Goal: Task Accomplishment & Management: Complete application form

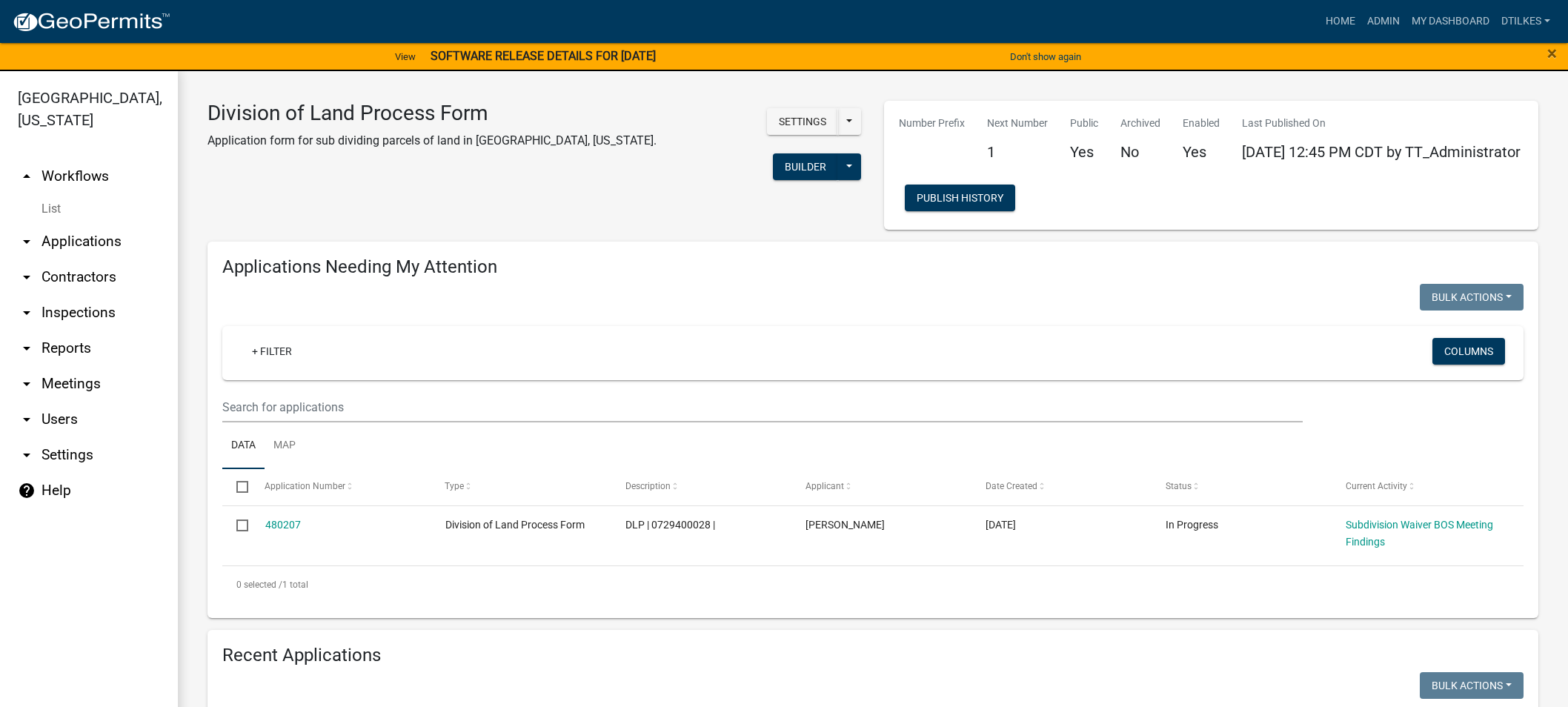
select select "2: 50"
click at [1345, 16] on link "Home" at bounding box center [1340, 22] width 41 height 28
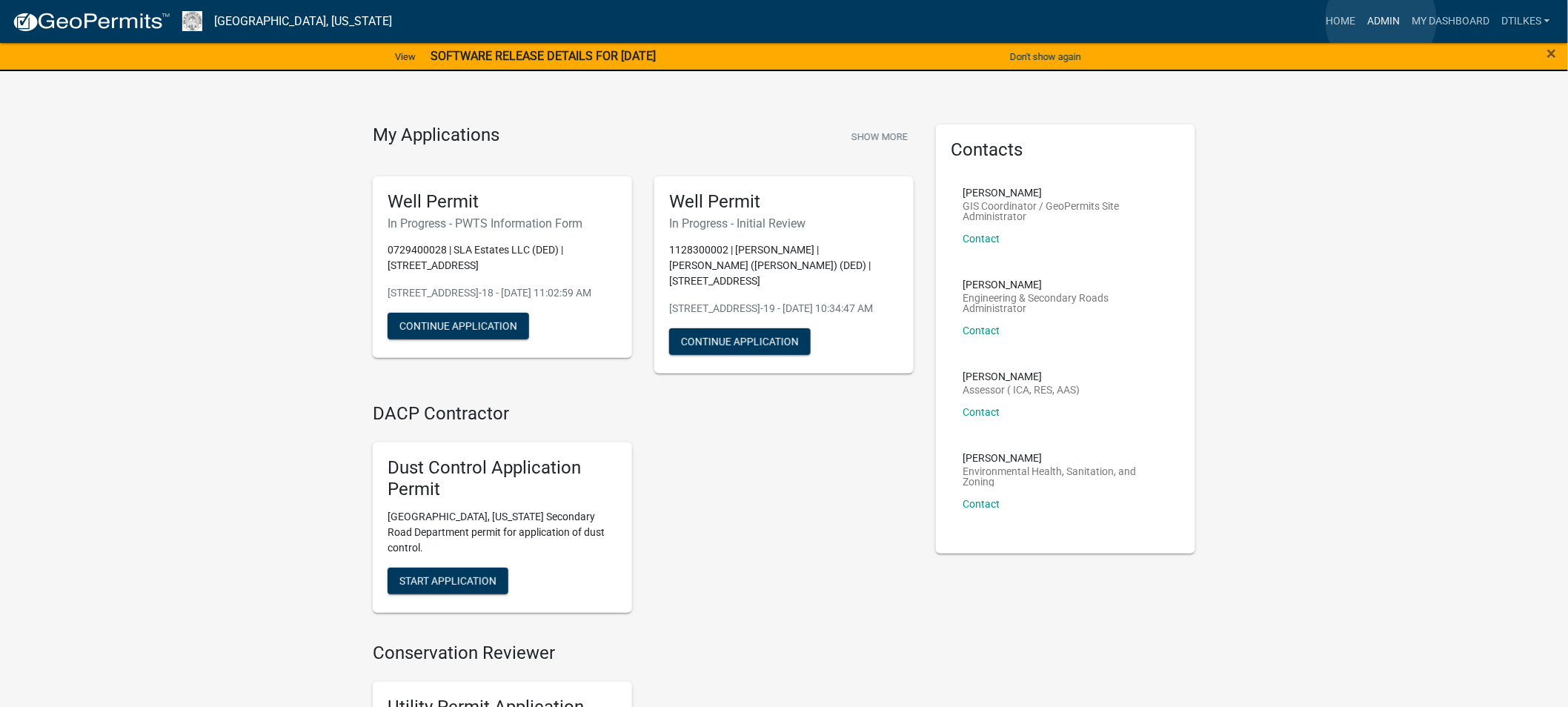
click at [1382, 20] on link "Admin" at bounding box center [1383, 22] width 44 height 28
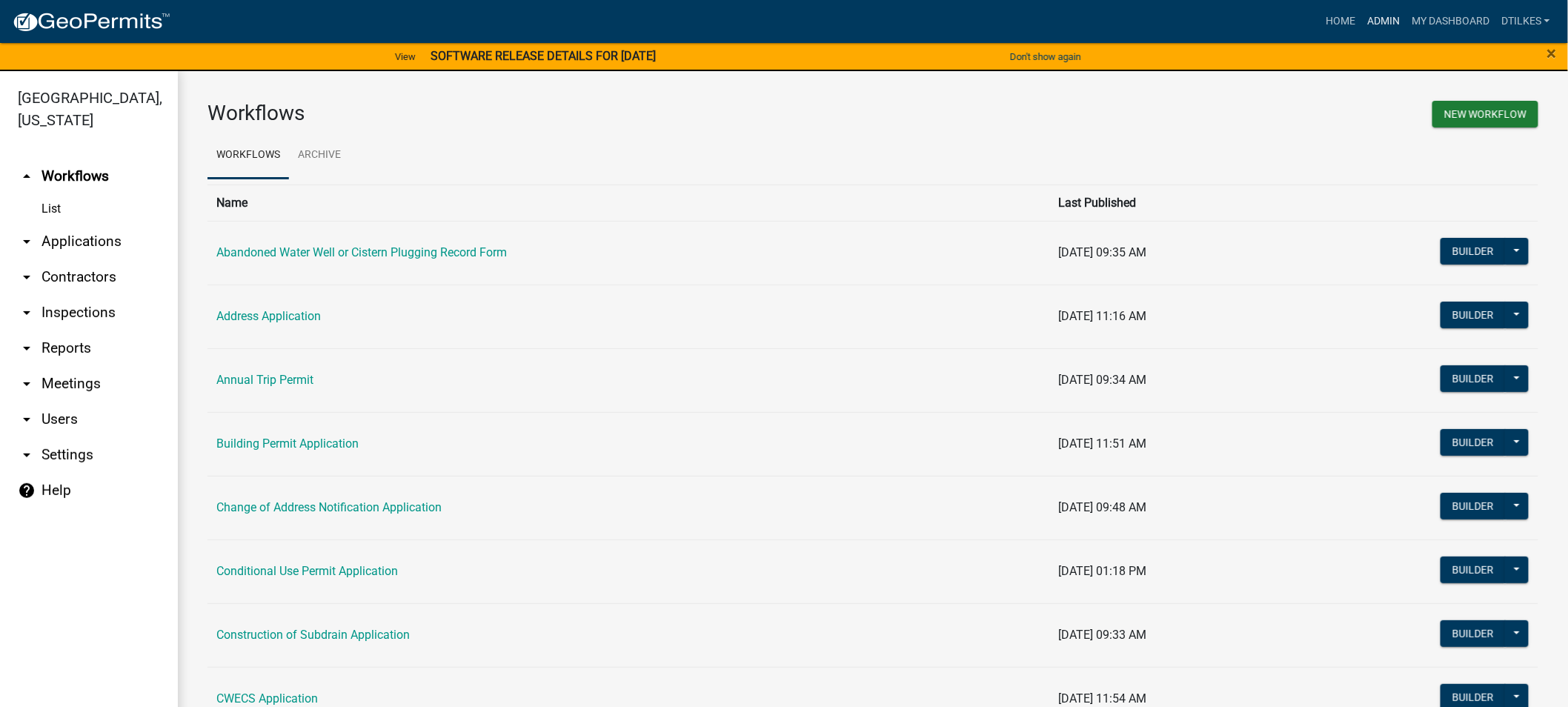
click at [1385, 19] on link "Admin" at bounding box center [1383, 22] width 44 height 28
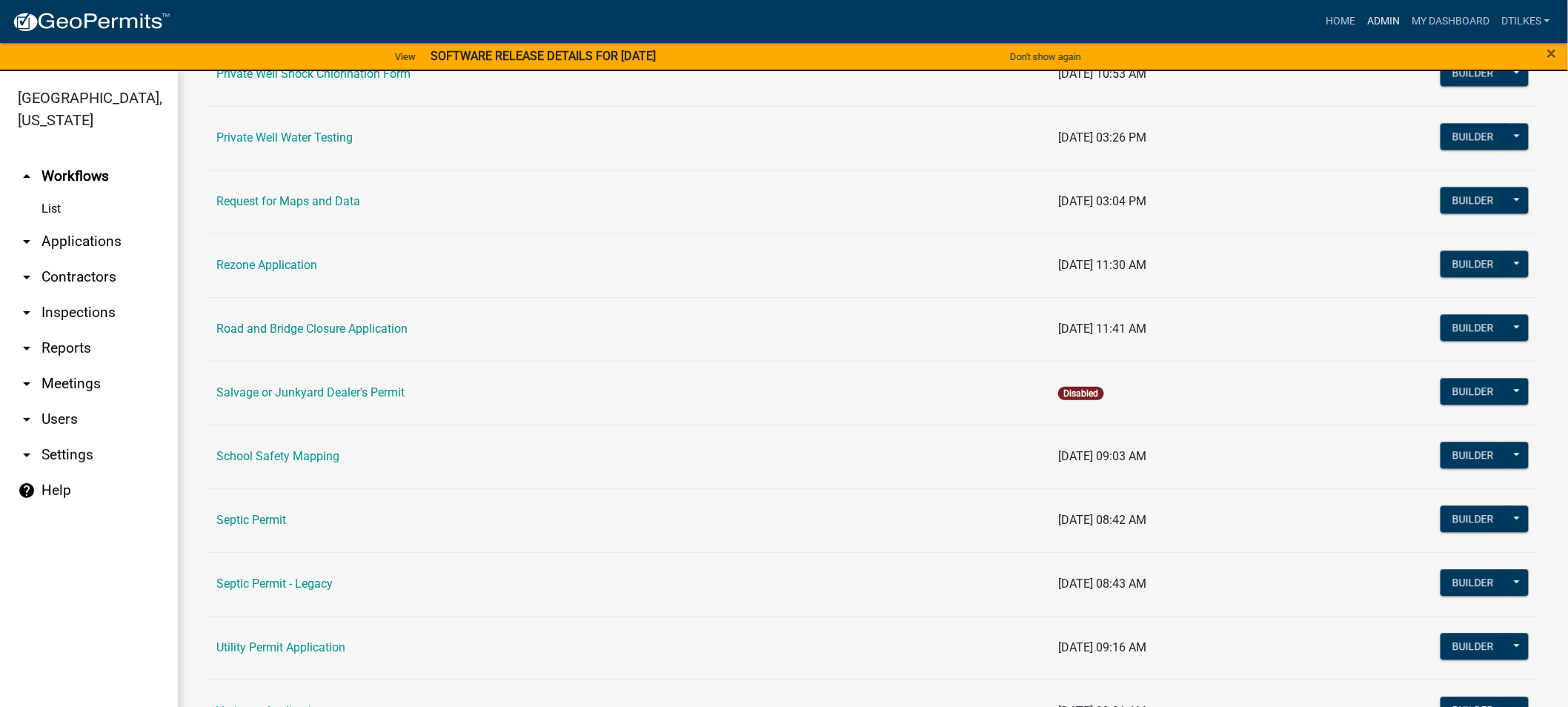
scroll to position [1481, 0]
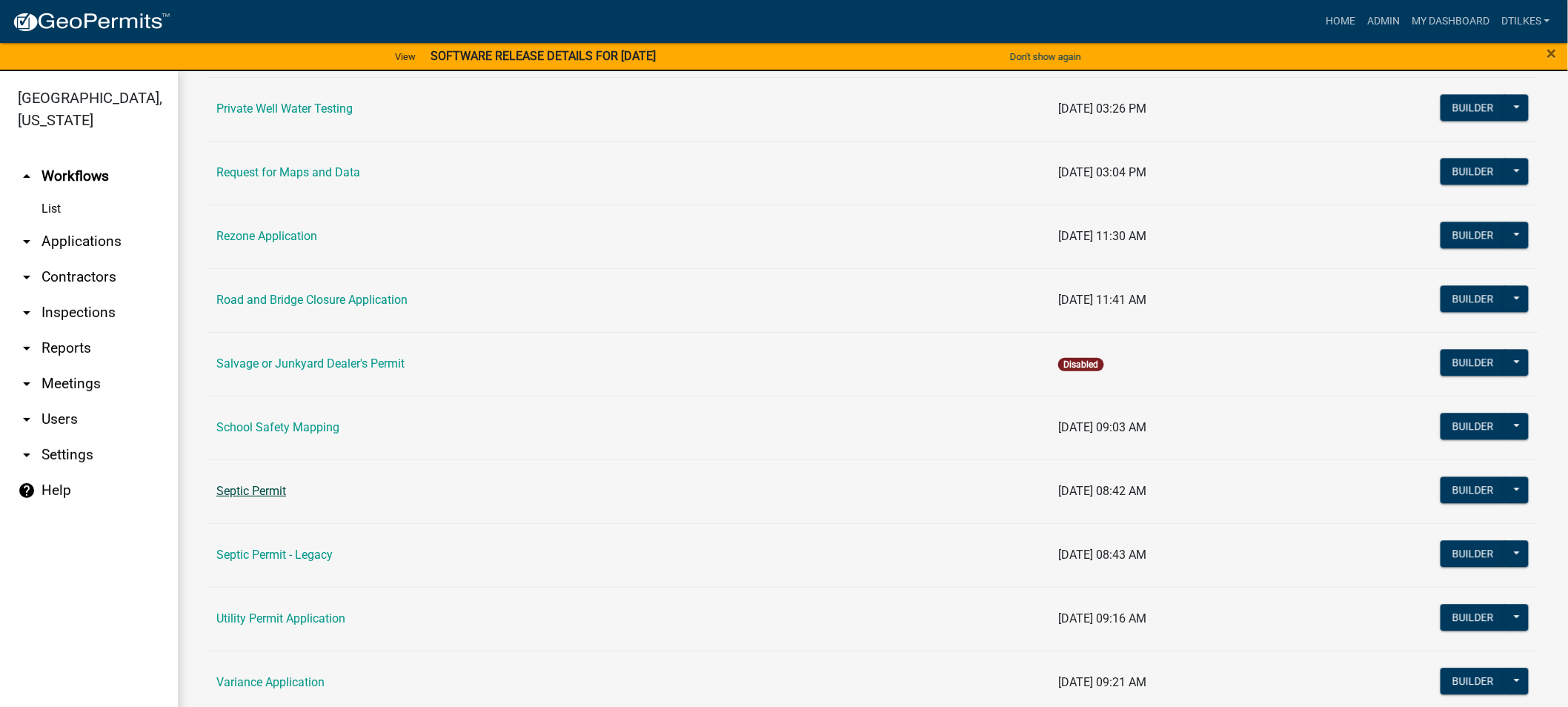
click at [245, 494] on link "Septic Permit" at bounding box center [251, 491] width 70 height 14
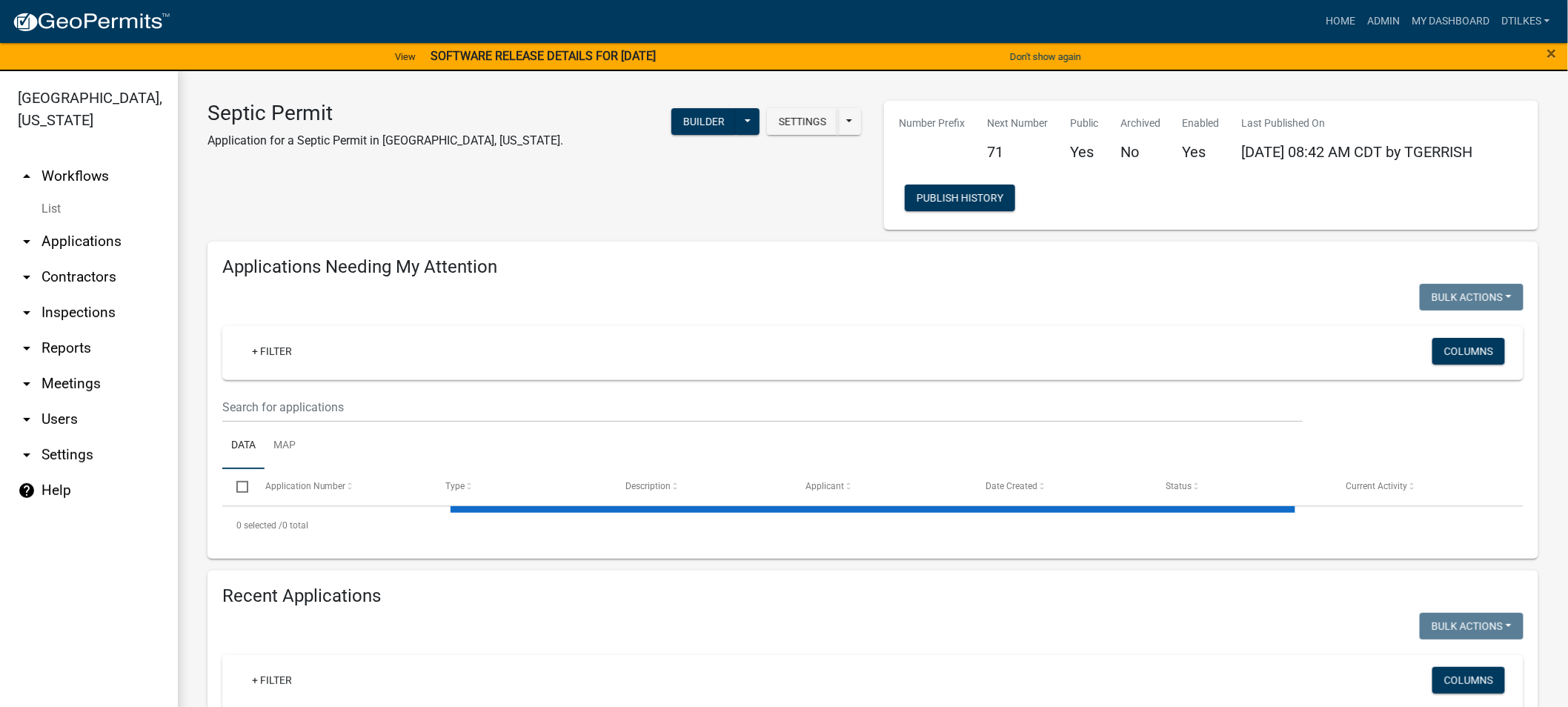
select select "2: 50"
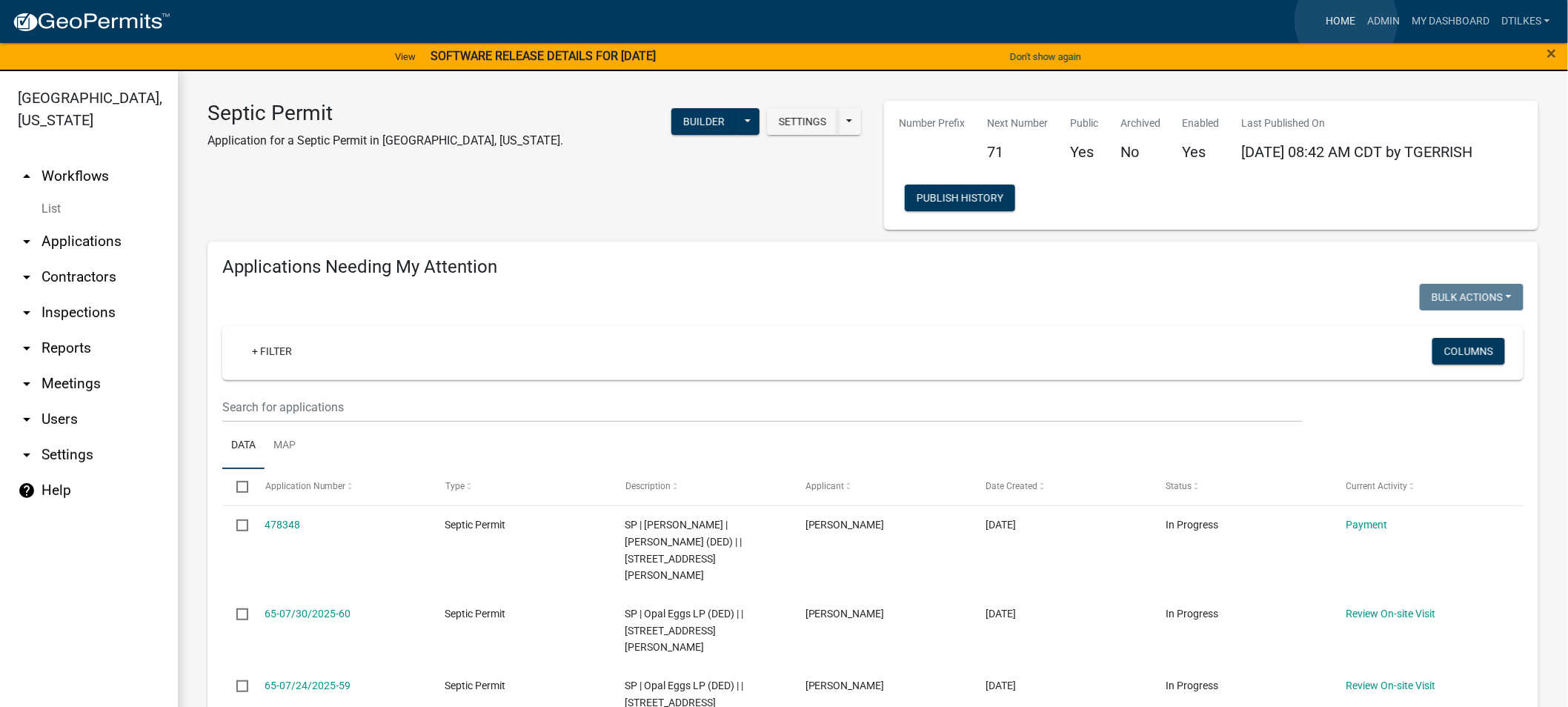
click at [1346, 21] on link "Home" at bounding box center [1340, 22] width 41 height 28
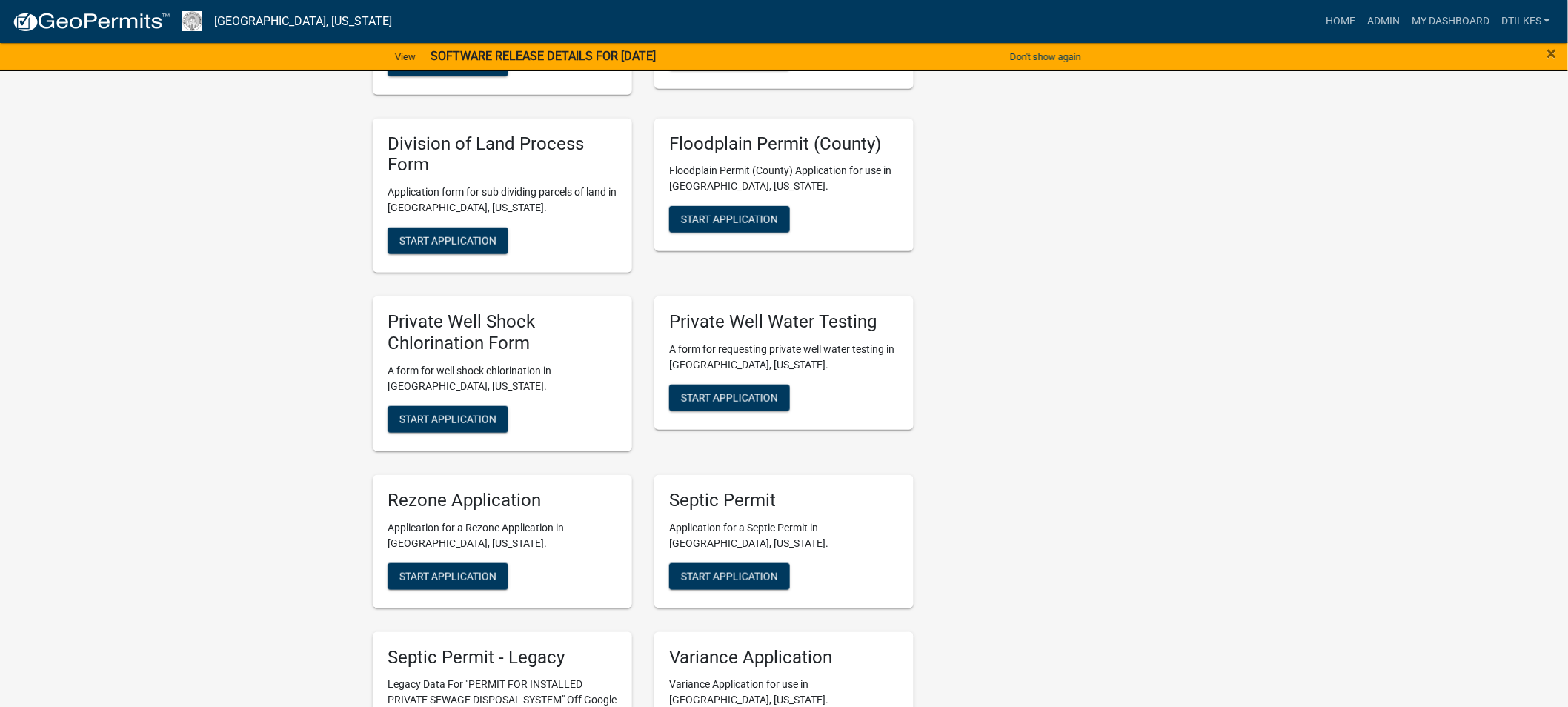
scroll to position [2798, 0]
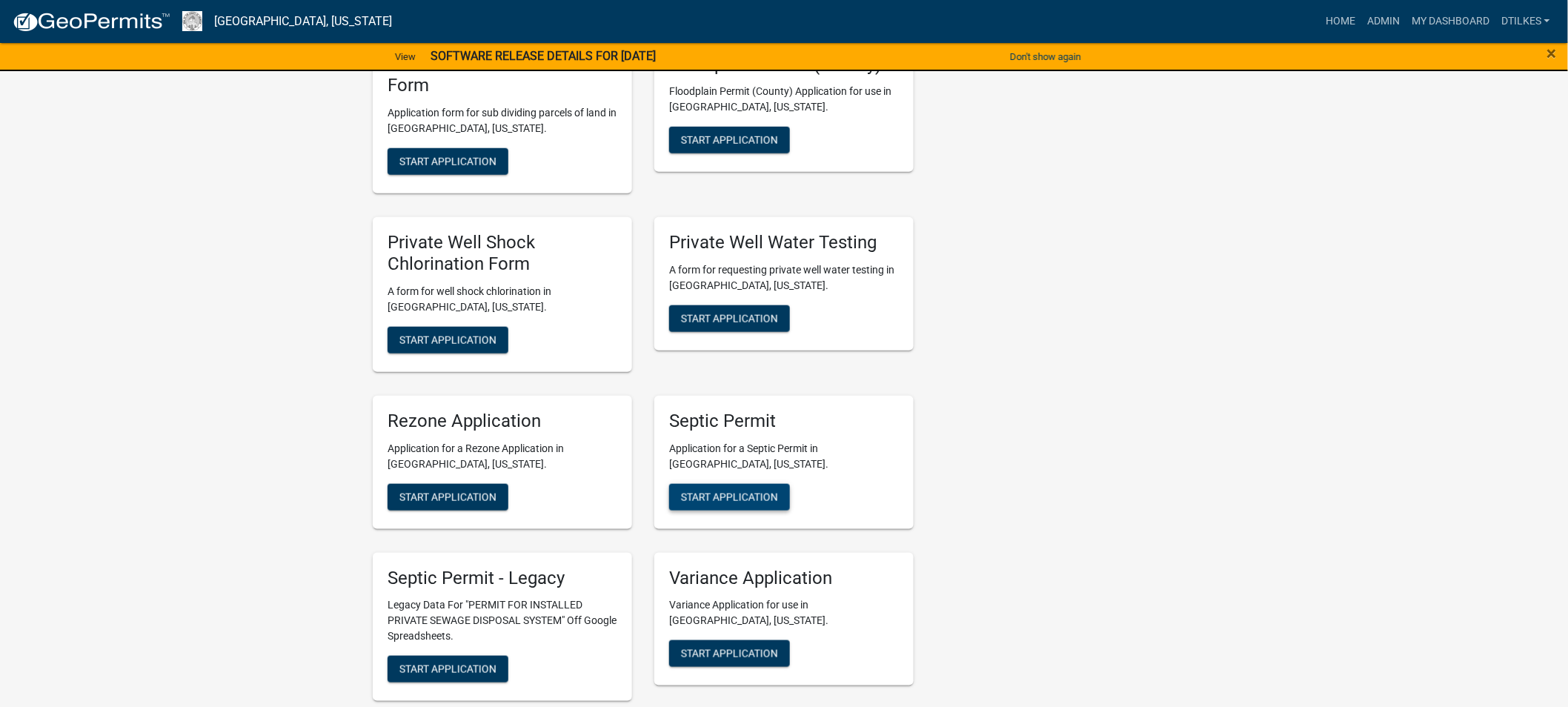
click at [726, 491] on span "Start Application" at bounding box center [730, 497] width 97 height 12
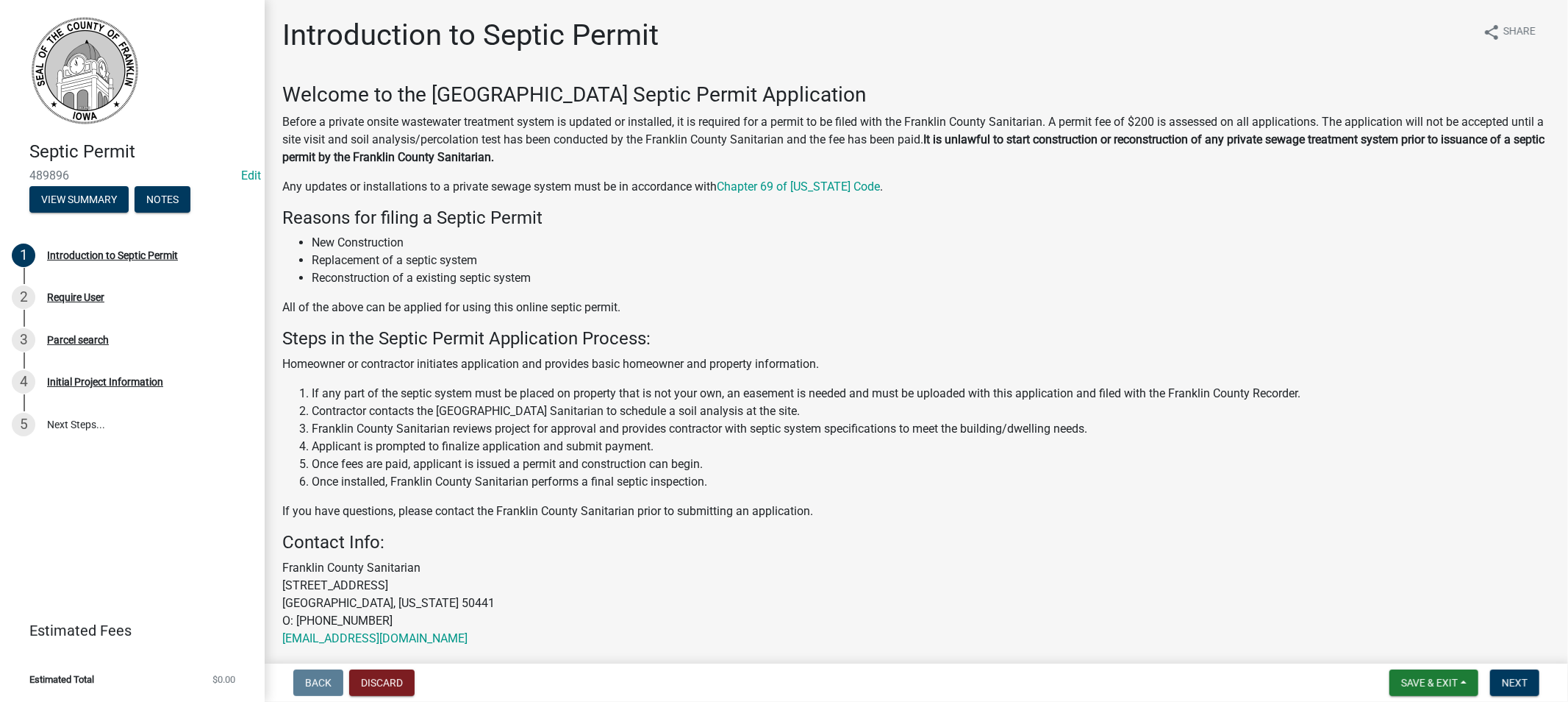
scroll to position [59, 0]
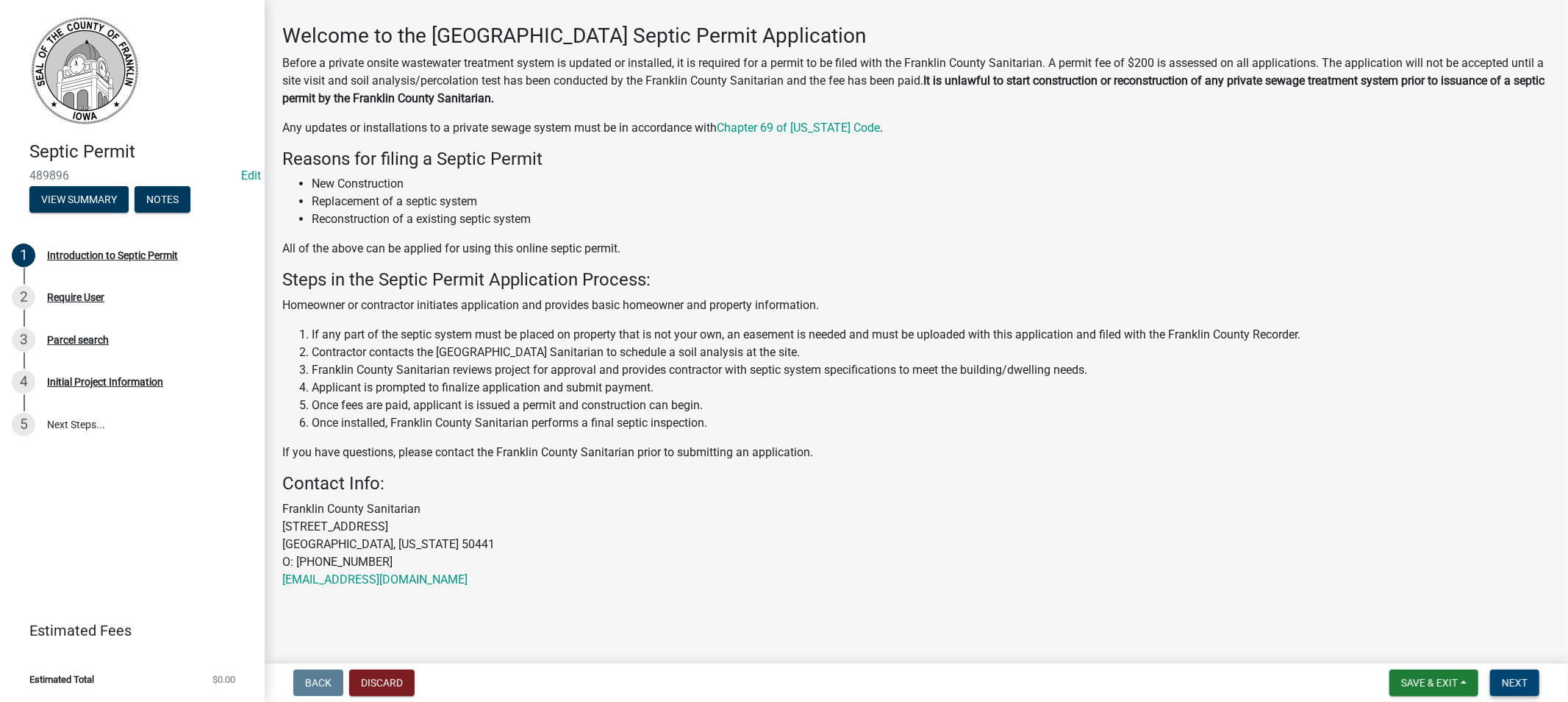
click at [1513, 682] on span "Next" at bounding box center [1515, 683] width 26 height 12
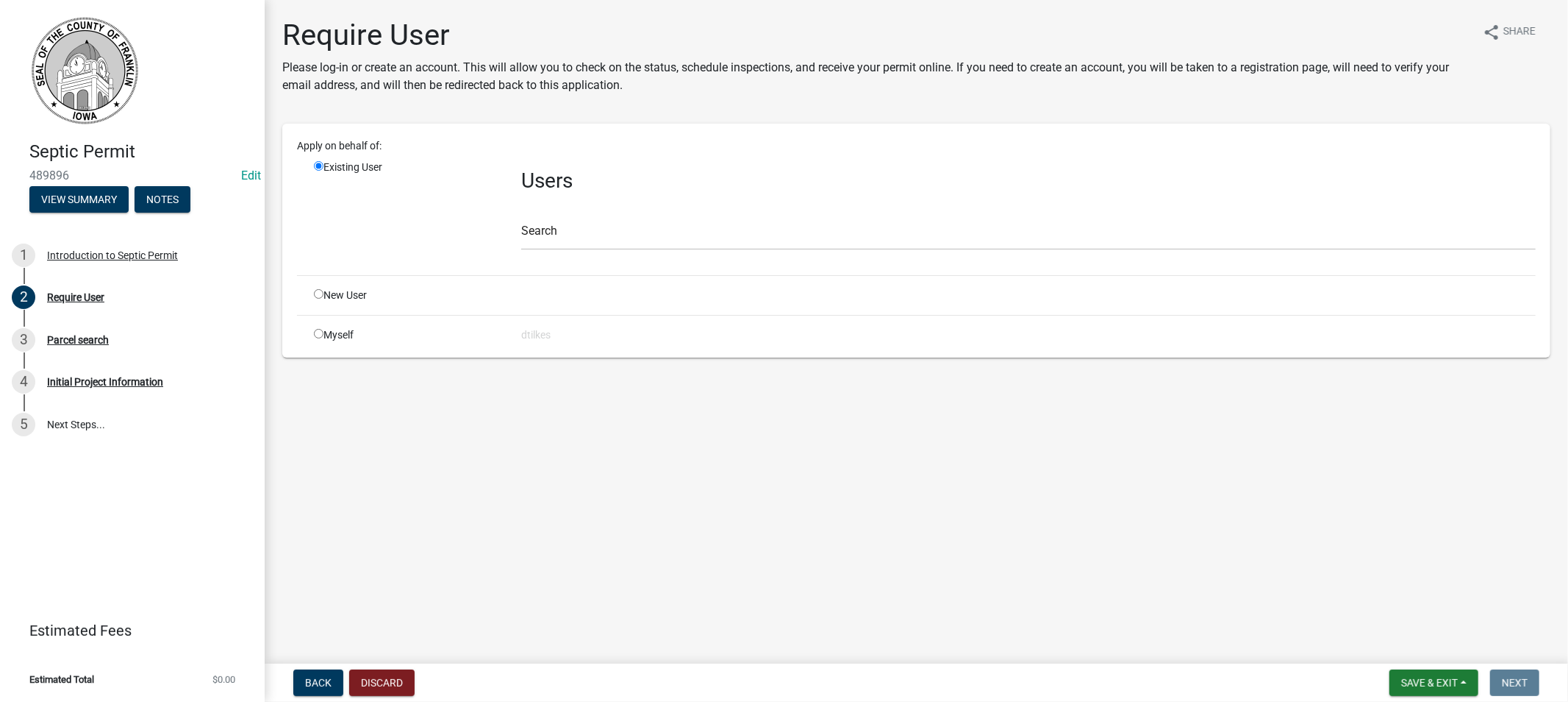
click at [321, 334] on input "radio" at bounding box center [318, 334] width 10 height 10
radio input "true"
radio input "false"
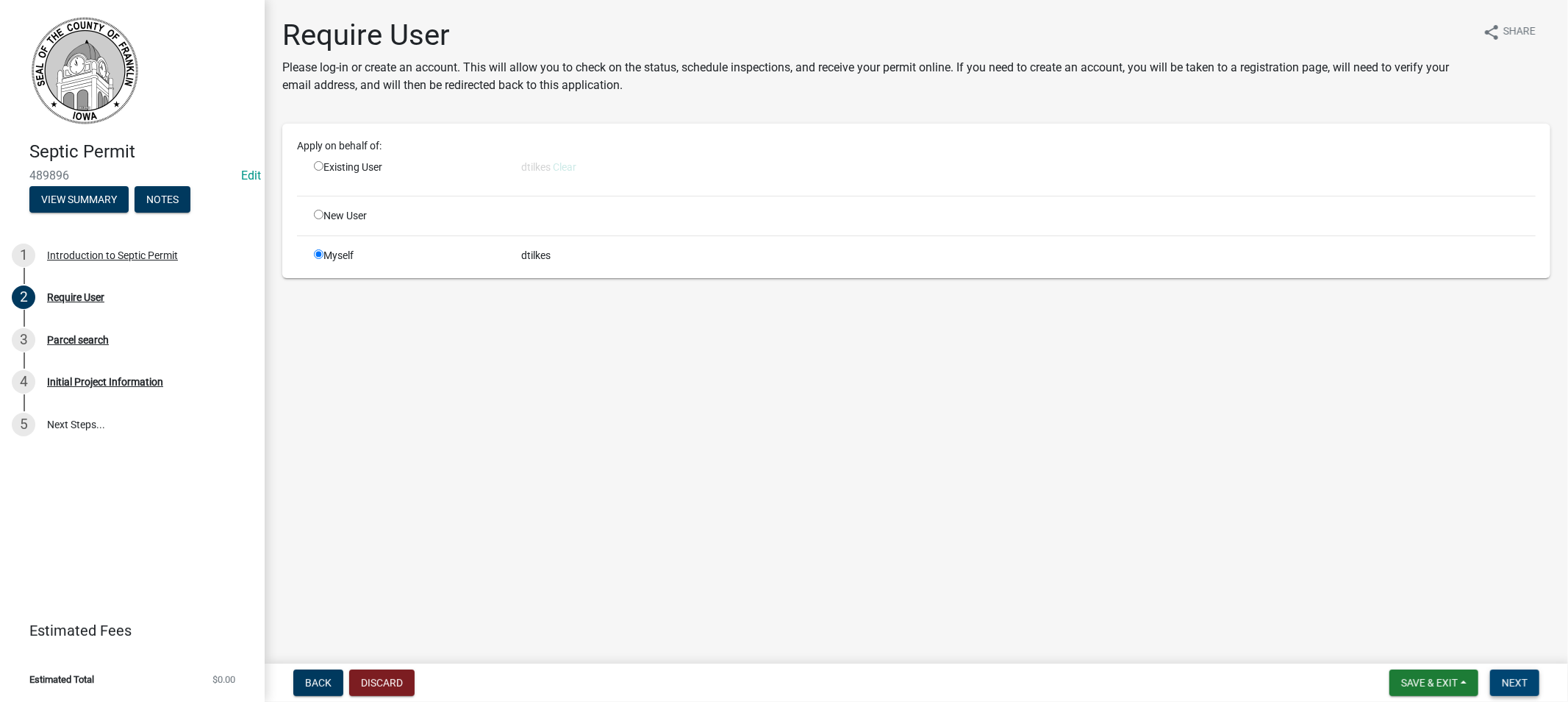
click at [1511, 683] on span "Next" at bounding box center [1515, 683] width 26 height 12
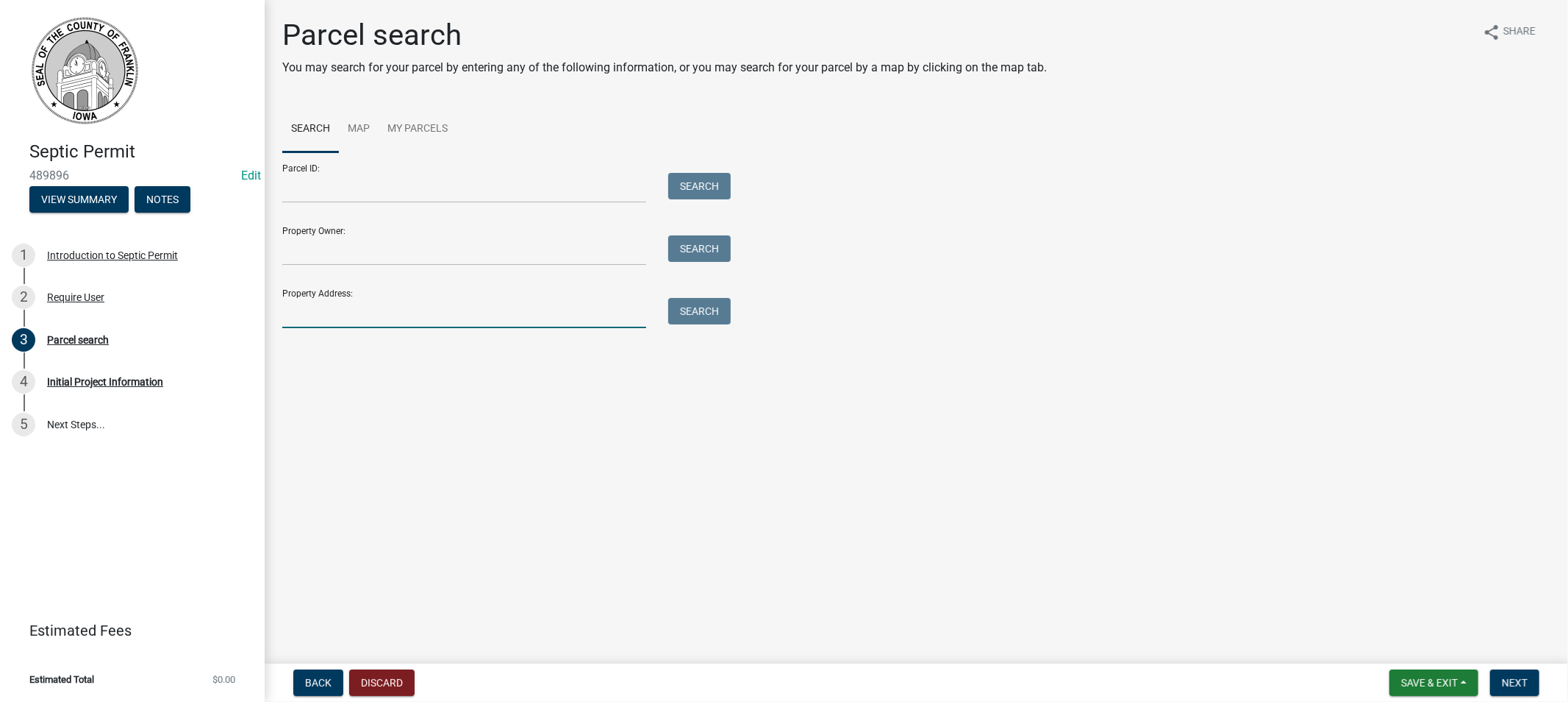
click at [347, 313] on input "Property Address:" at bounding box center [464, 313] width 364 height 30
type input "1036"
click at [708, 307] on button "Search" at bounding box center [699, 311] width 62 height 27
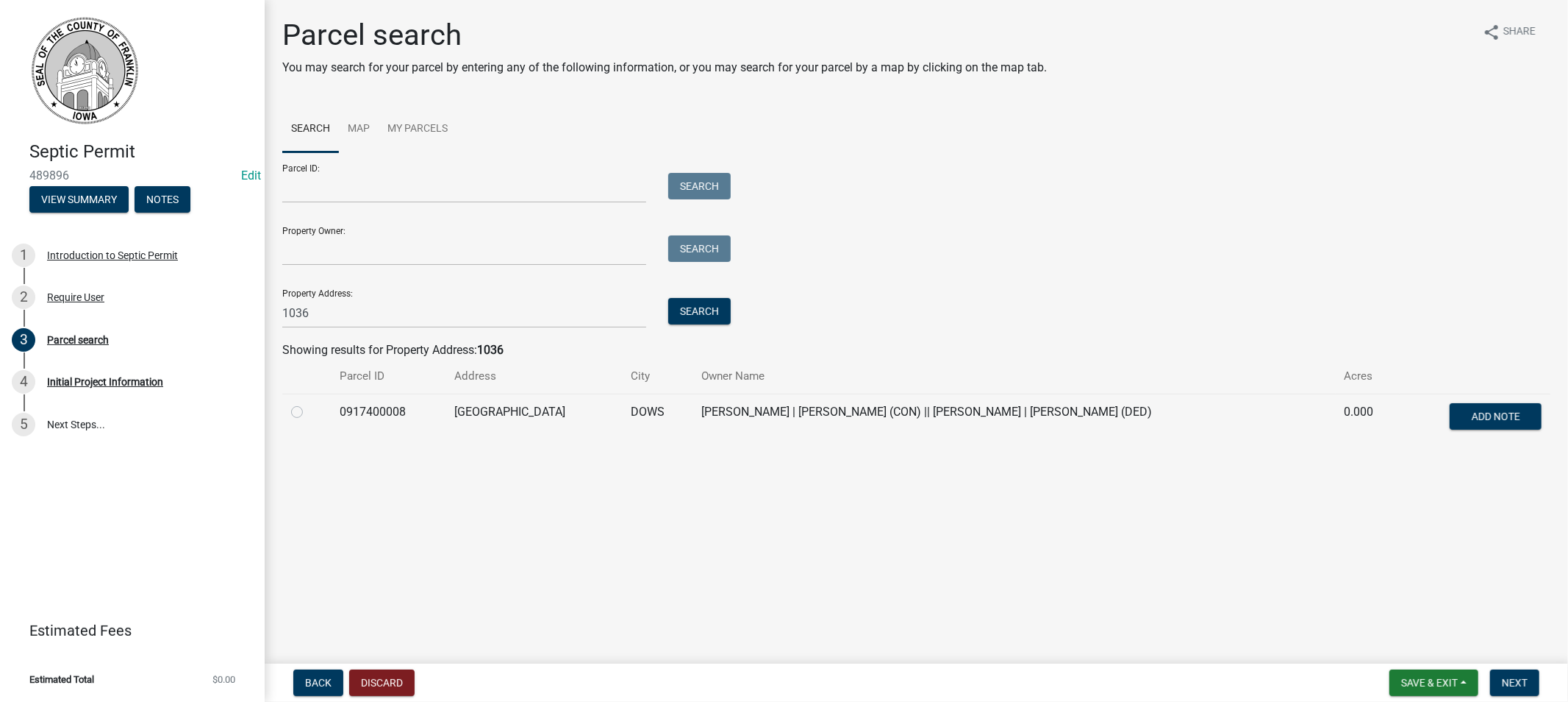
click at [309, 403] on label at bounding box center [309, 403] width 0 height 0
click at [309, 412] on input "radio" at bounding box center [313, 408] width 10 height 10
radio input "true"
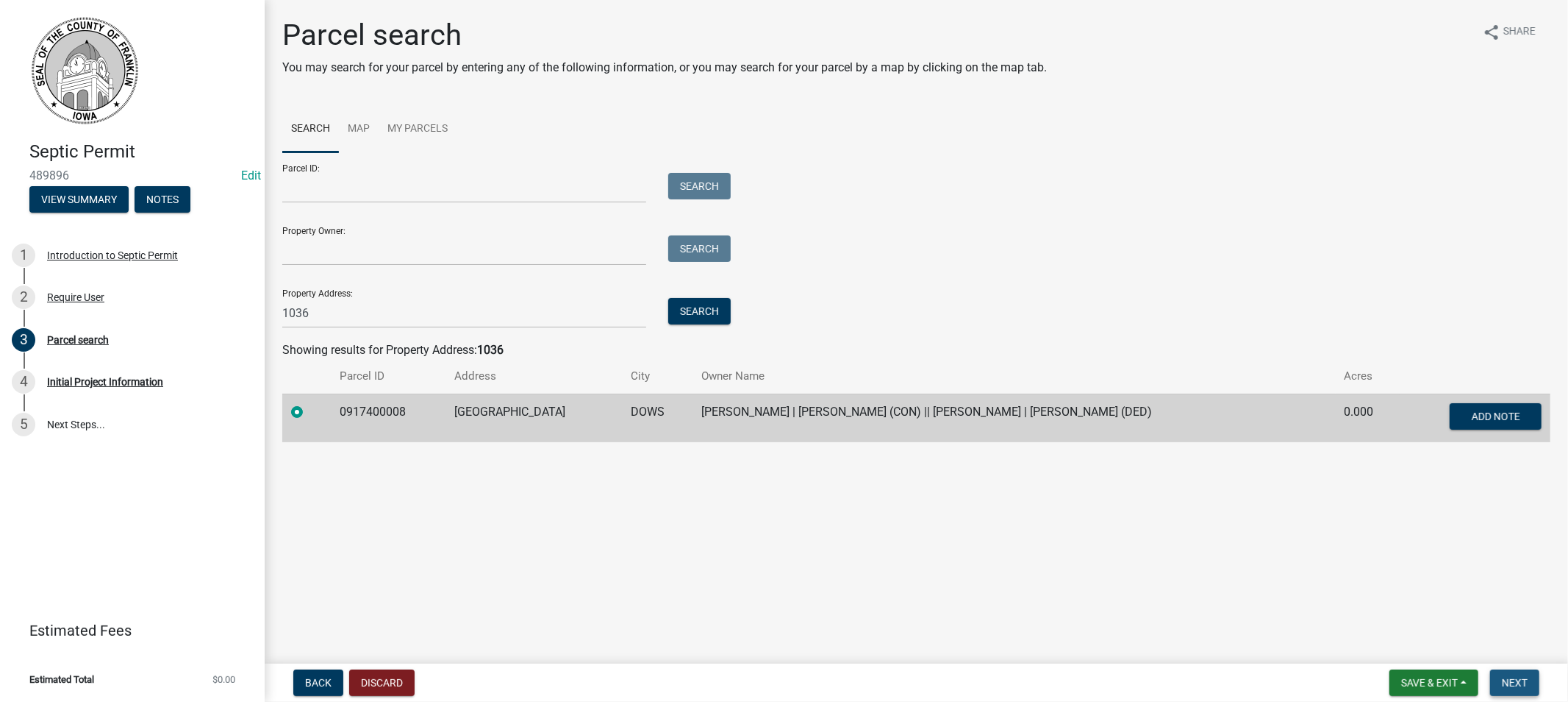
click at [1520, 681] on span "Next" at bounding box center [1515, 683] width 26 height 12
click at [1511, 684] on span "Next" at bounding box center [1515, 683] width 26 height 12
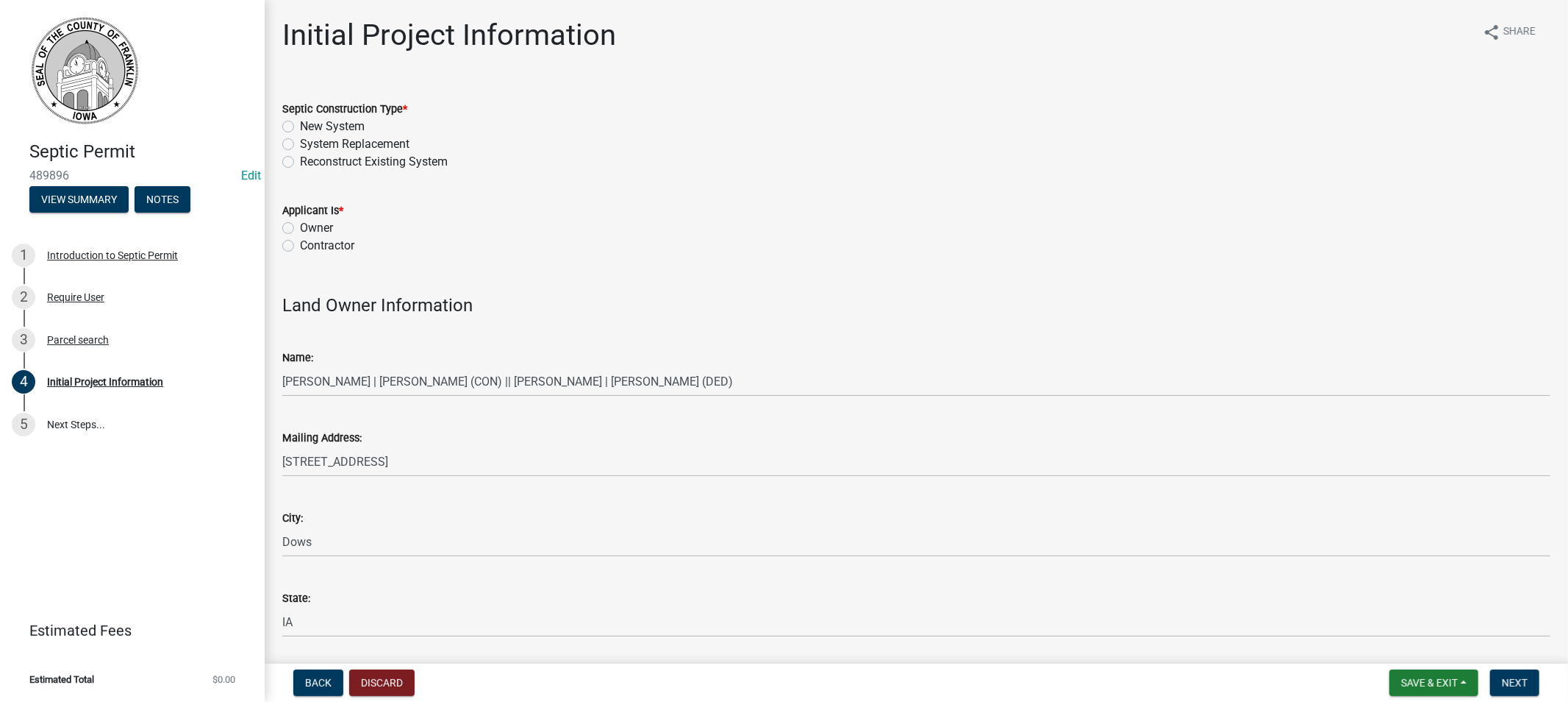
click at [300, 146] on label "System Replacement" at bounding box center [355, 144] width 110 height 18
click at [300, 145] on input "System Replacement" at bounding box center [304, 140] width 10 height 10
radio input "true"
click at [300, 230] on label "Owner" at bounding box center [316, 228] width 33 height 18
click at [300, 229] on input "Owner" at bounding box center [304, 224] width 10 height 10
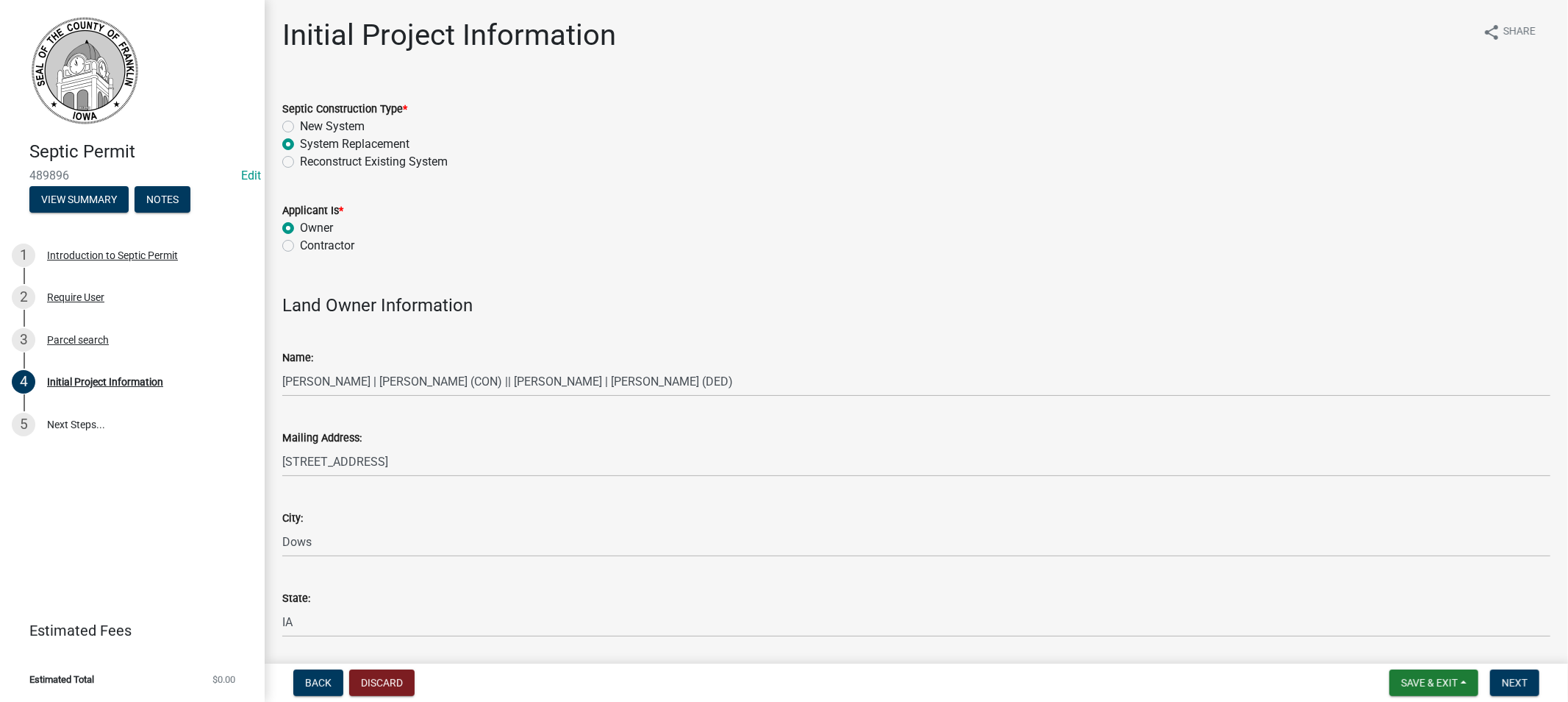
radio input "true"
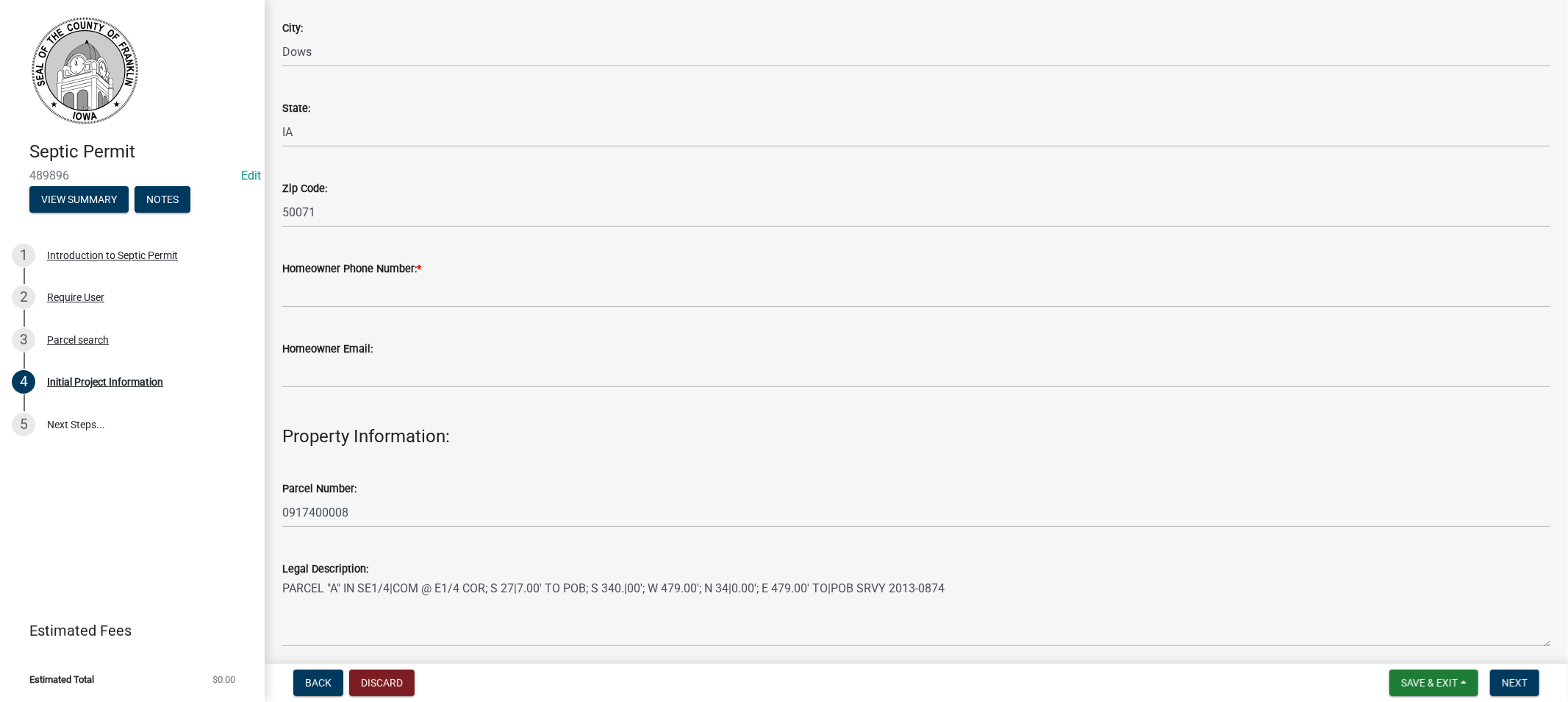
scroll to position [571, 0]
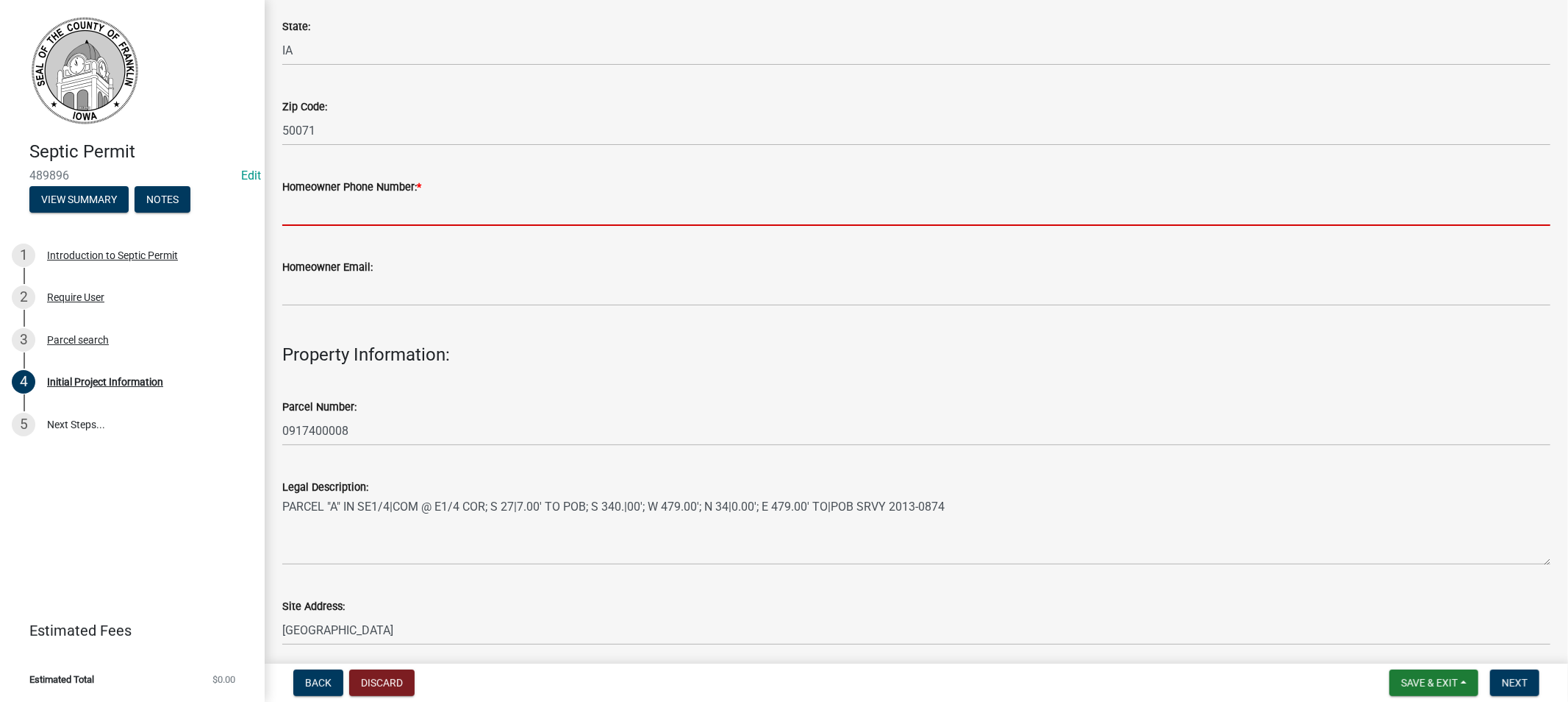
click at [359, 208] on input "Homeowner Phone Number: *" at bounding box center [916, 210] width 1268 height 30
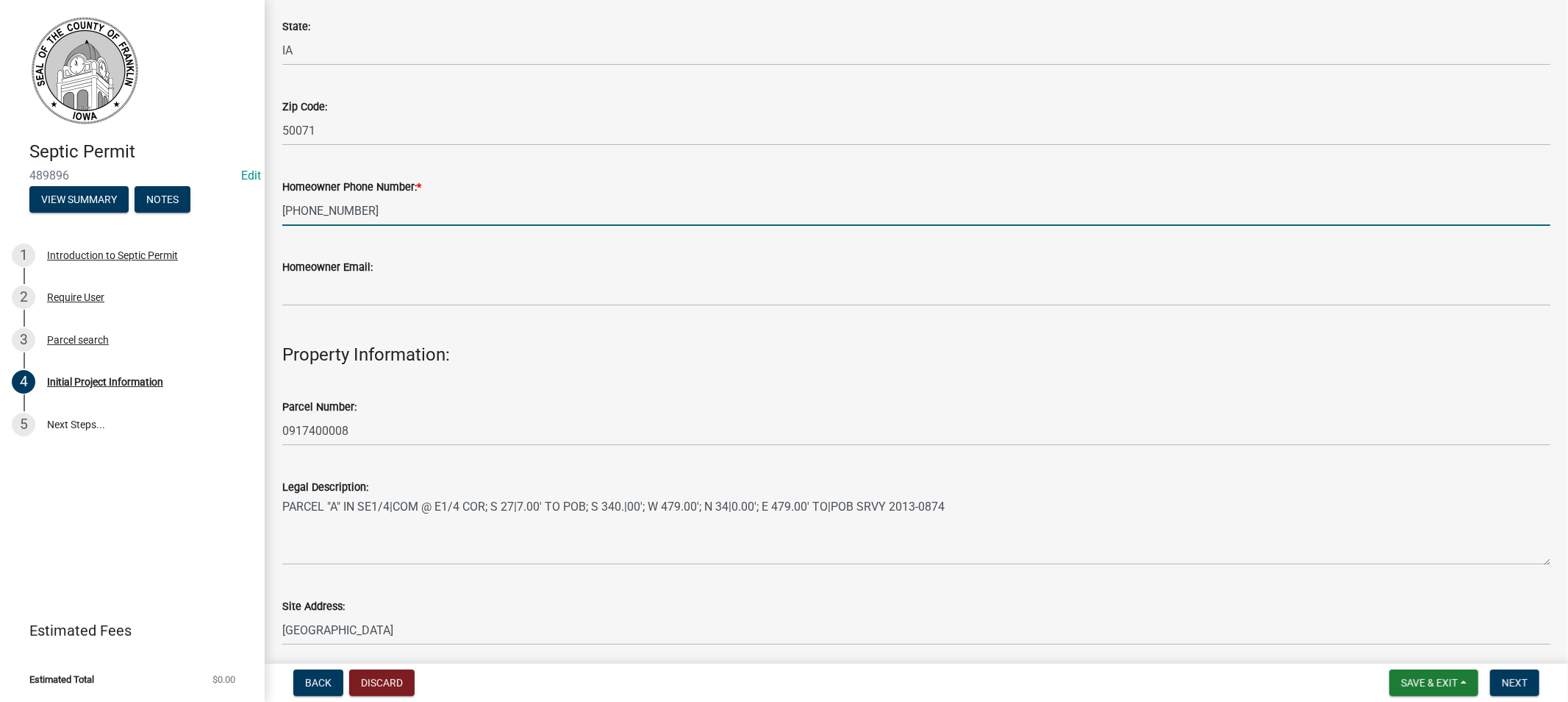
type input "[PHONE_NUMBER]"
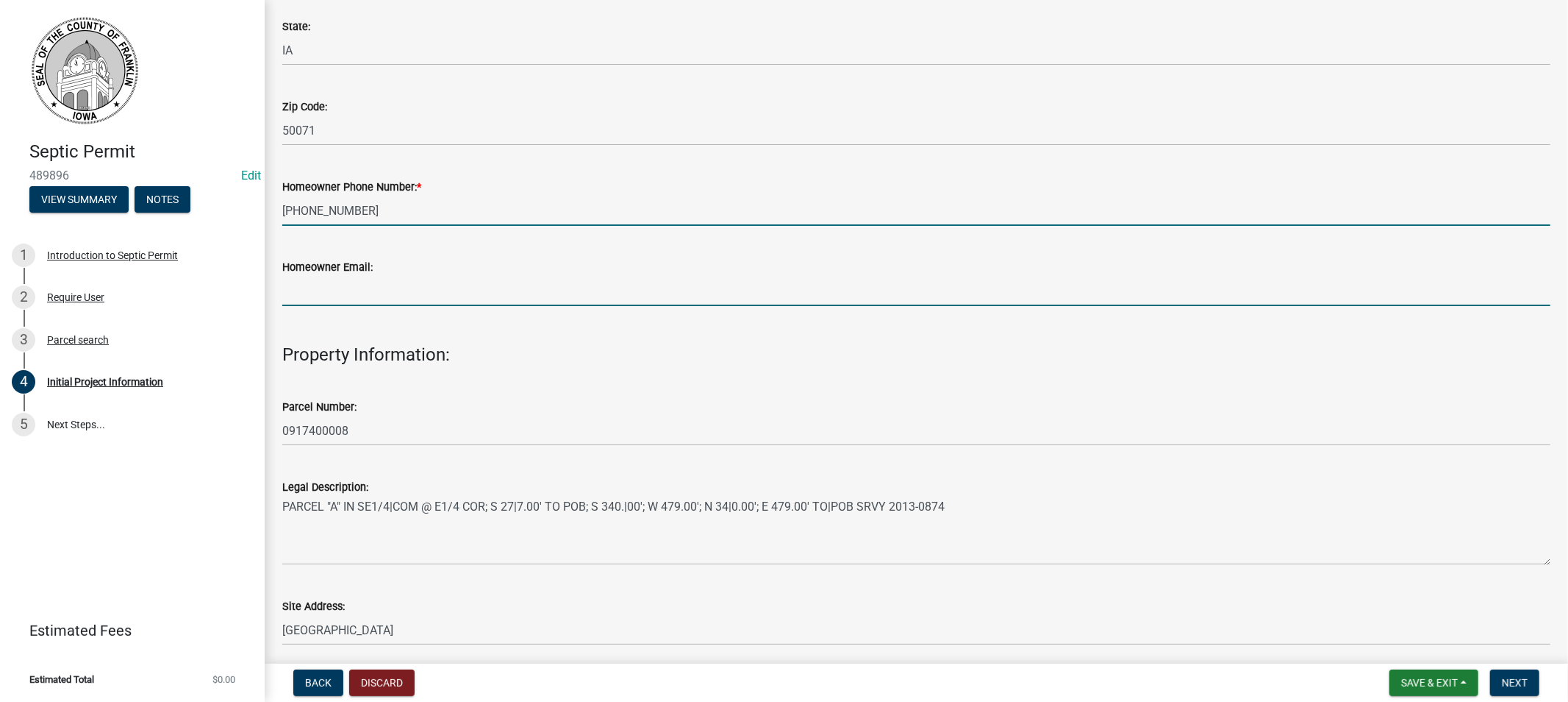
click at [368, 292] on input "Homeowner Email:" at bounding box center [916, 290] width 1268 height 30
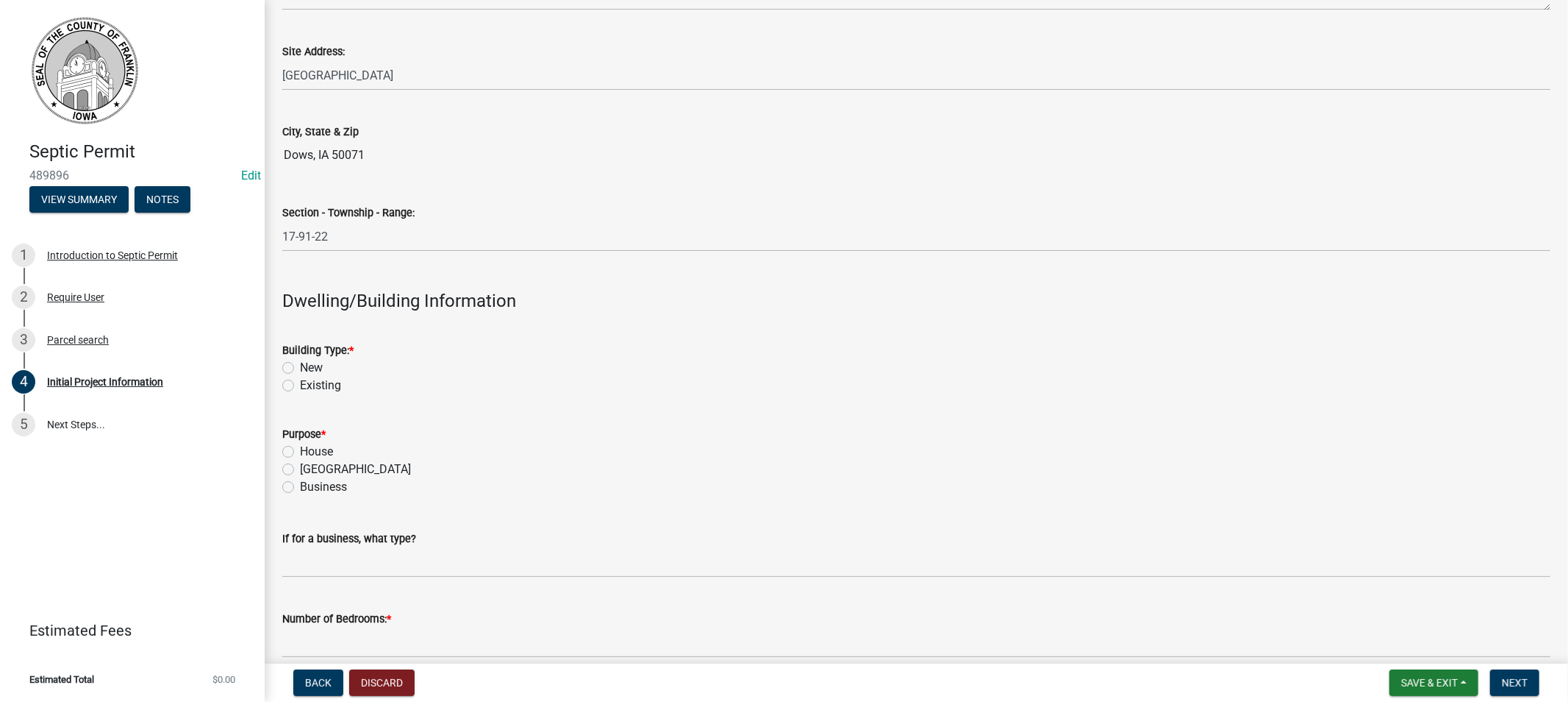
scroll to position [1307, 0]
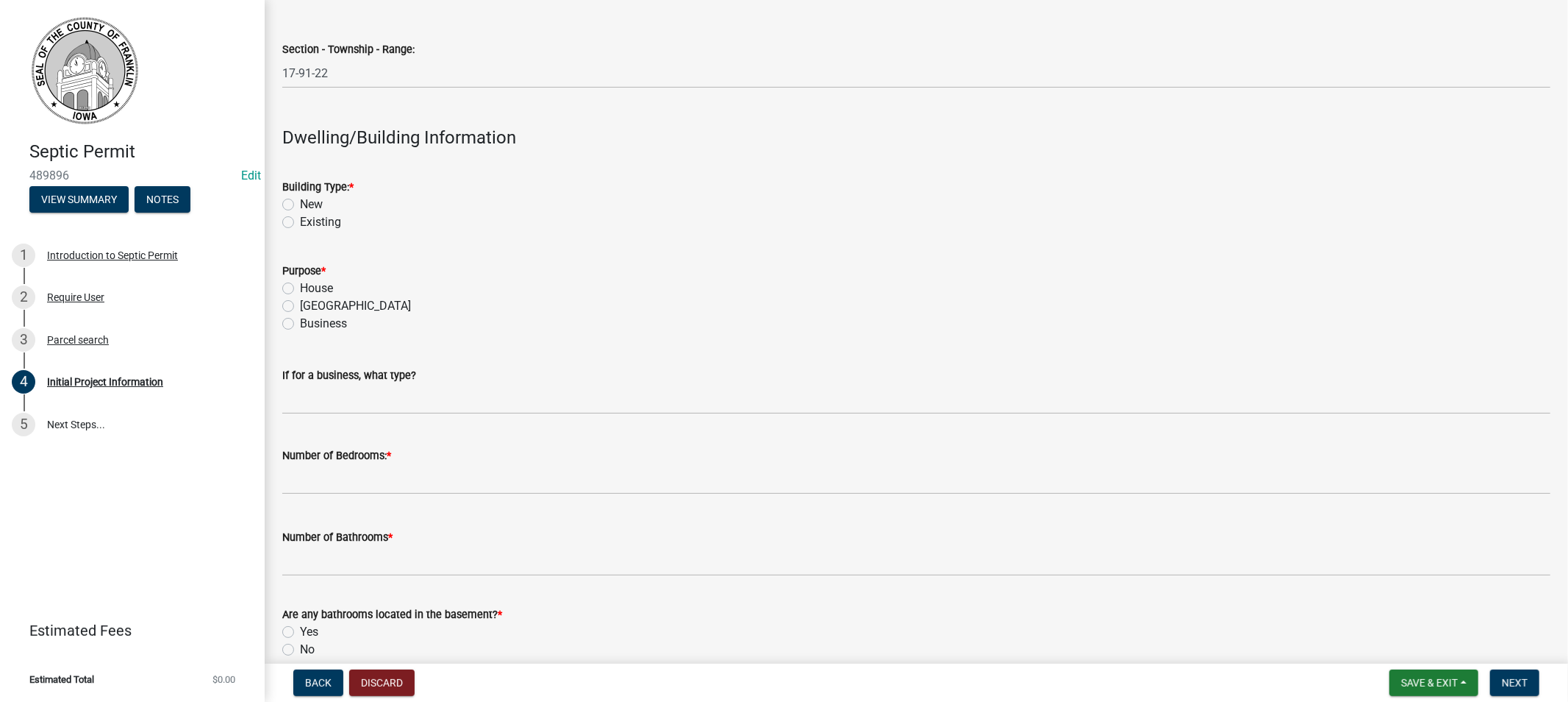
type input "[EMAIL_ADDRESS][DOMAIN_NAME]"
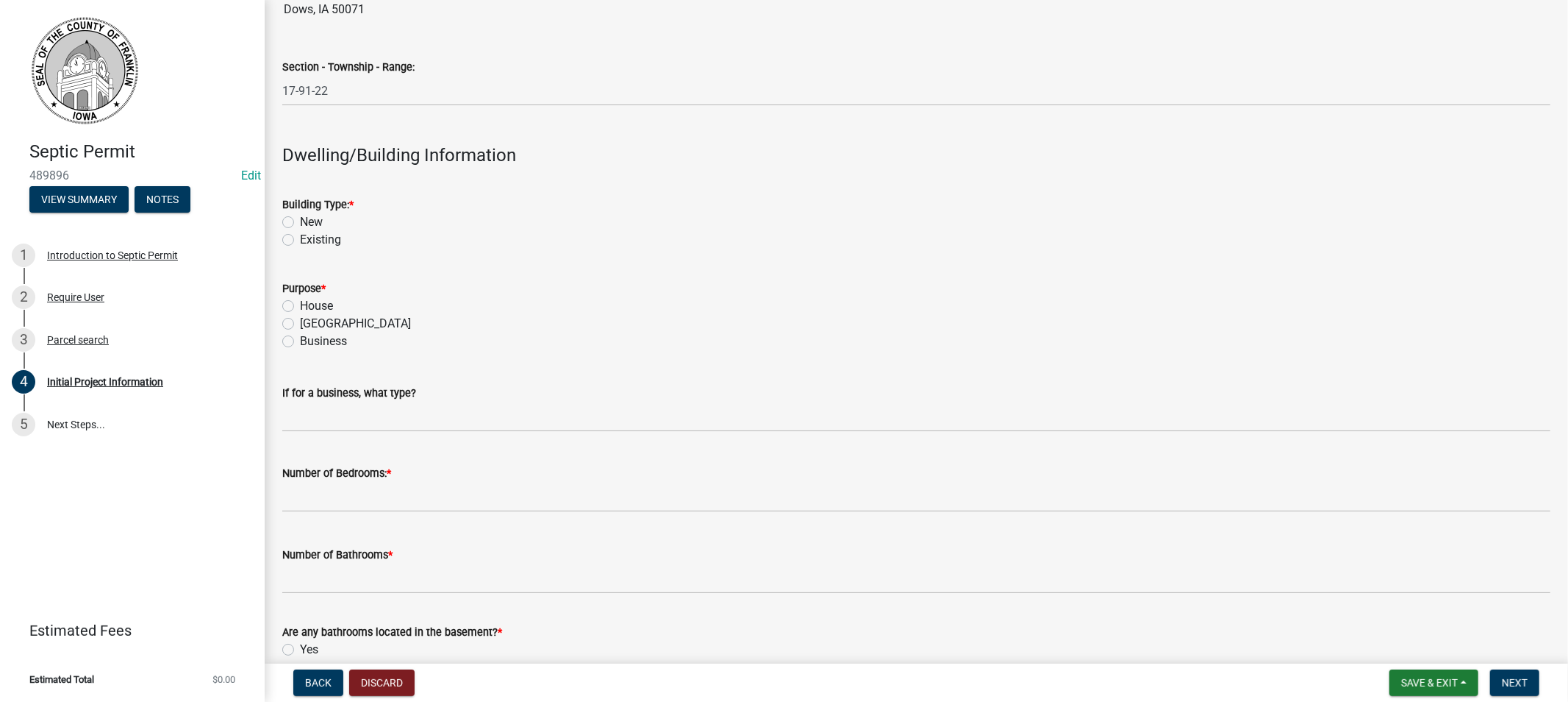
click at [300, 231] on label "Existing" at bounding box center [320, 240] width 41 height 18
click at [300, 231] on input "Existing" at bounding box center [304, 235] width 10 height 10
radio input "true"
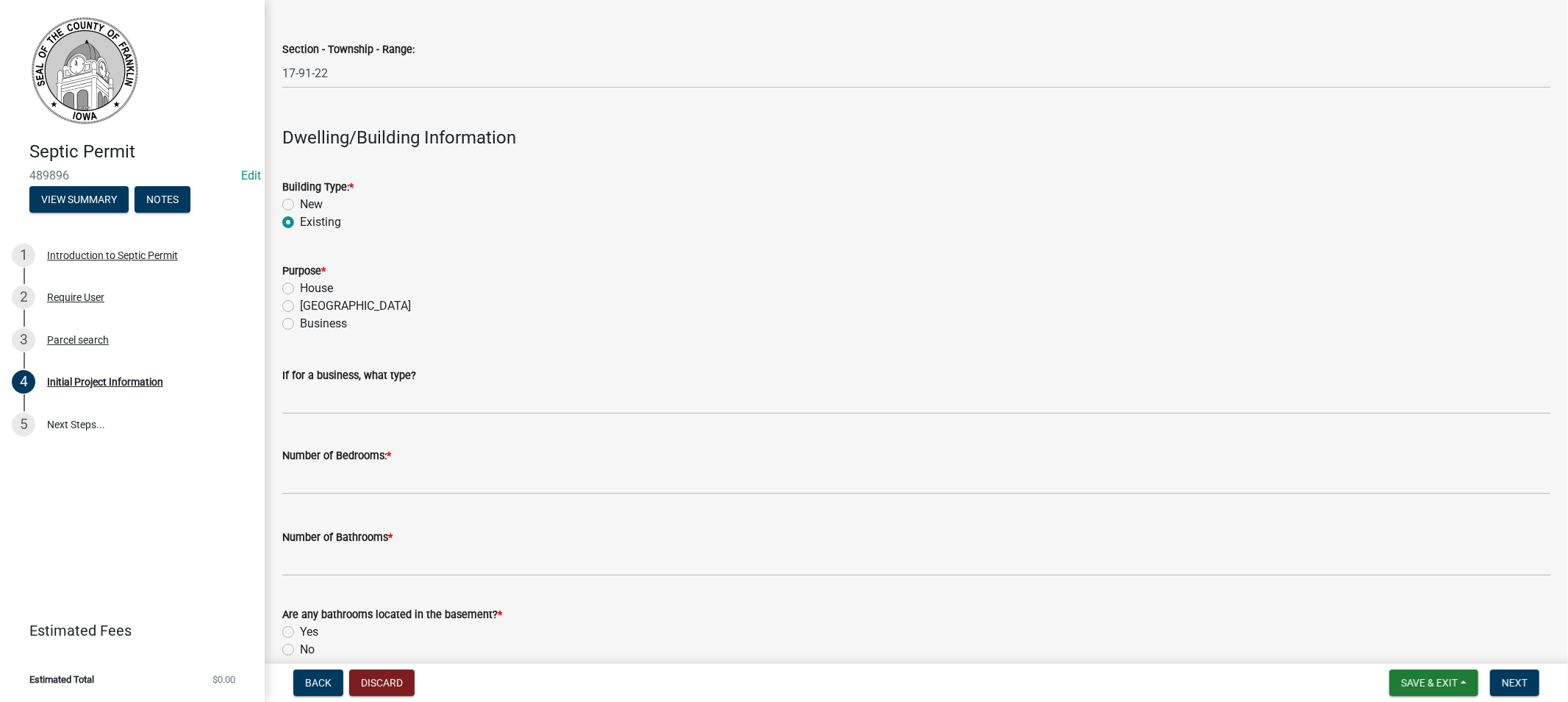
click at [300, 288] on label "House" at bounding box center [316, 288] width 33 height 18
click at [300, 288] on input "House" at bounding box center [304, 284] width 10 height 10
radio input "true"
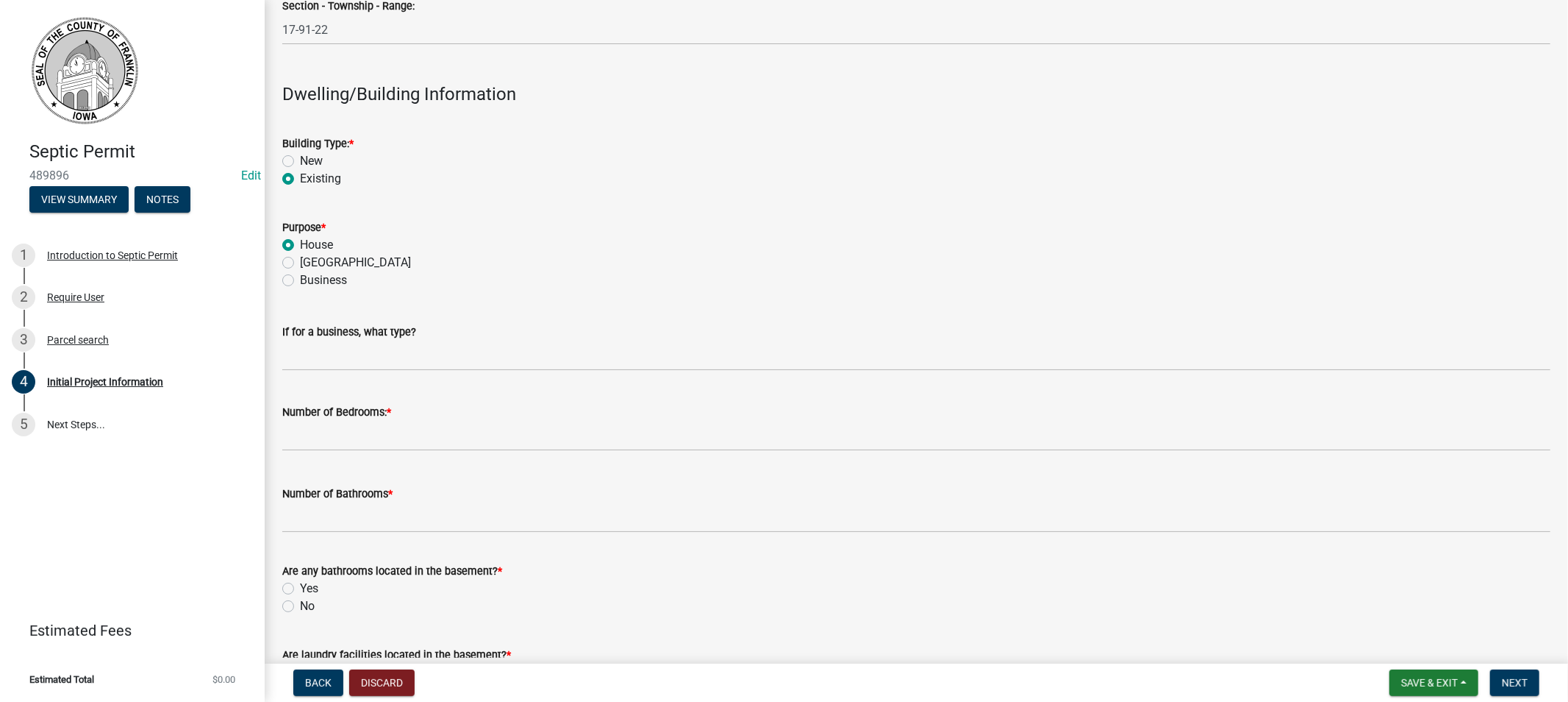
scroll to position [1535, 0]
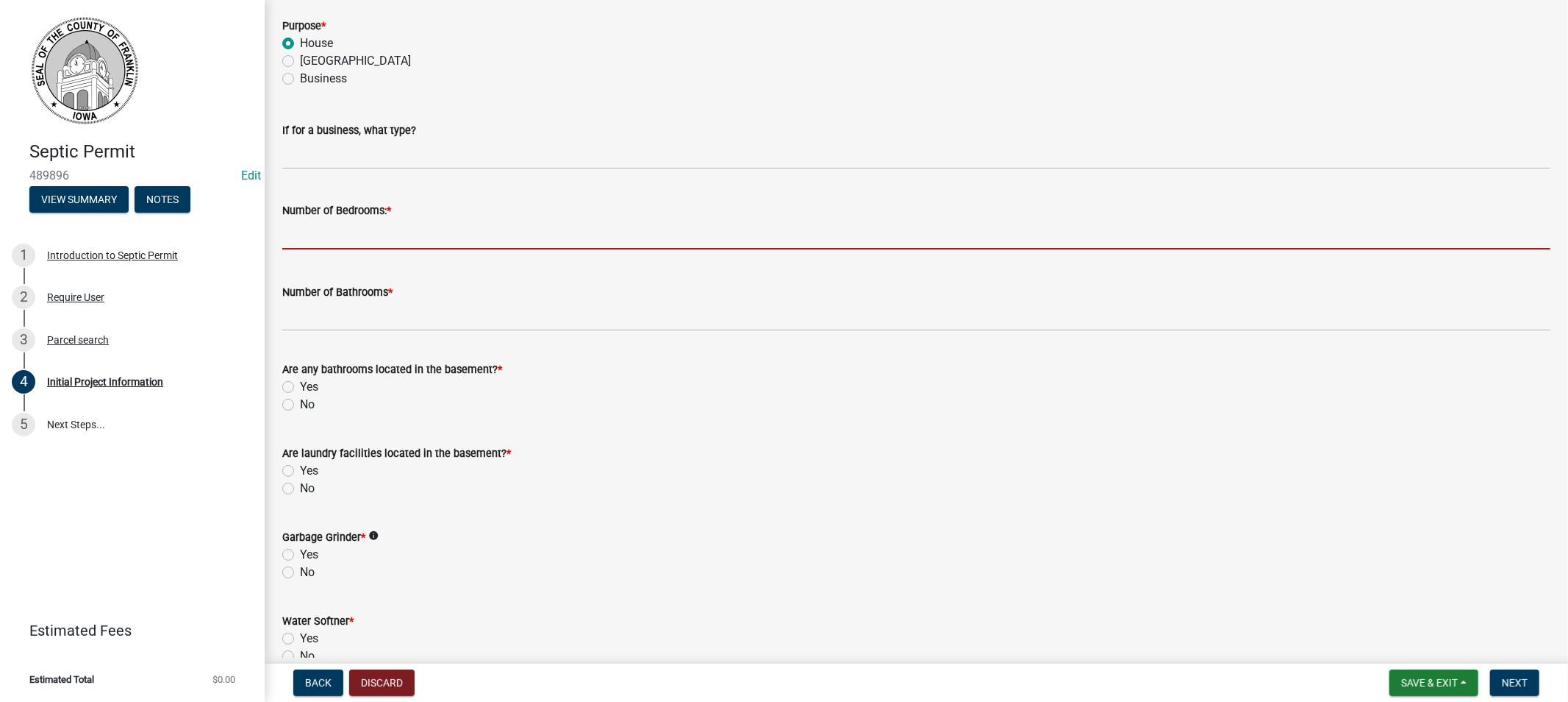
click at [336, 240] on input "text" at bounding box center [916, 234] width 1268 height 30
type input "3"
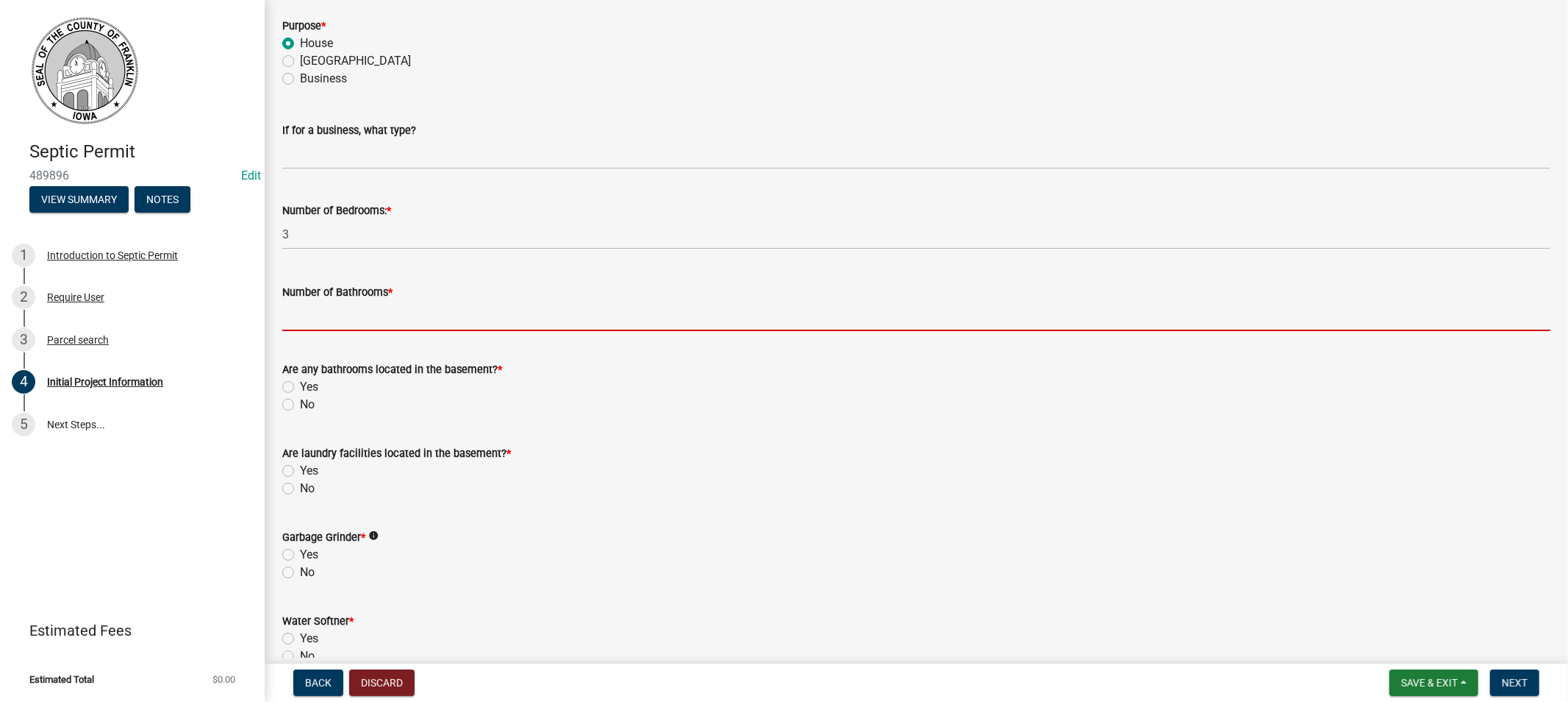
click at [346, 325] on input "Number of Bathrooms *" at bounding box center [916, 316] width 1268 height 30
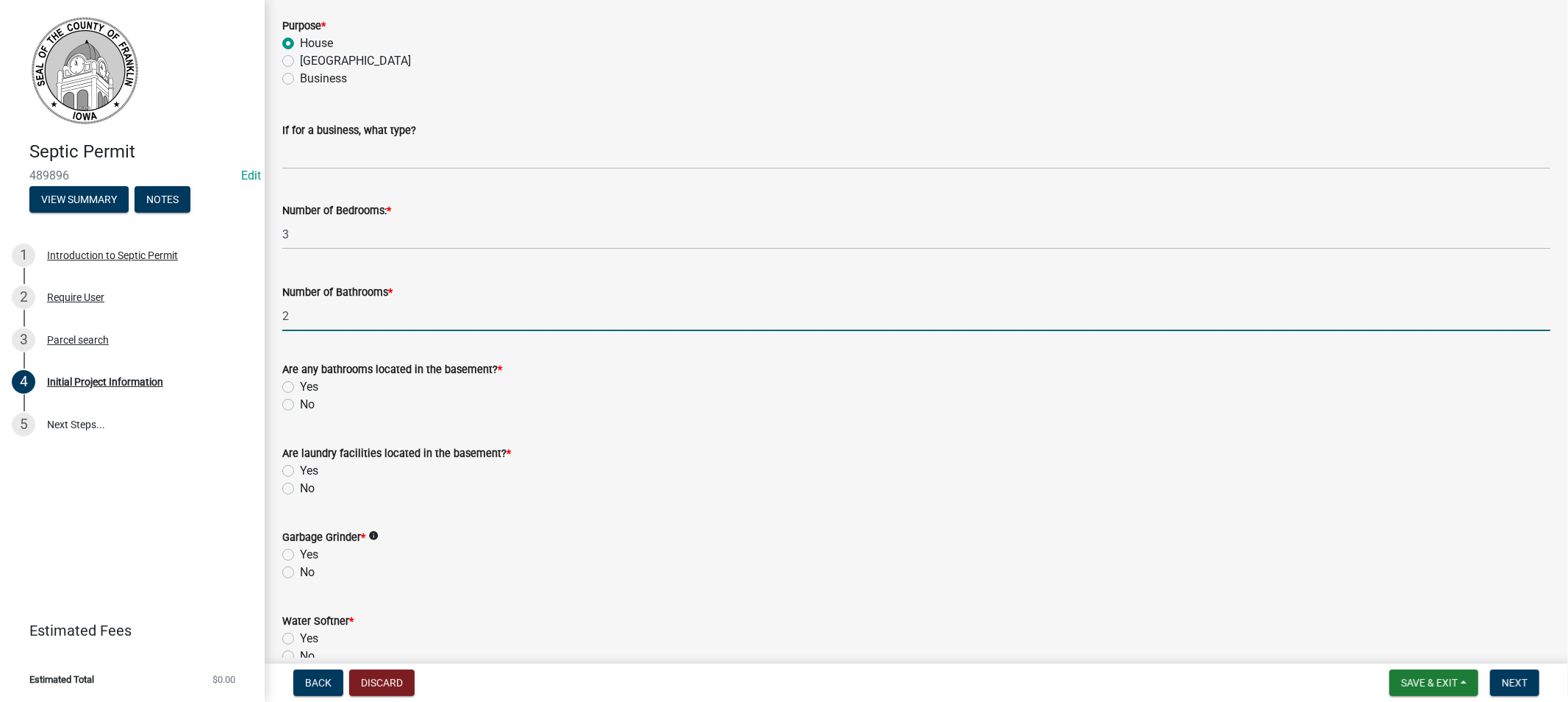
type input "2"
click at [300, 403] on label "No" at bounding box center [307, 405] width 15 height 18
click at [300, 403] on input "No" at bounding box center [304, 400] width 10 height 10
radio input "true"
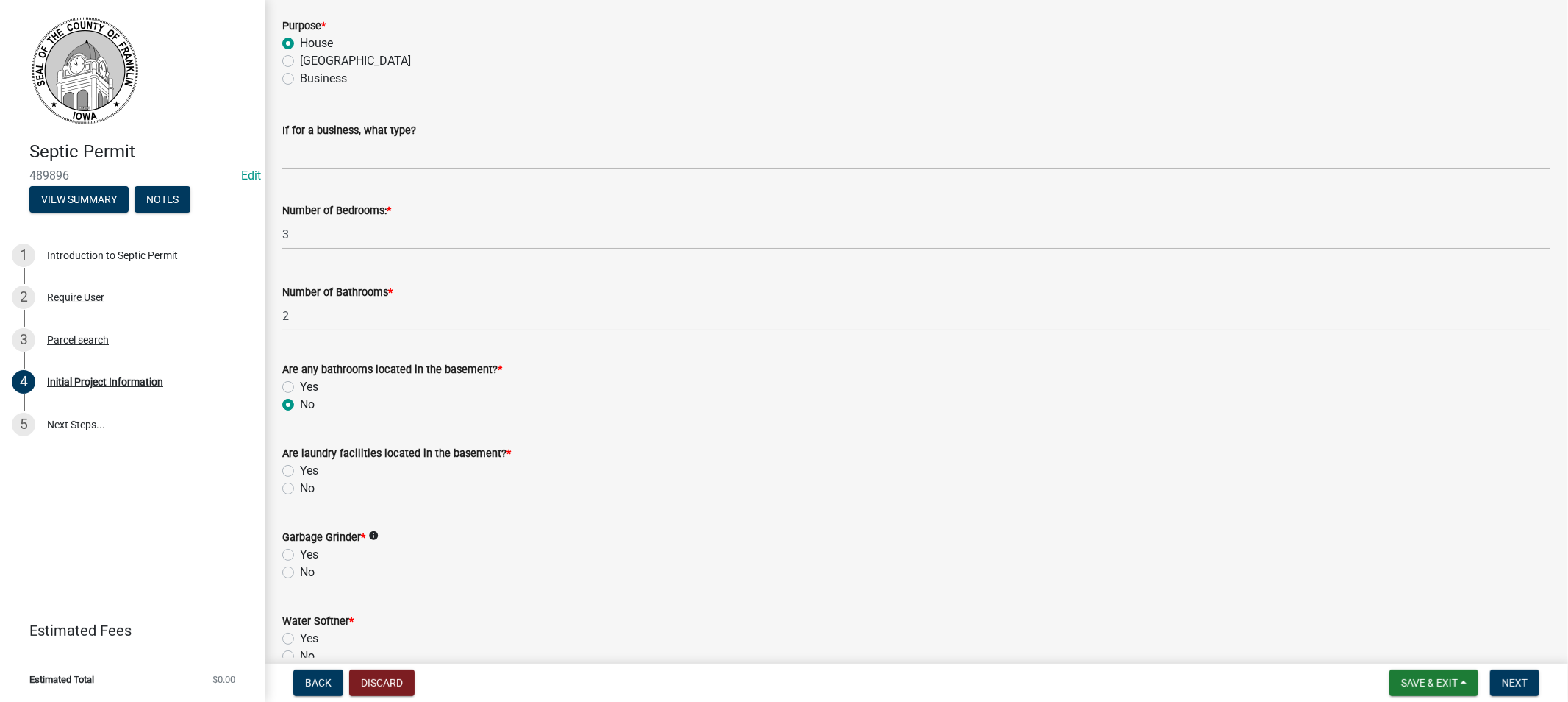
click at [300, 486] on label "No" at bounding box center [307, 489] width 15 height 18
click at [300, 486] on input "No" at bounding box center [304, 484] width 10 height 10
radio input "true"
click at [300, 572] on label "No" at bounding box center [307, 573] width 15 height 18
click at [300, 572] on input "No" at bounding box center [304, 568] width 10 height 10
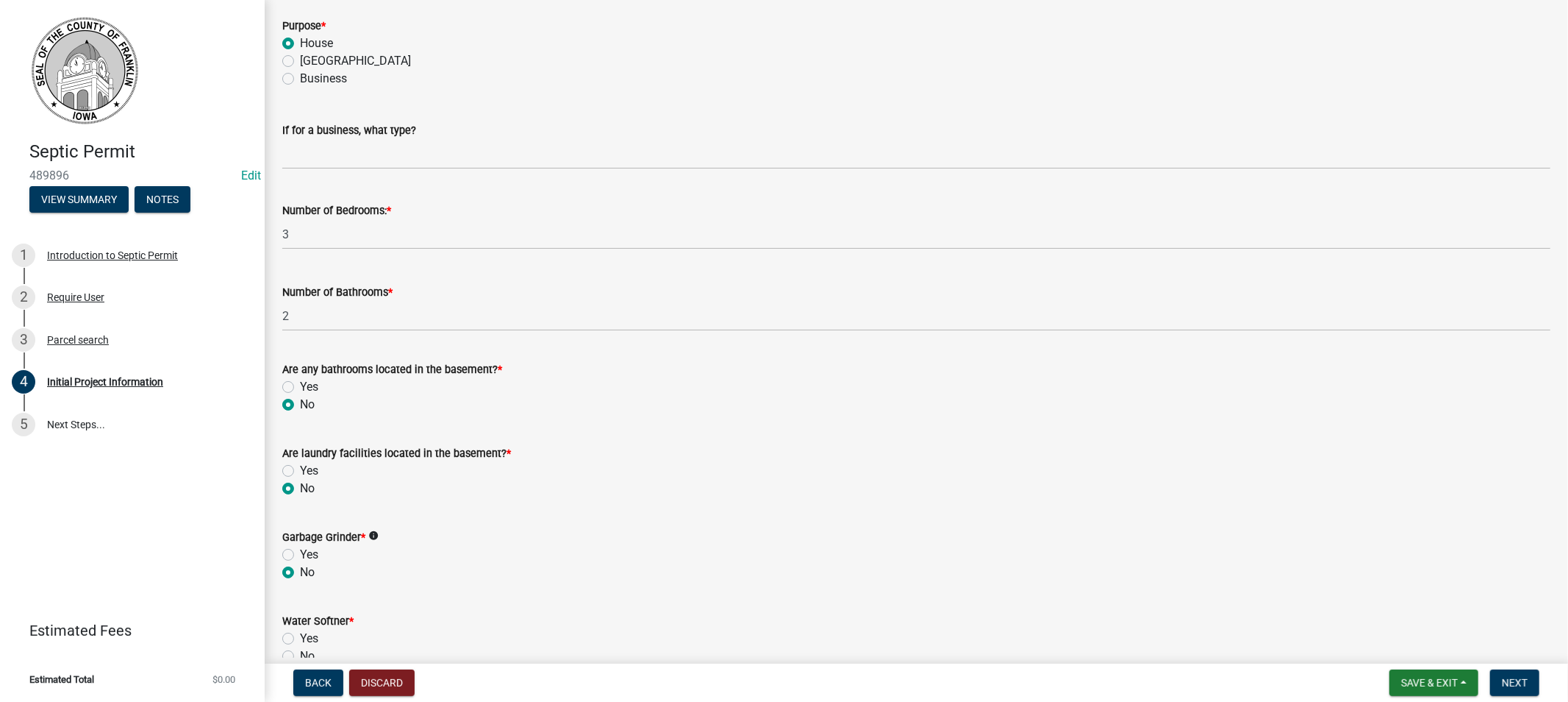
radio input "true"
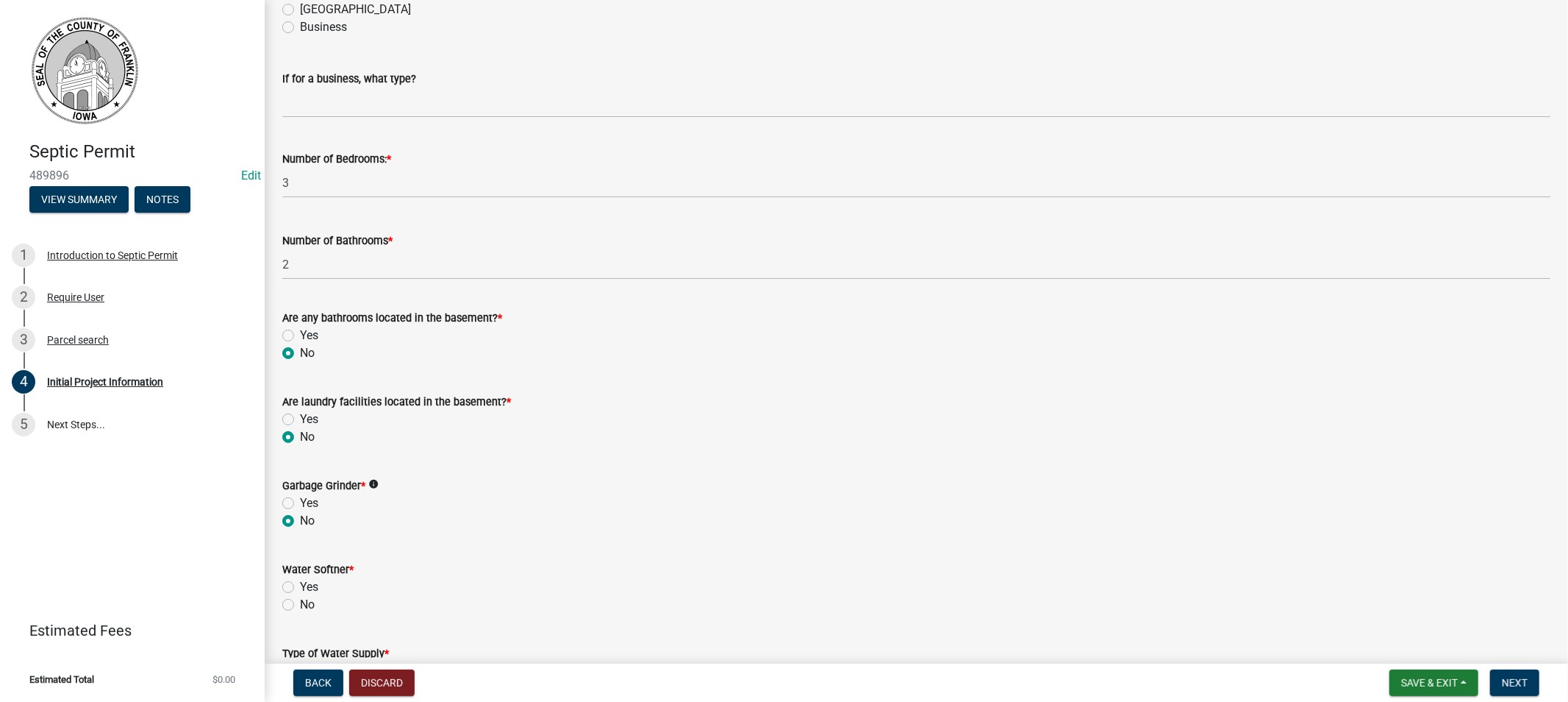
scroll to position [1697, 0]
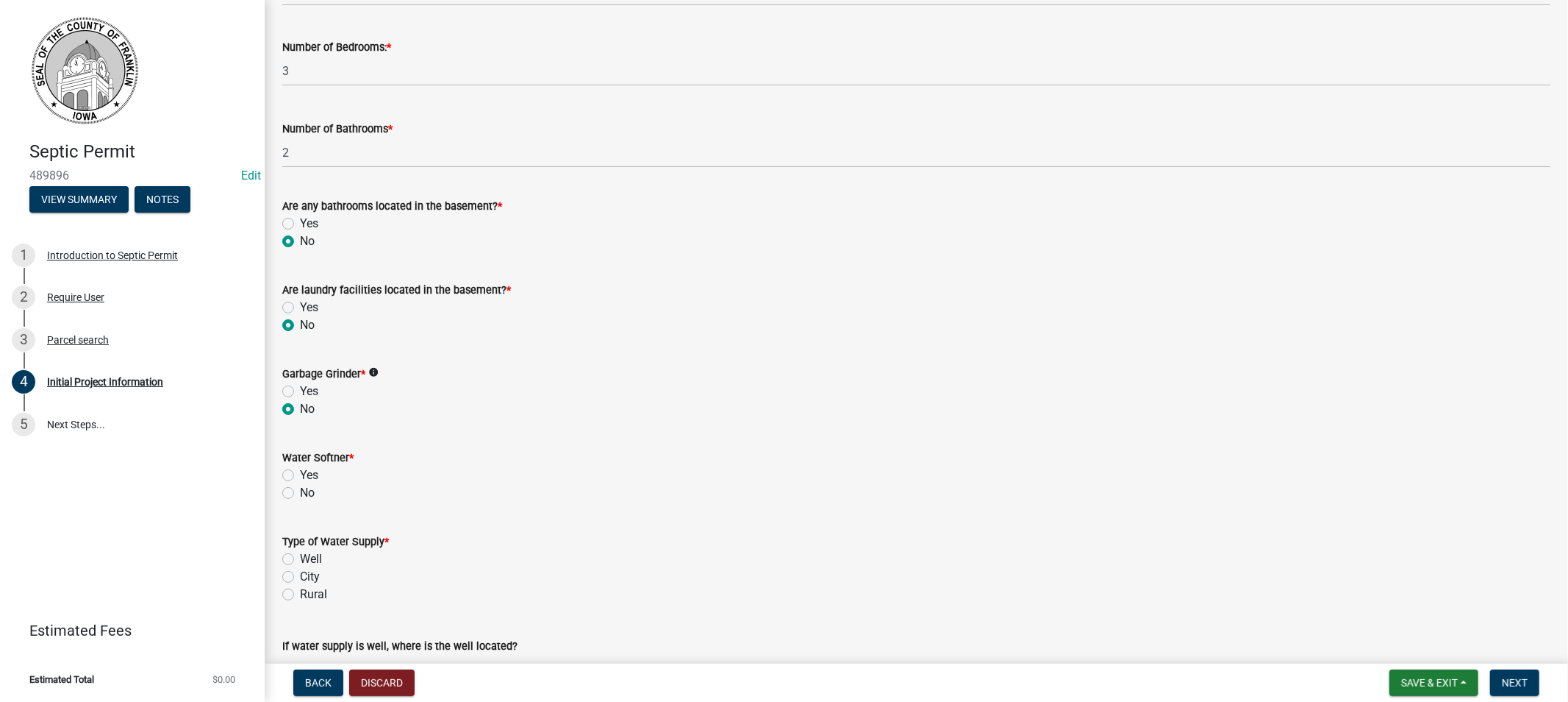
click at [300, 472] on label "Yes" at bounding box center [309, 475] width 19 height 18
click at [300, 472] on input "Yes" at bounding box center [304, 471] width 10 height 10
radio input "true"
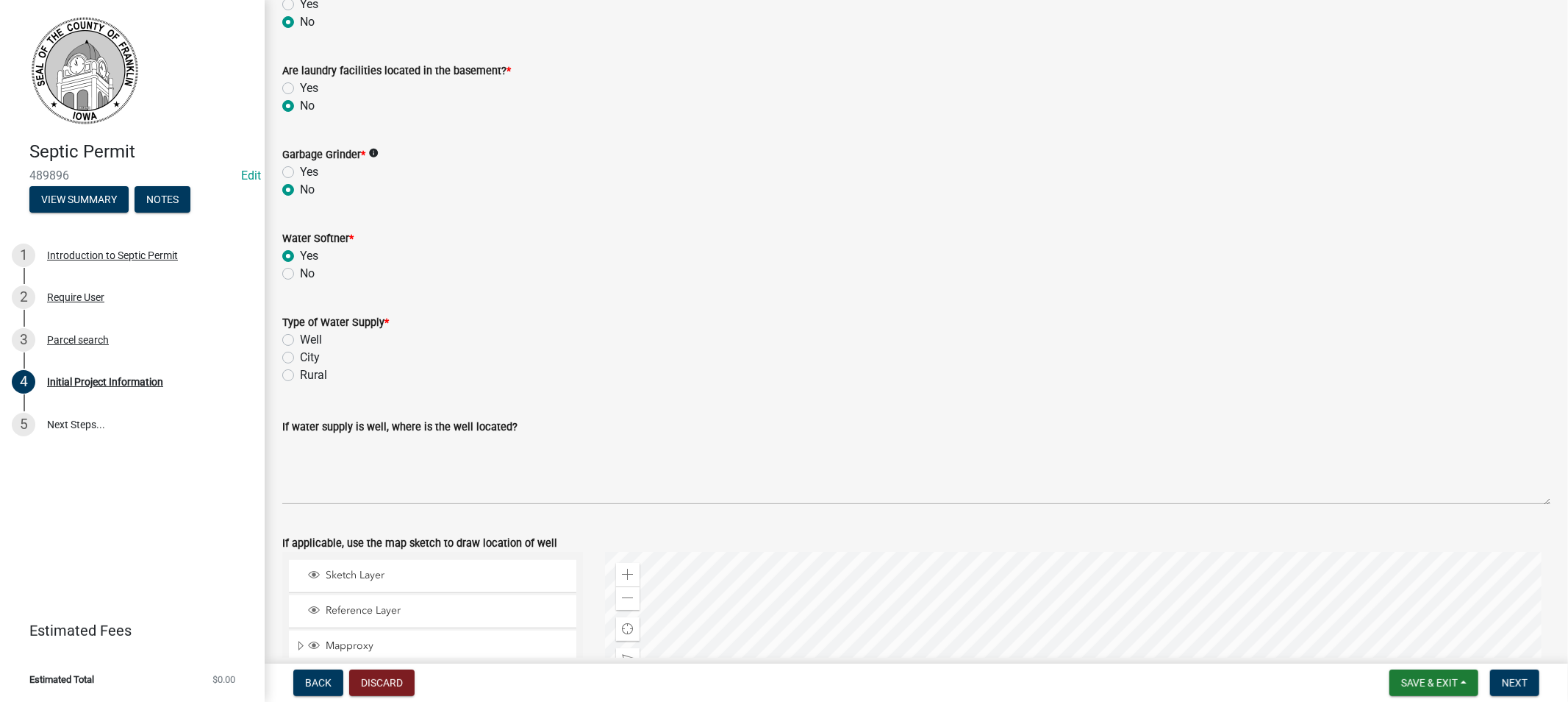
scroll to position [1943, 0]
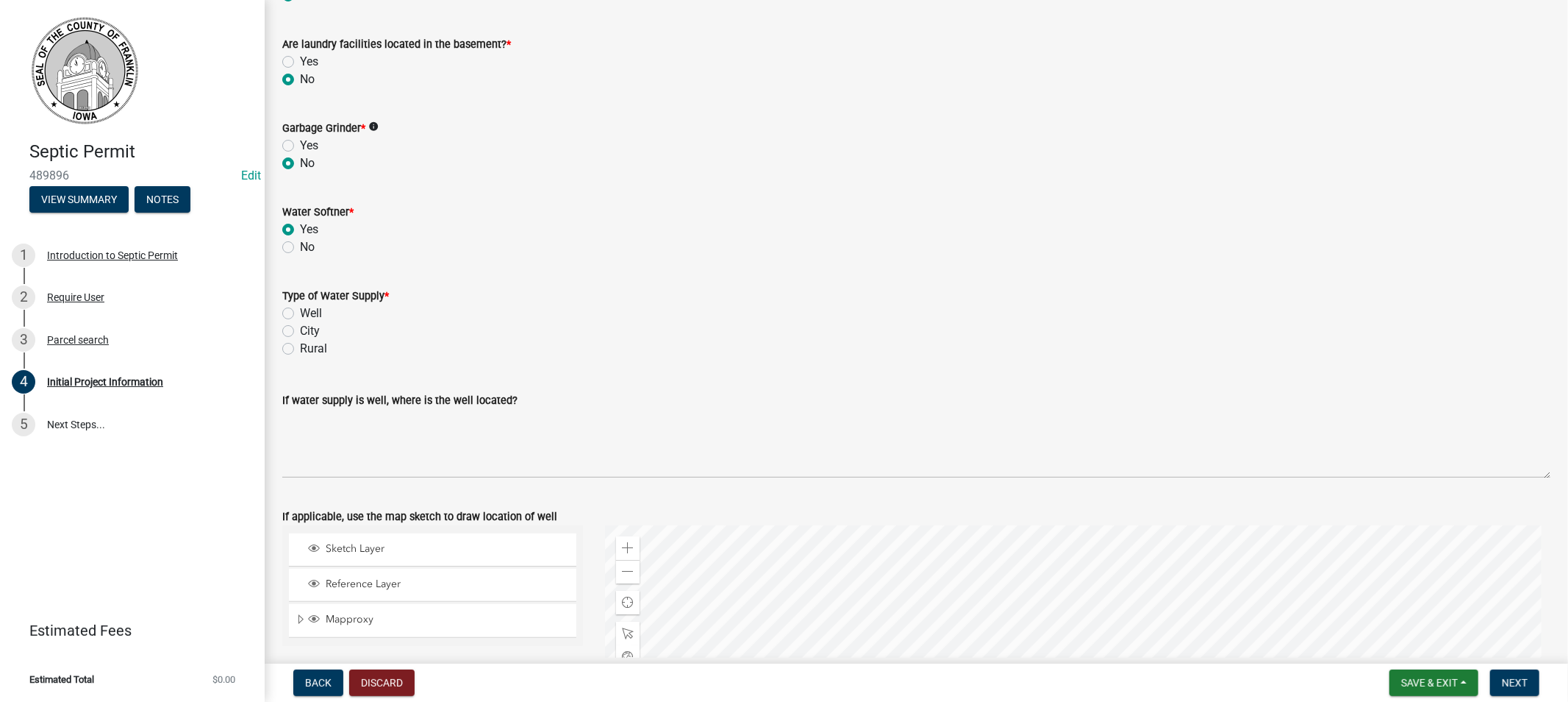
click at [300, 311] on label "Well" at bounding box center [311, 313] width 22 height 18
click at [300, 311] on input "Well" at bounding box center [304, 309] width 10 height 10
radio input "true"
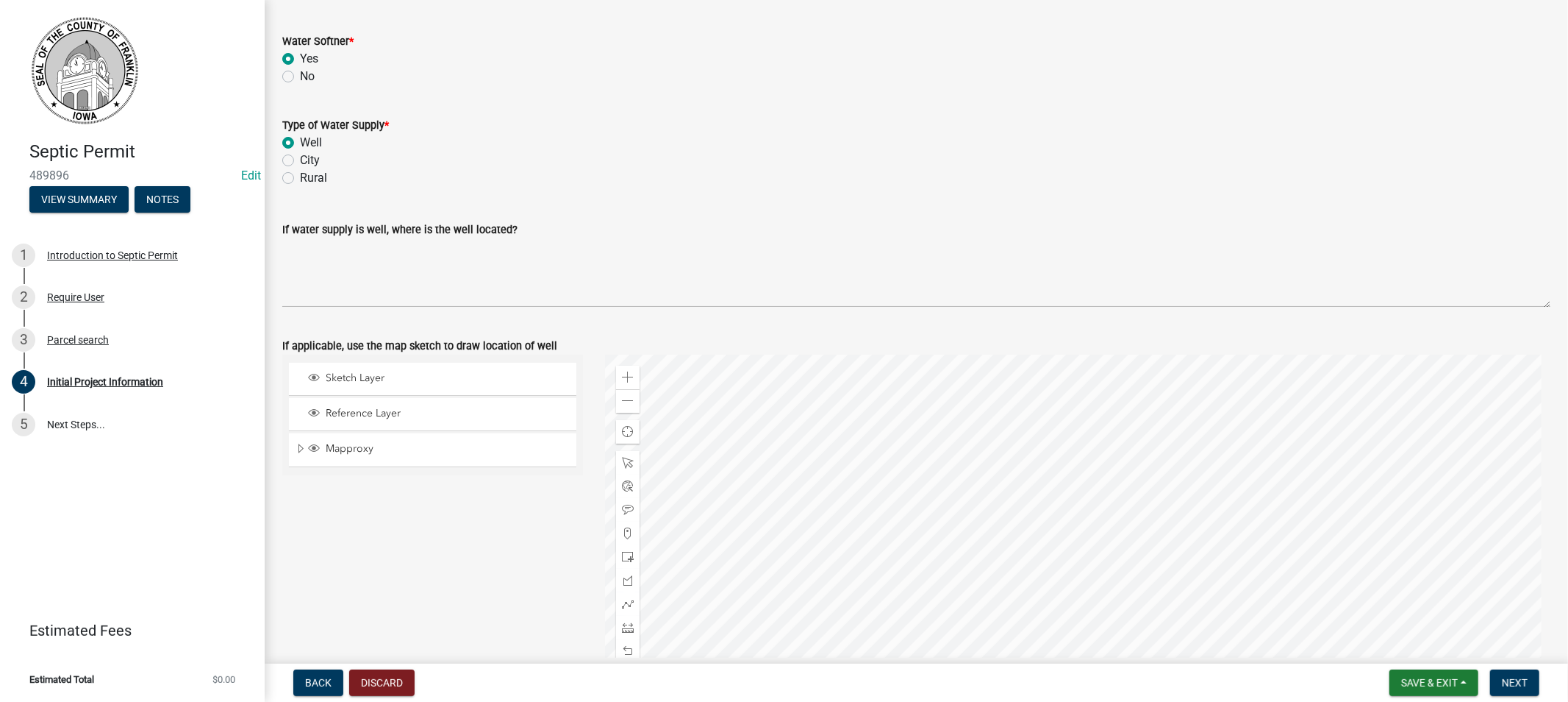
scroll to position [2188, 0]
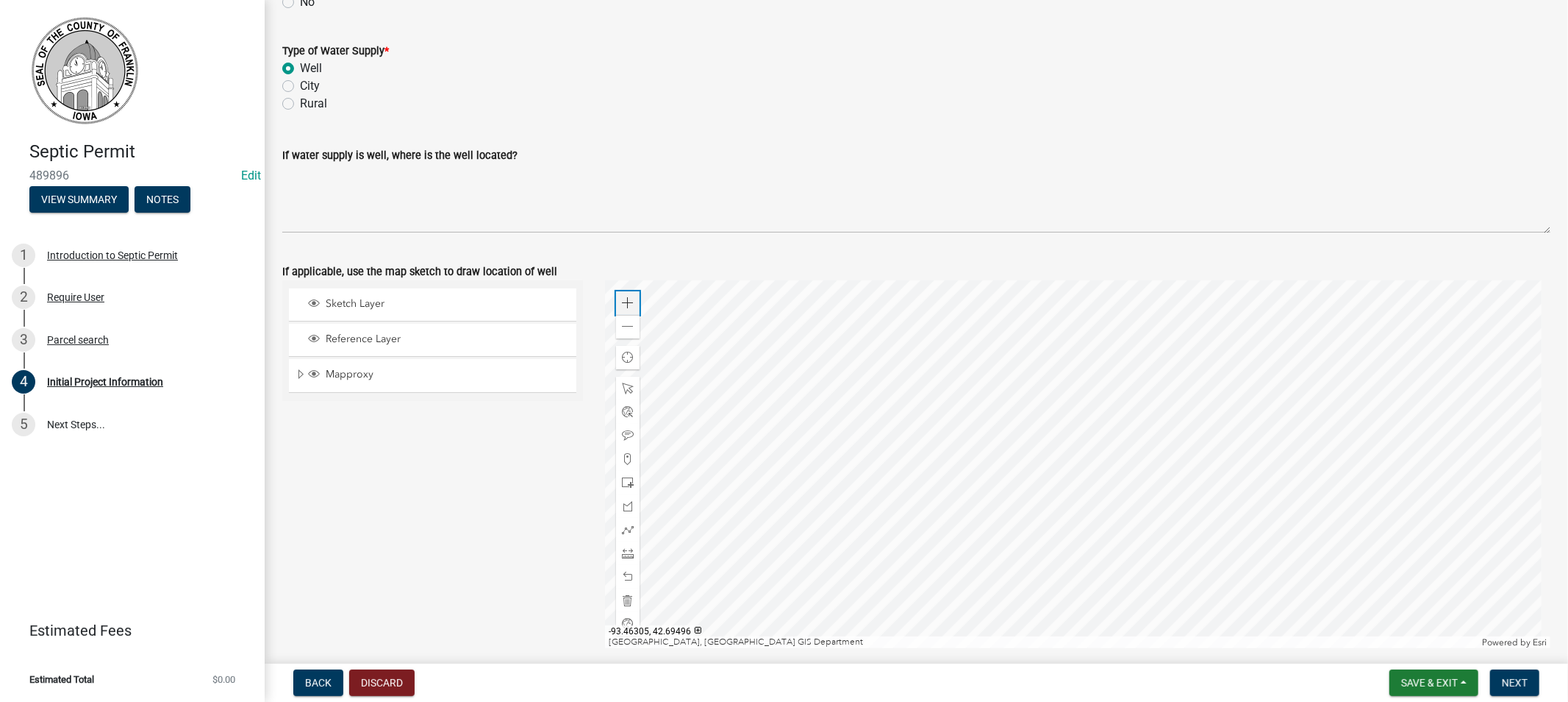
click at [618, 302] on div "Zoom in" at bounding box center [628, 303] width 24 height 24
click at [624, 481] on span at bounding box center [628, 483] width 12 height 12
click at [622, 530] on span at bounding box center [628, 530] width 12 height 12
click at [1179, 369] on div at bounding box center [1077, 464] width 945 height 368
click at [1172, 383] on div at bounding box center [1077, 464] width 945 height 368
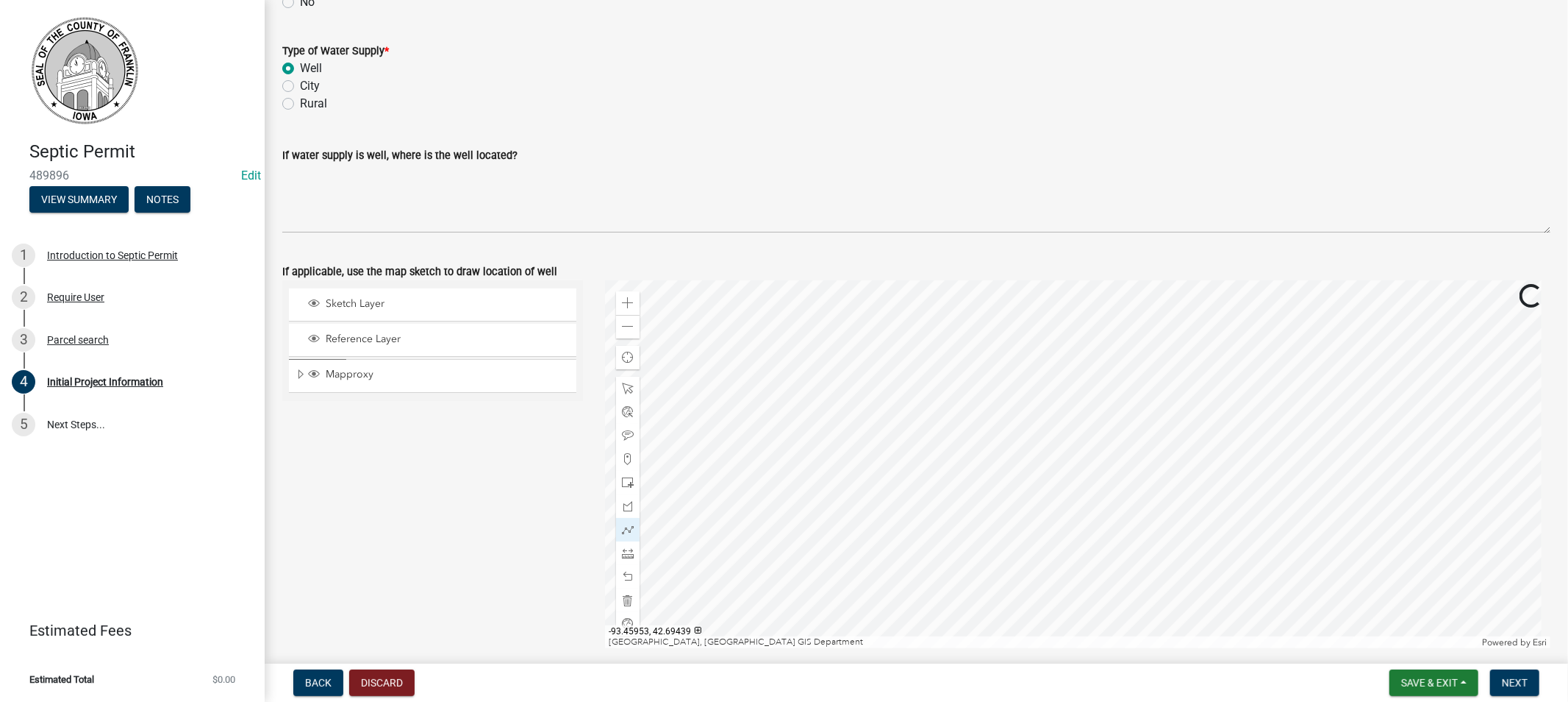
click at [1148, 407] on div at bounding box center [1077, 464] width 945 height 368
click at [1237, 496] on div at bounding box center [1077, 464] width 945 height 368
click at [1244, 504] on div at bounding box center [1077, 464] width 945 height 368
click at [1269, 473] on div at bounding box center [1077, 464] width 945 height 368
click at [1177, 380] on div at bounding box center [1077, 464] width 945 height 368
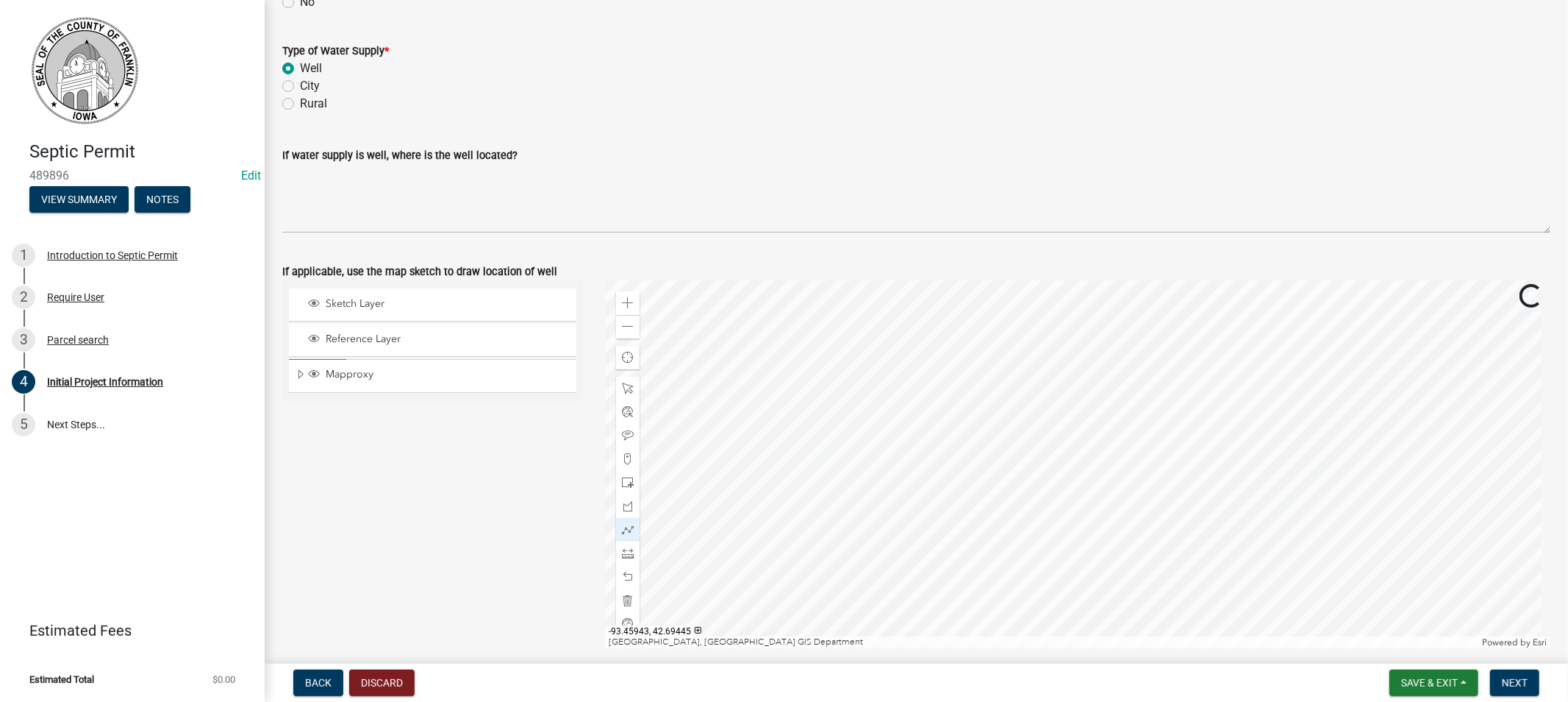
click at [1177, 380] on div at bounding box center [1077, 464] width 945 height 368
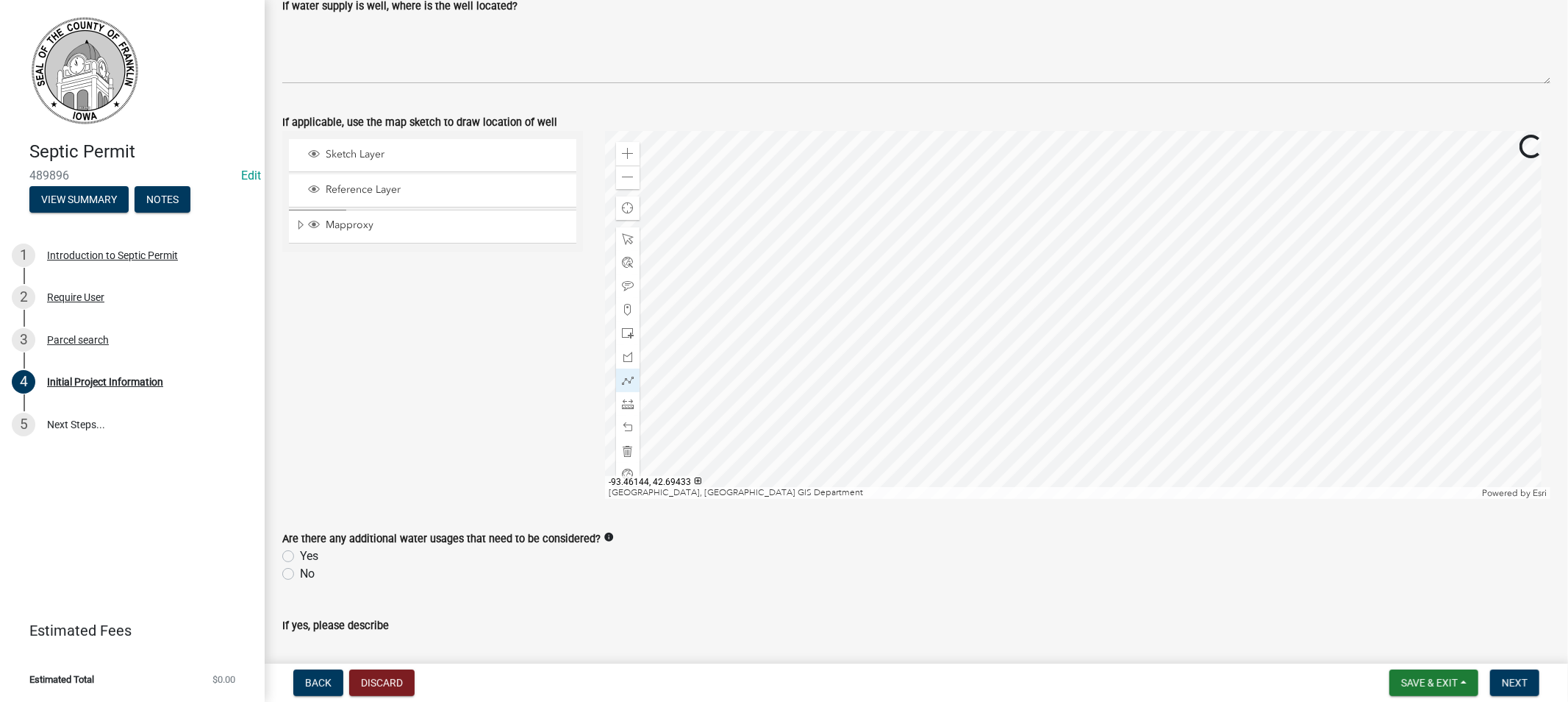
scroll to position [2352, 0]
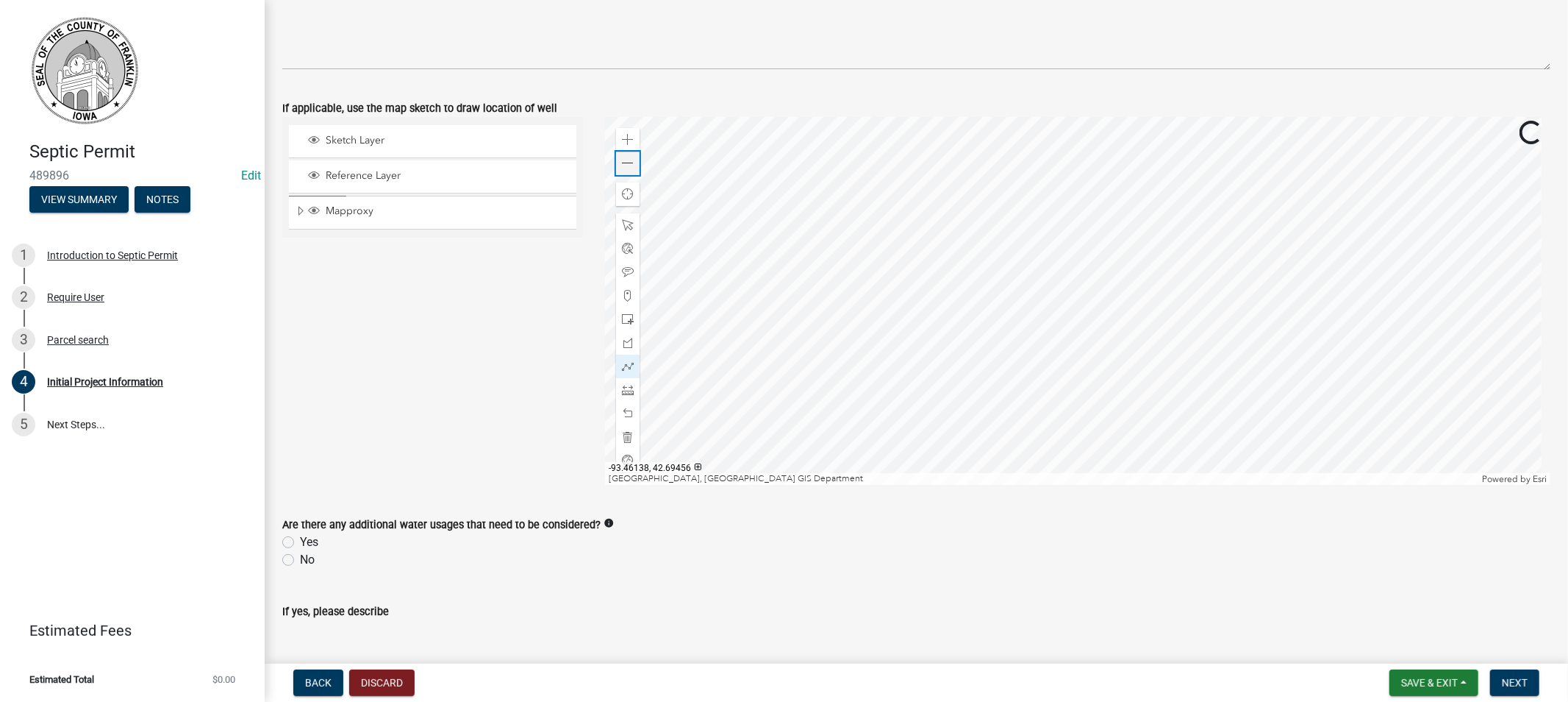
click at [624, 159] on span at bounding box center [628, 163] width 12 height 12
click at [623, 136] on span at bounding box center [628, 140] width 12 height 12
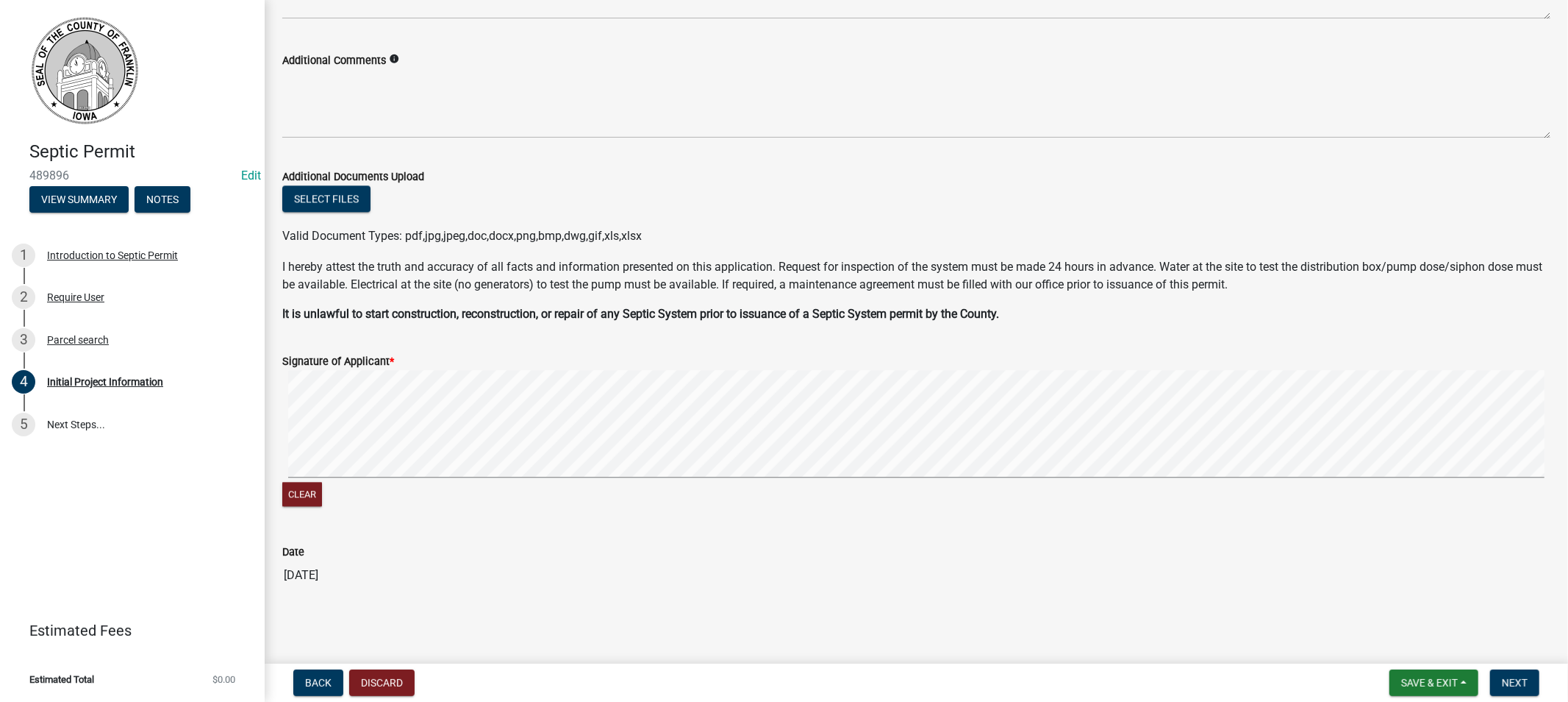
scroll to position [3023, 0]
click at [1506, 682] on span "Next" at bounding box center [1515, 683] width 26 height 12
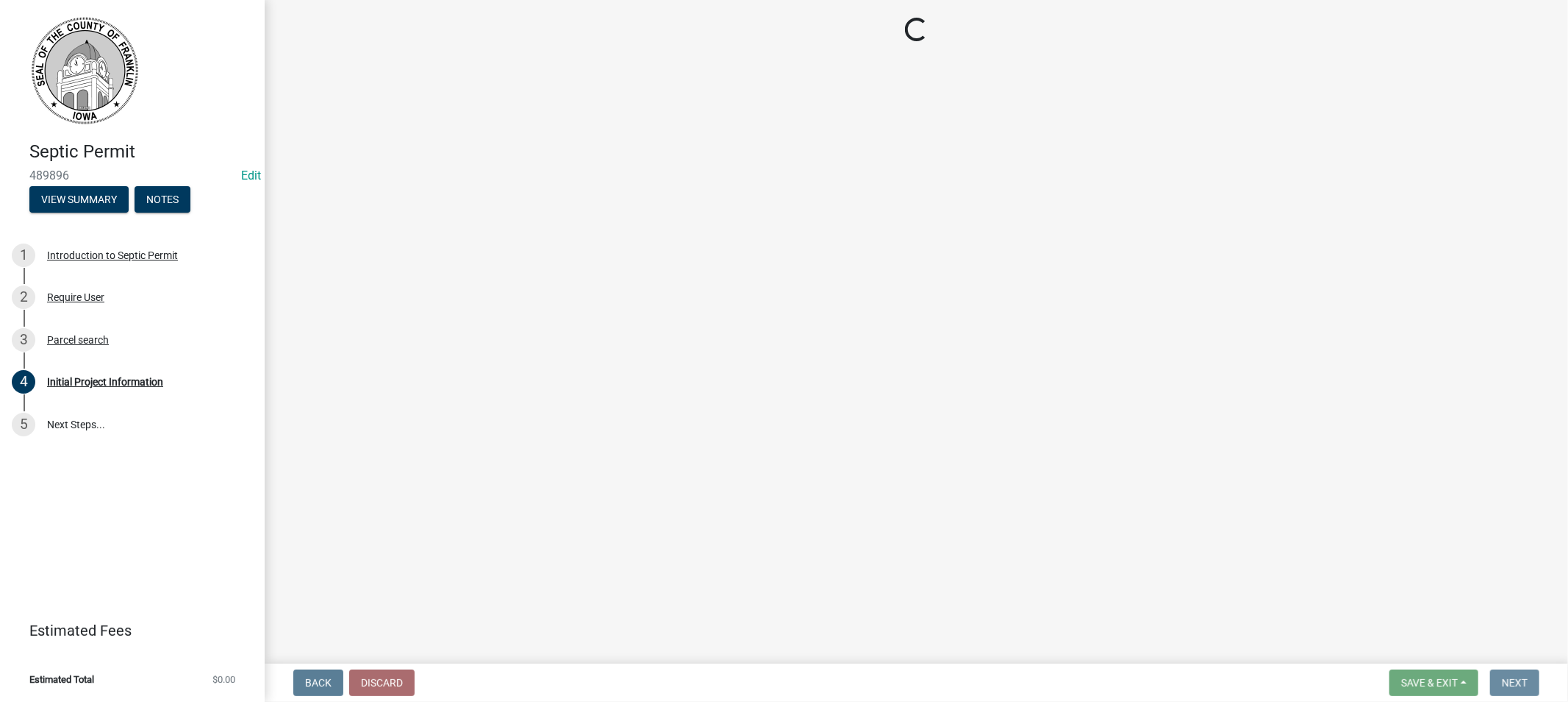
scroll to position [0, 0]
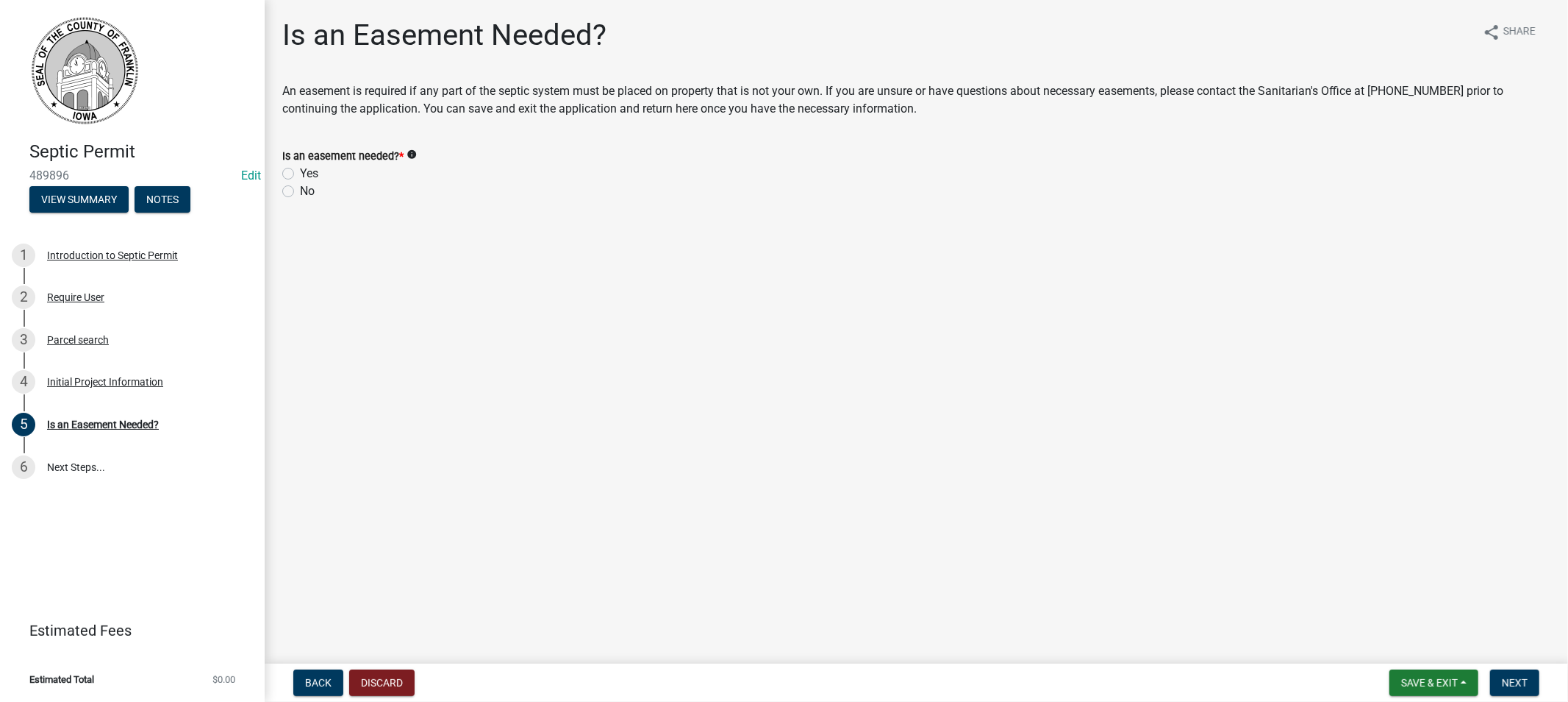
click at [300, 189] on label "No" at bounding box center [307, 192] width 15 height 18
click at [300, 189] on input "No" at bounding box center [304, 187] width 10 height 10
radio input "true"
click at [1513, 685] on span "Next" at bounding box center [1515, 683] width 26 height 12
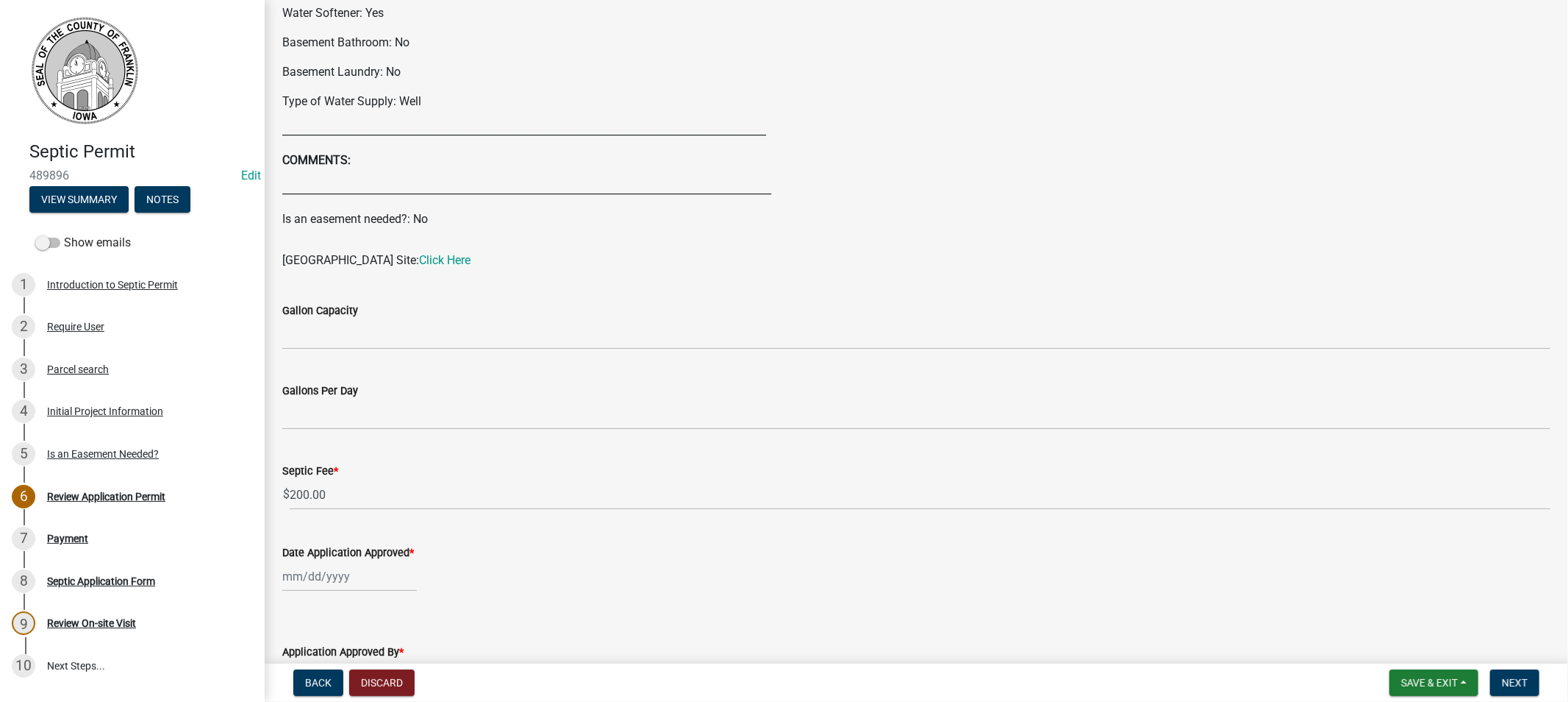
scroll to position [653, 0]
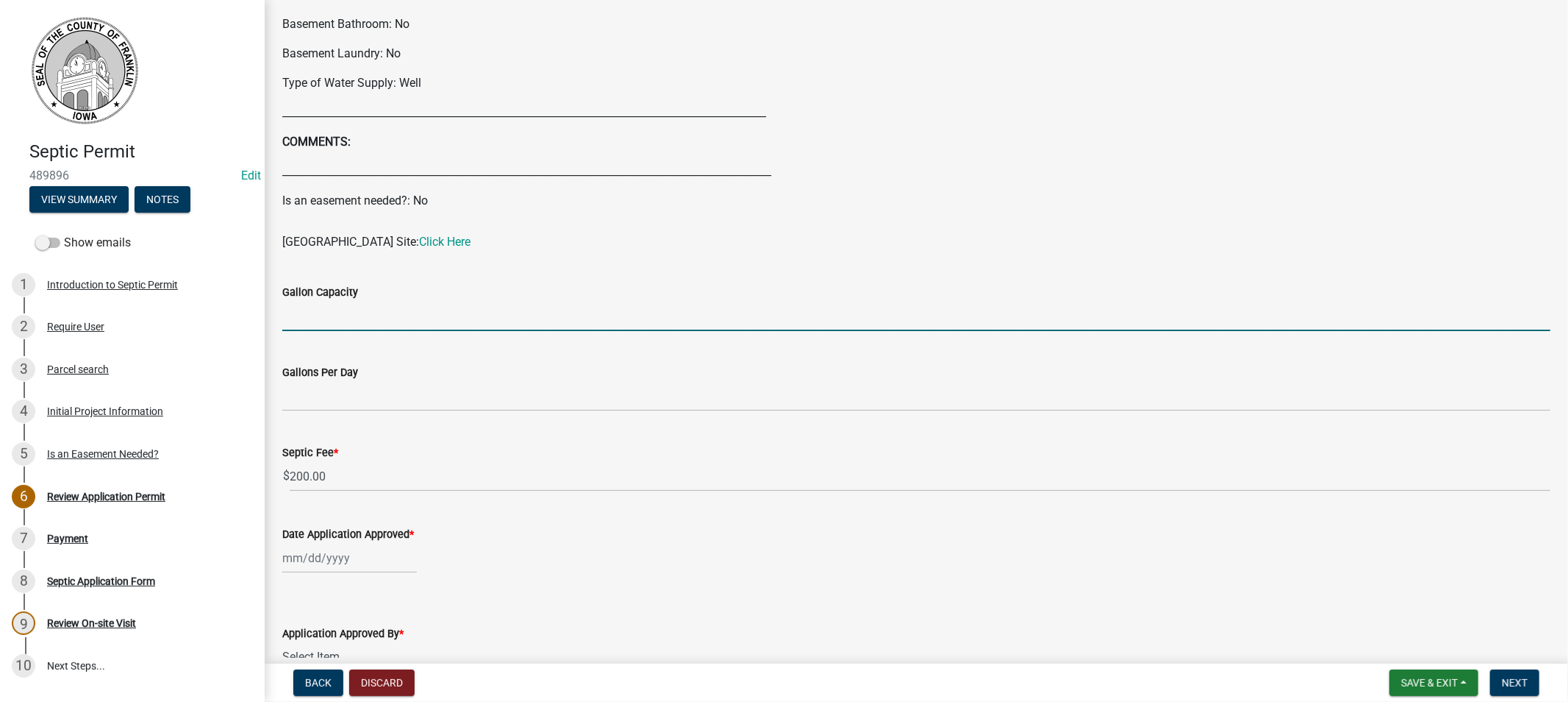
click at [294, 312] on input "Gallon Capacity" at bounding box center [916, 316] width 1268 height 30
type input "1250"
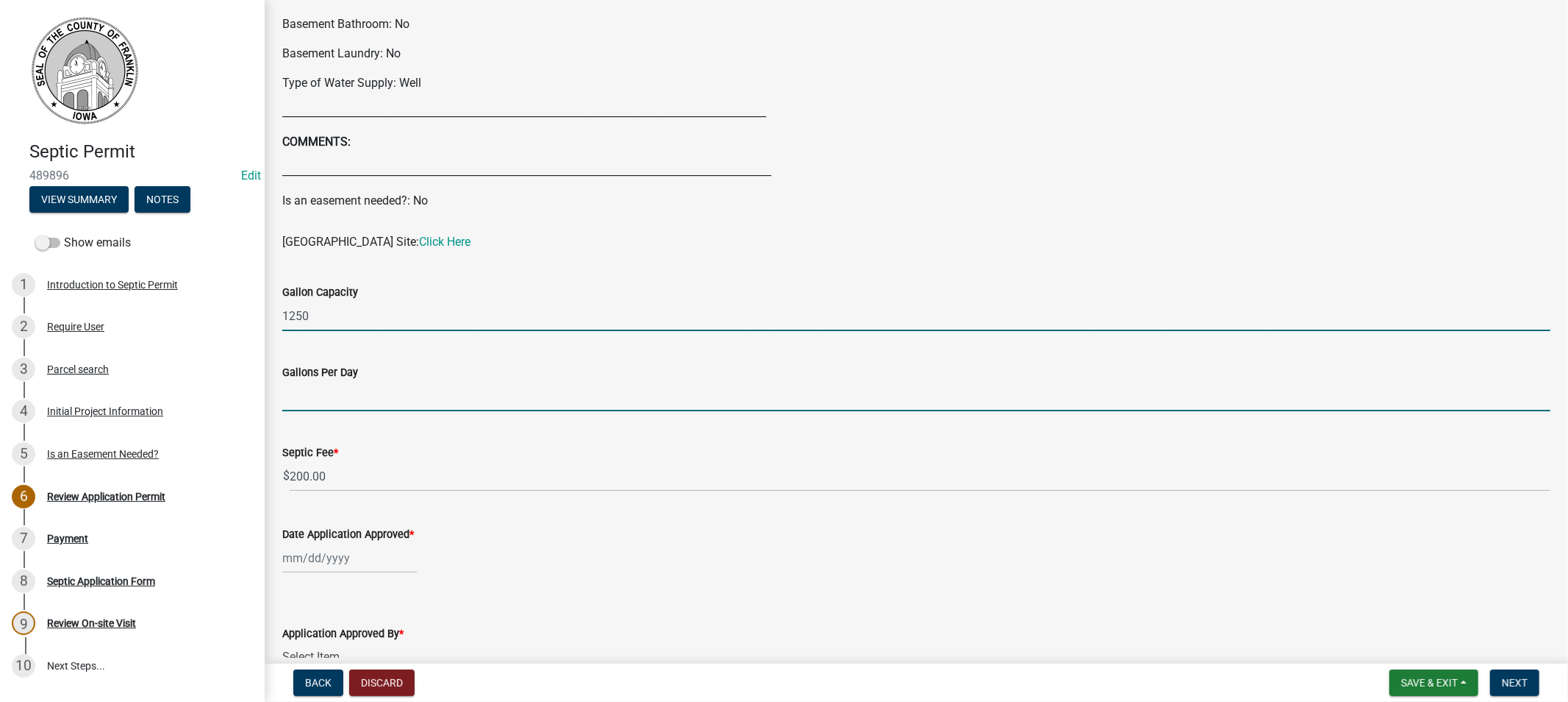
click at [316, 399] on input "Gallons Per Day" at bounding box center [916, 396] width 1268 height 30
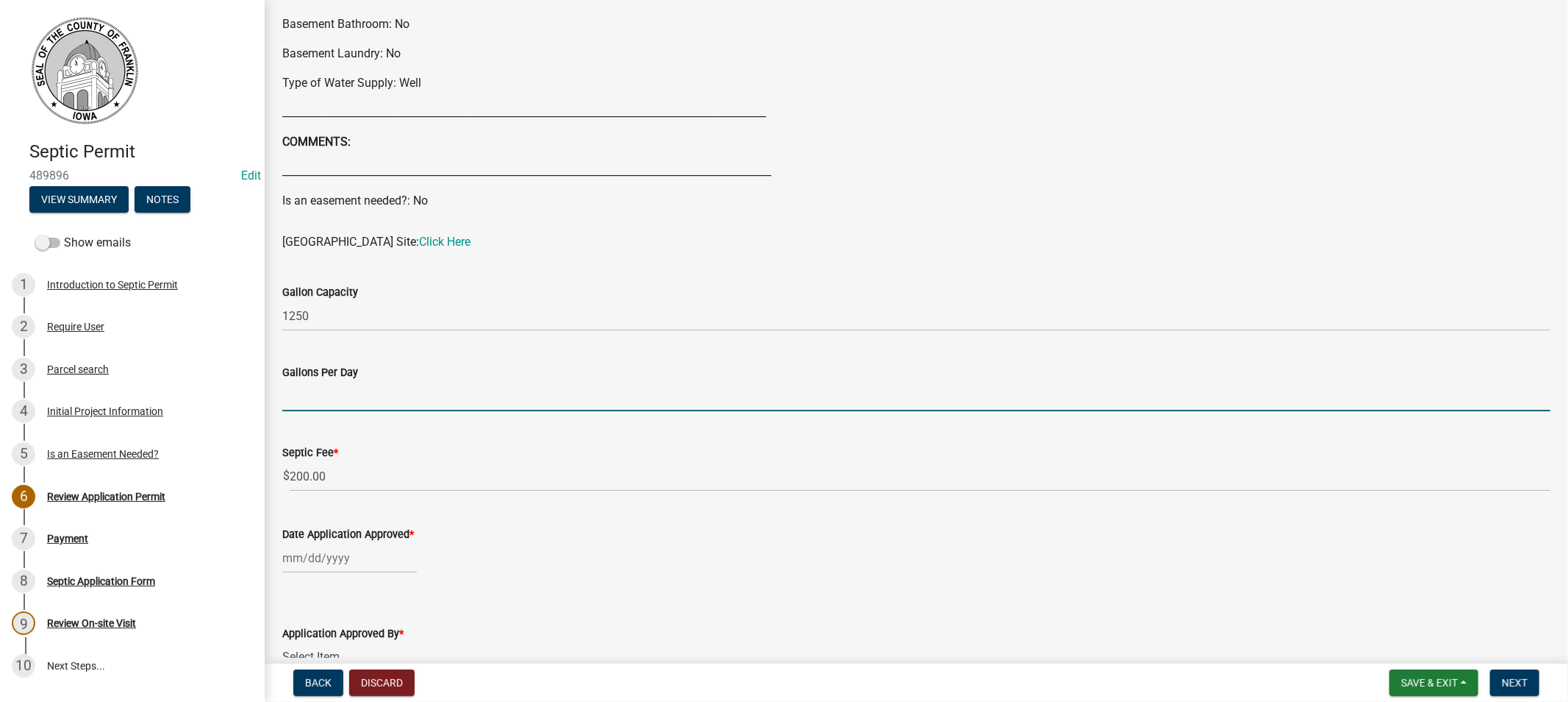
type input "450"
select select "10"
select select "2025"
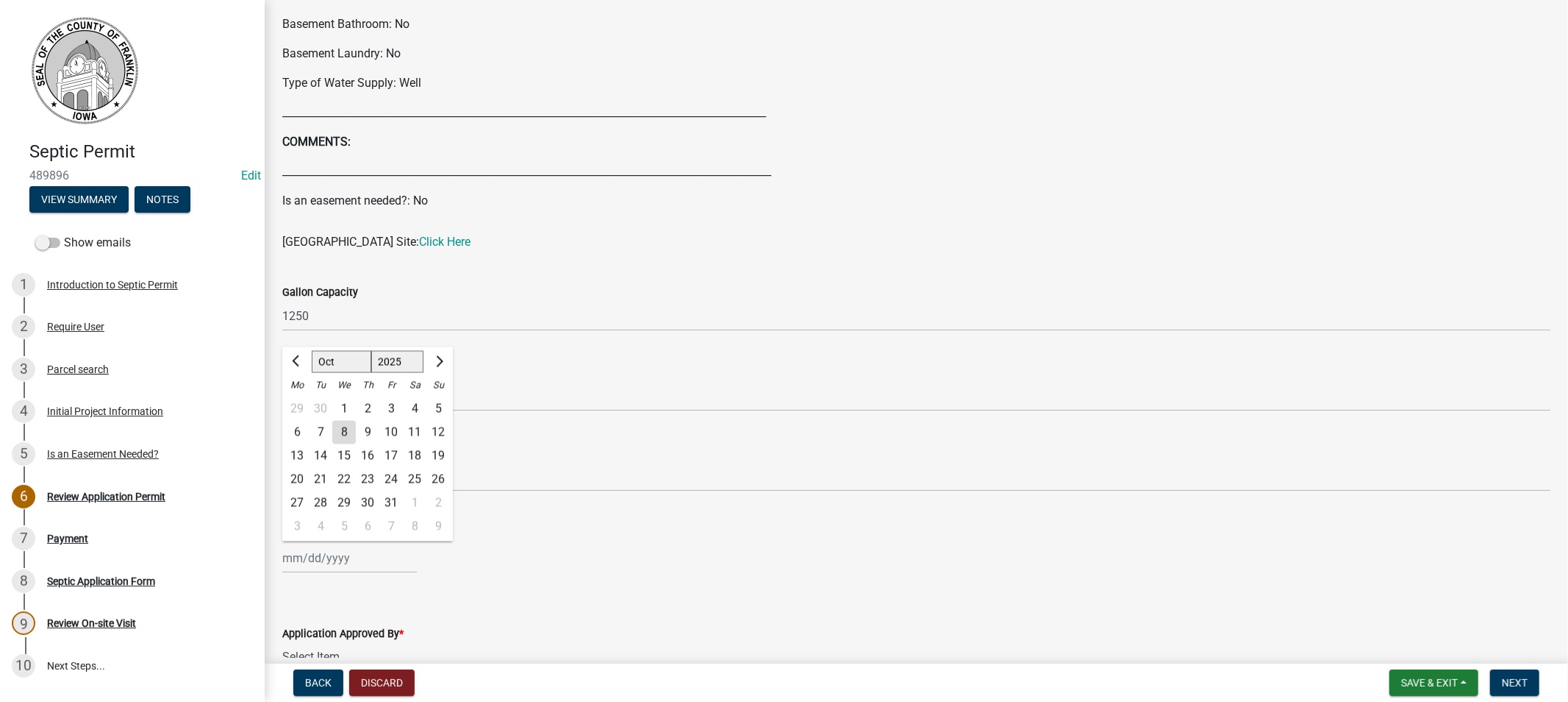
click at [350, 562] on div "[PERSON_NAME] Feb Mar Apr [PERSON_NAME][DATE] Oct Nov [DATE] 1526 1527 1528 152…" at bounding box center [349, 558] width 134 height 30
click at [341, 432] on div "8" at bounding box center [344, 432] width 24 height 24
type input "[DATE]"
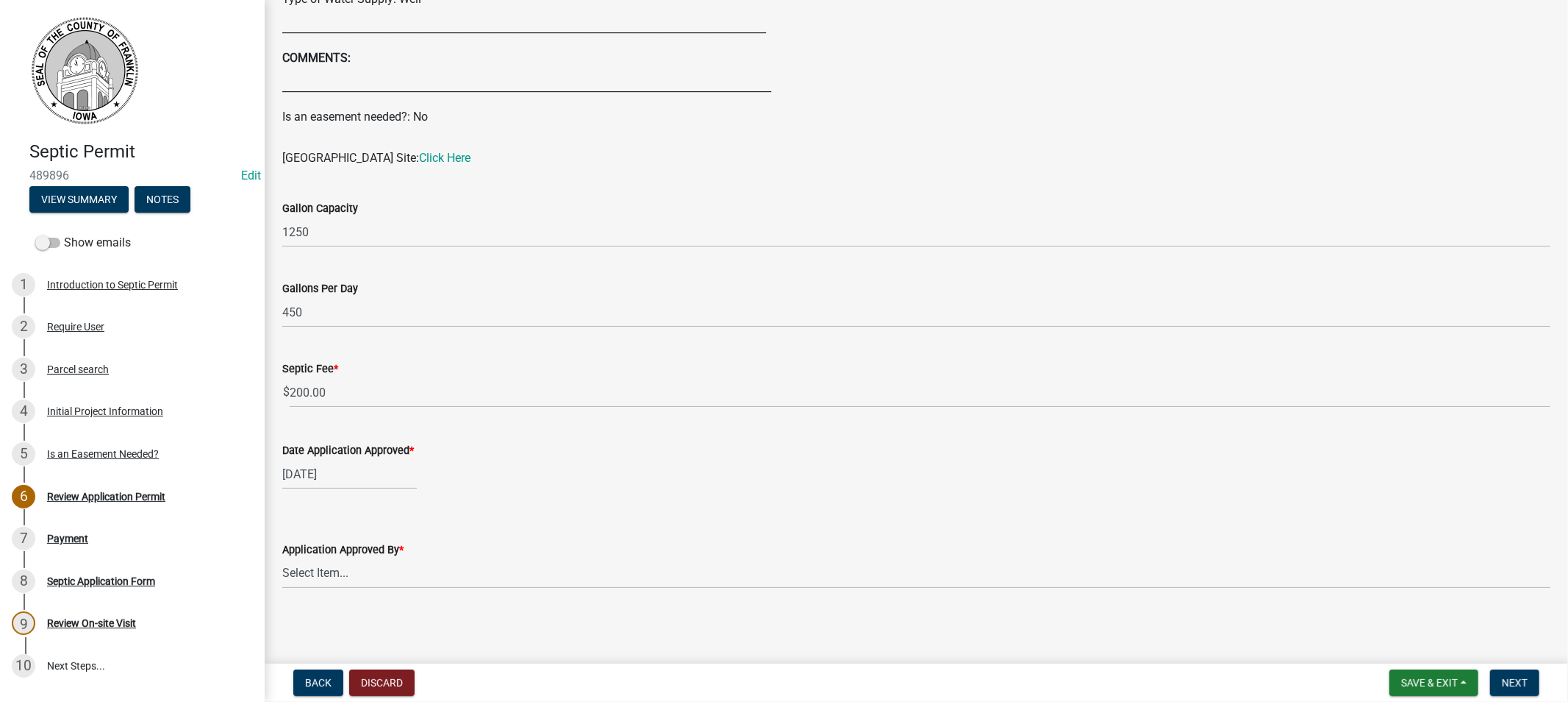
scroll to position [738, 0]
click at [327, 569] on select "Select Item... [PERSON_NAME]" at bounding box center [916, 573] width 1268 height 30
click at [282, 558] on select "Select Item... [PERSON_NAME]" at bounding box center [916, 573] width 1268 height 30
select select "5220629f-9084-4e48-abb1-a914bded0463"
click at [1509, 686] on span "Next" at bounding box center [1515, 683] width 26 height 12
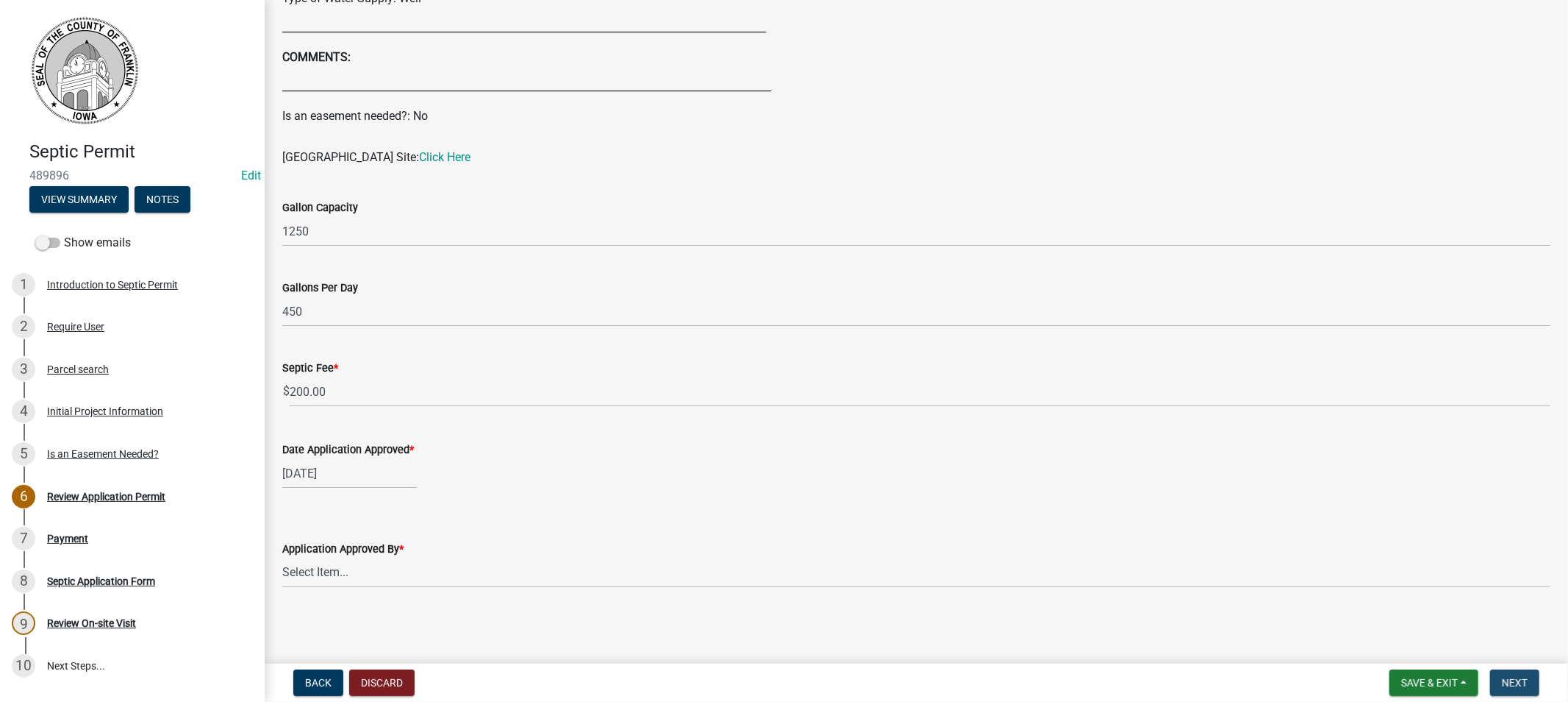
scroll to position [0, 0]
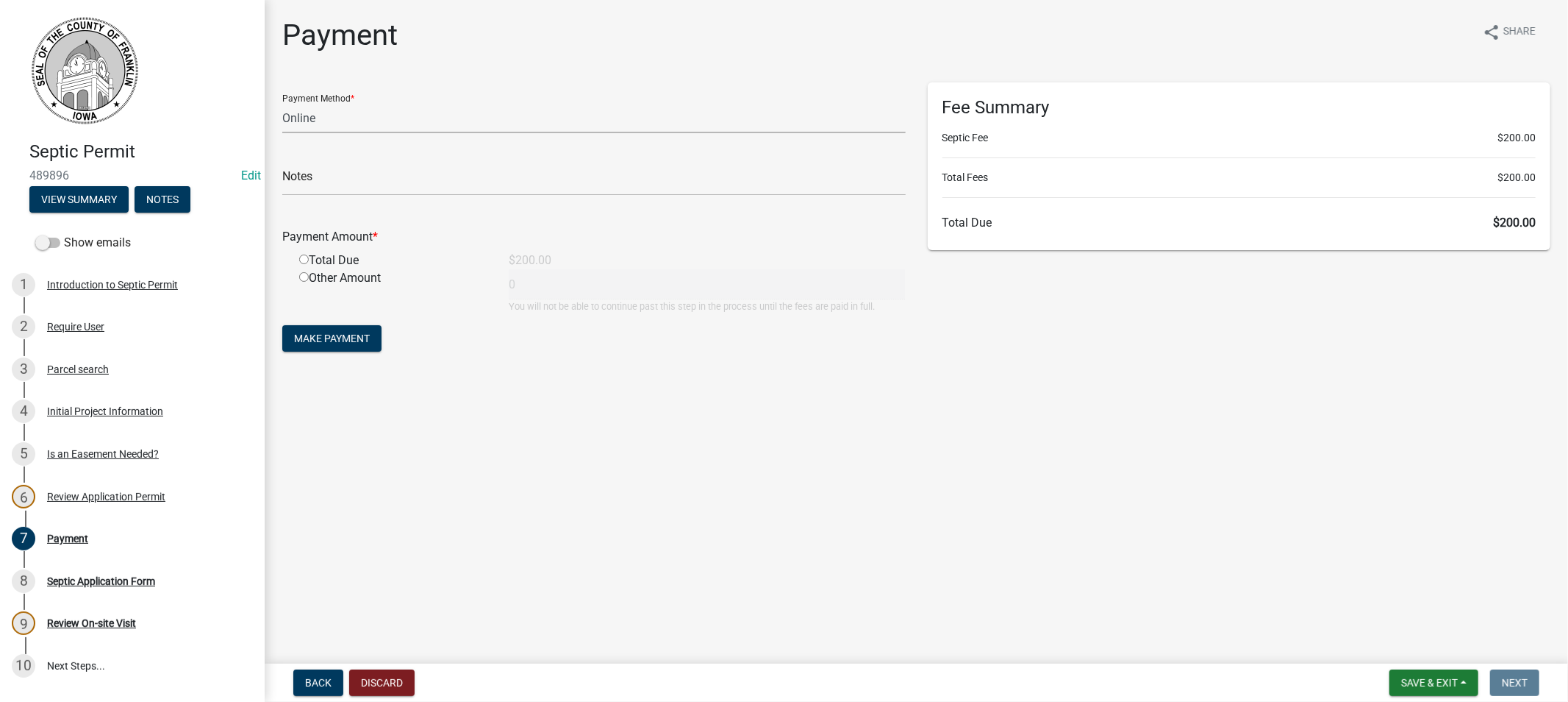
click at [299, 118] on select "Credit Card POS Check Cash Online" at bounding box center [594, 118] width 624 height 30
select select "1: 0"
click at [282, 103] on select "Credit Card POS Check Cash Online" at bounding box center [594, 118] width 624 height 30
click at [369, 183] on input "text" at bounding box center [594, 181] width 624 height 30
type input "561"
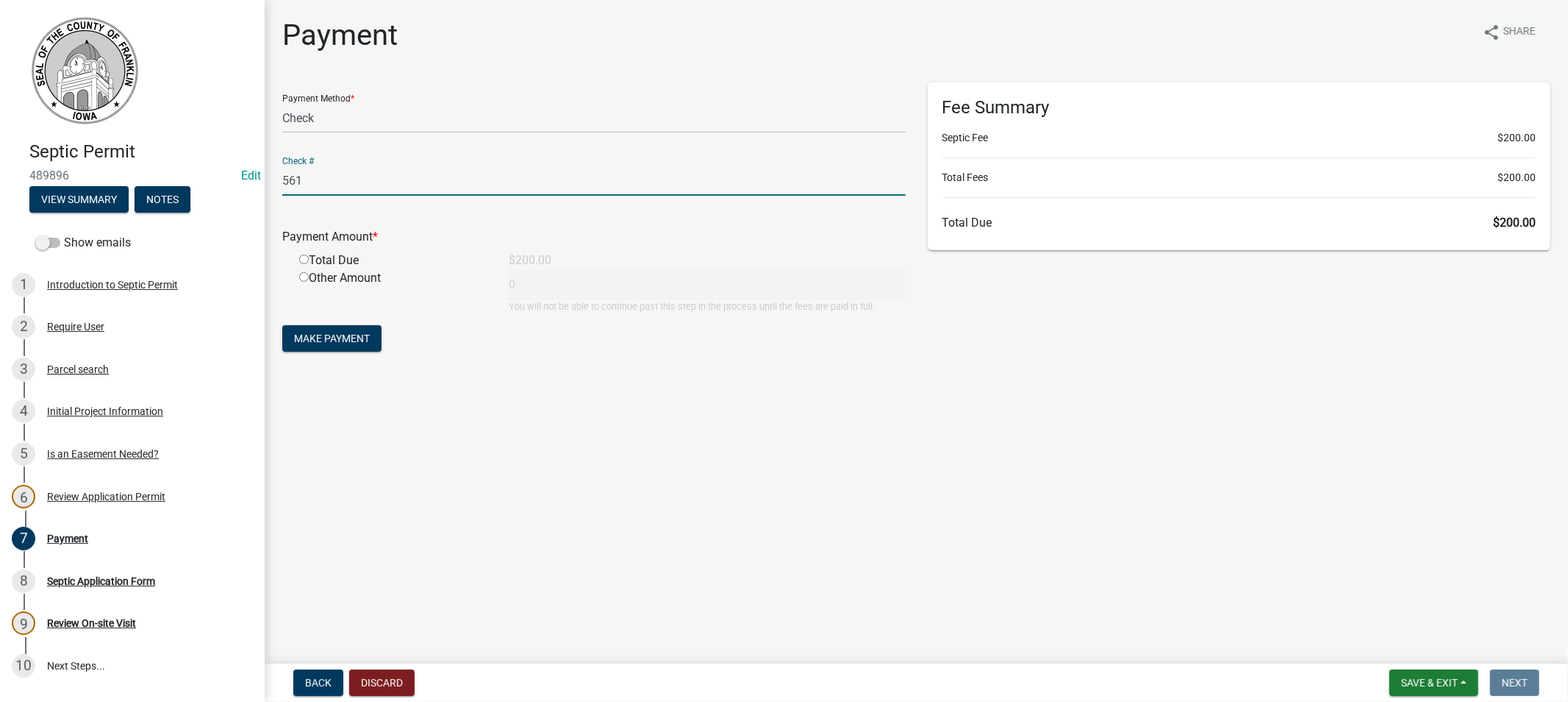
click at [304, 256] on input "radio" at bounding box center [304, 259] width 10 height 10
radio input "true"
type input "200"
click at [319, 334] on span "Make Payment" at bounding box center [332, 339] width 76 height 12
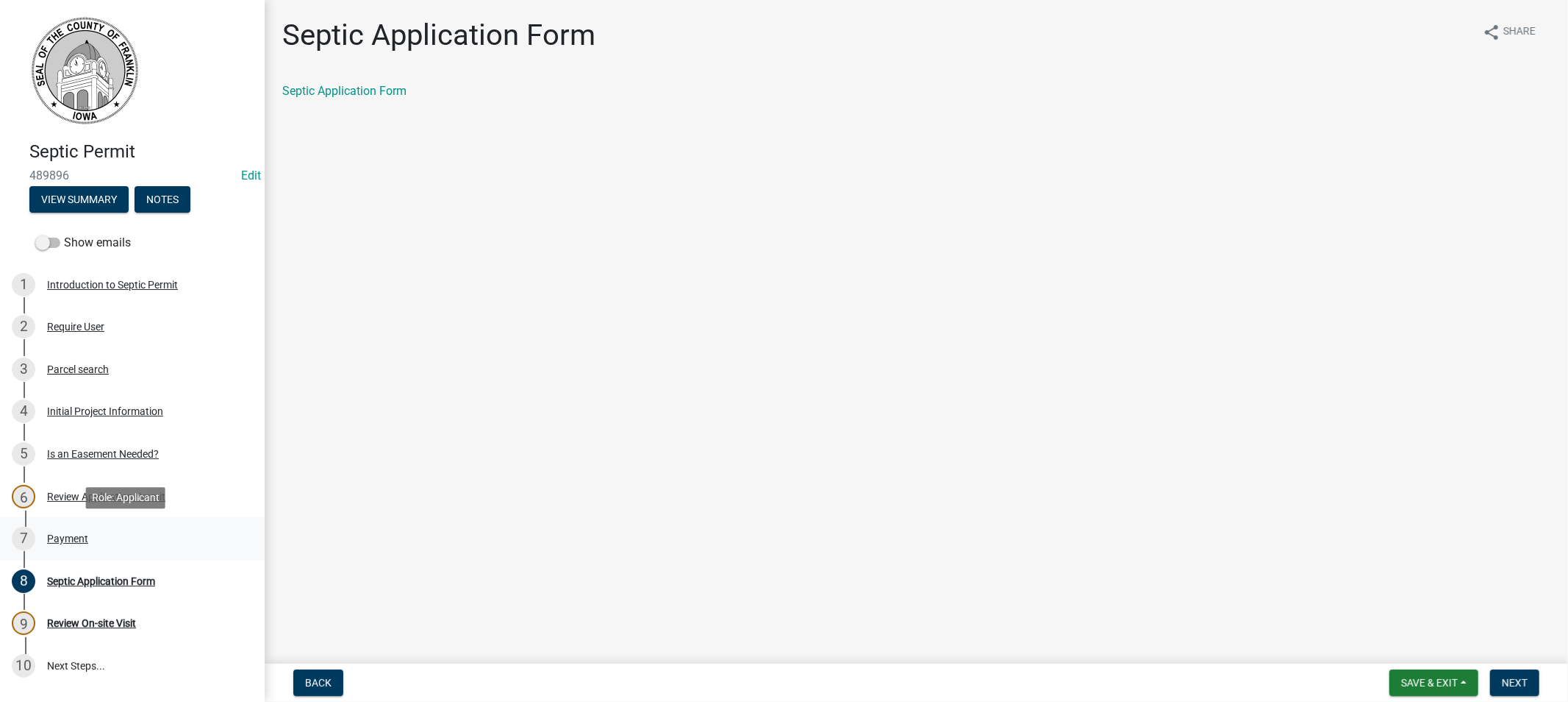
click at [67, 533] on div "Payment" at bounding box center [67, 539] width 41 height 10
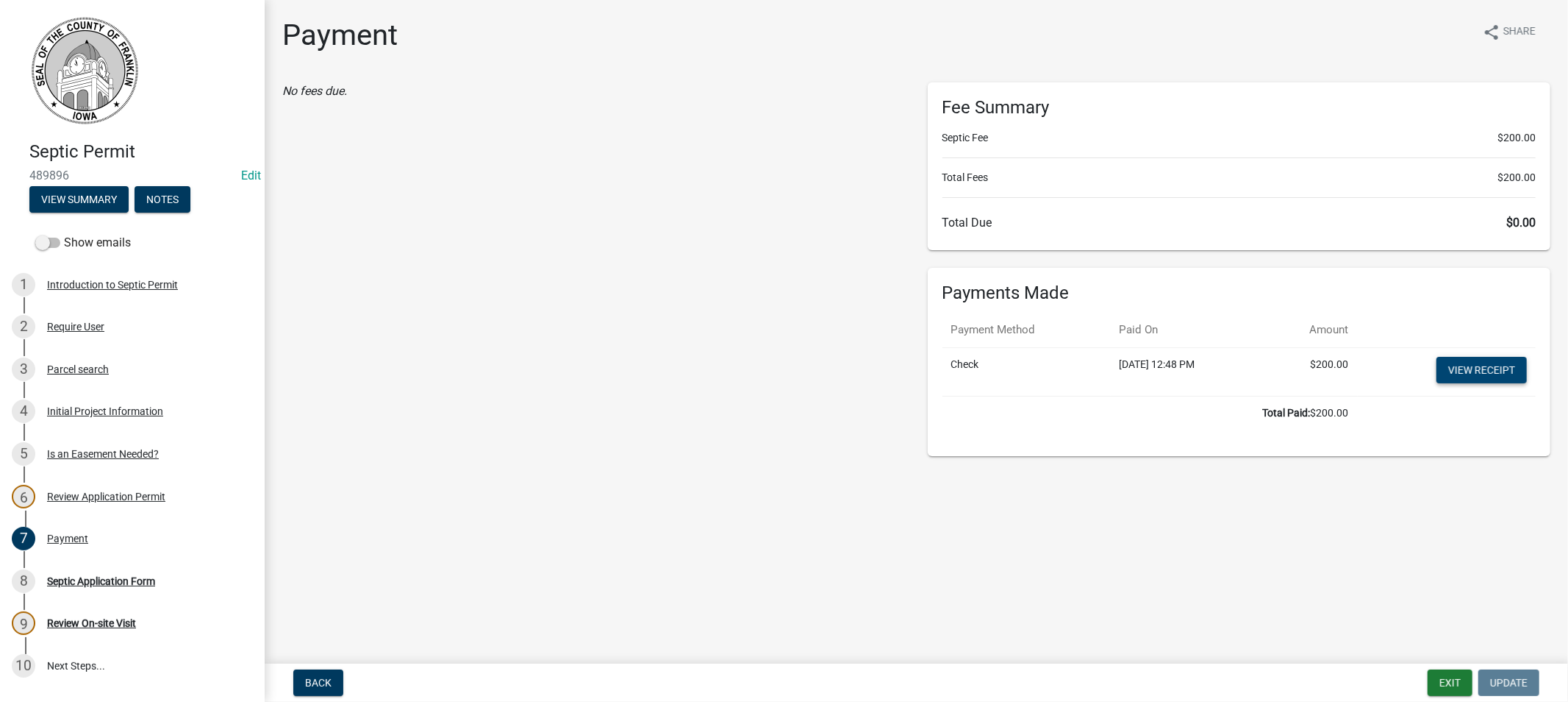
click at [1466, 366] on link "View receipt" at bounding box center [1482, 370] width 91 height 27
click at [120, 585] on div "Septic Application Form" at bounding box center [101, 581] width 108 height 10
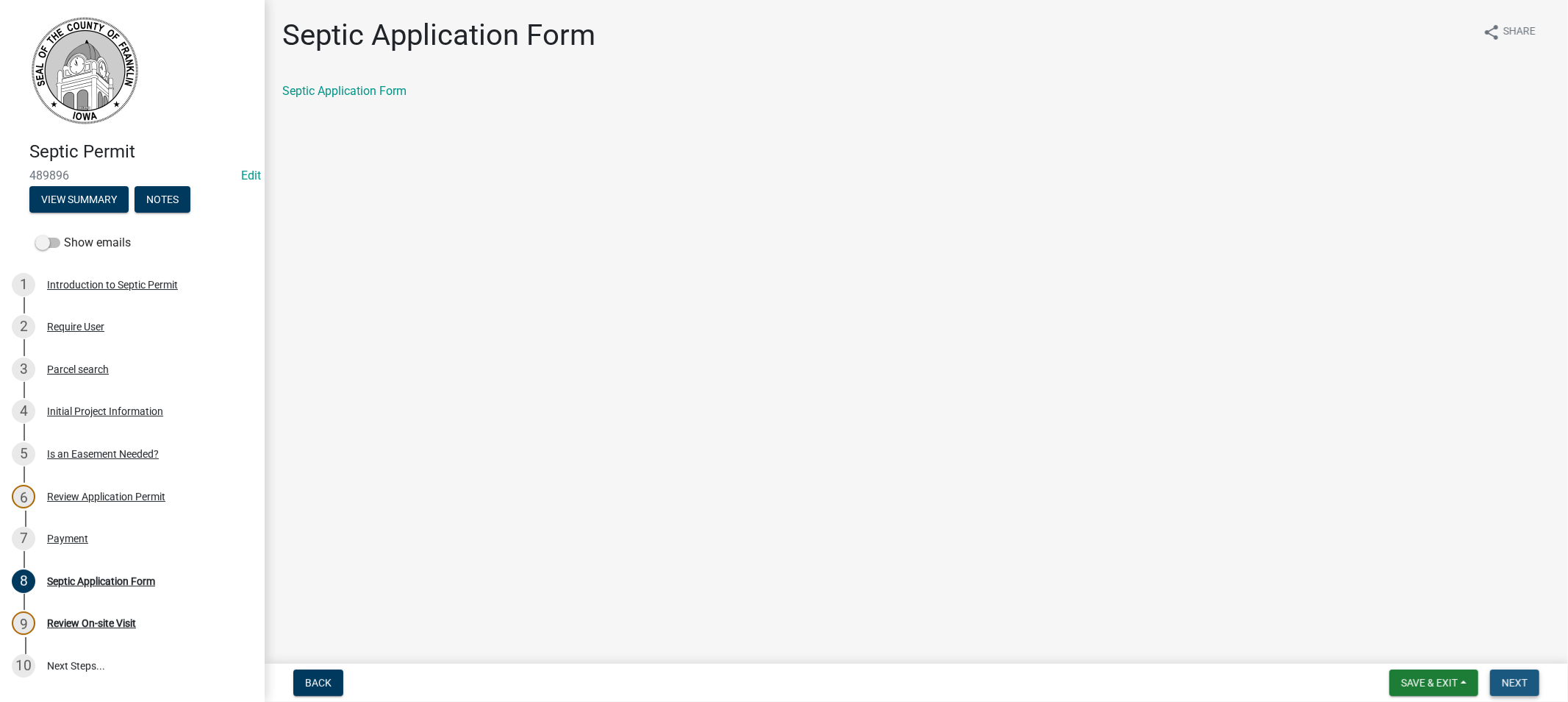
click at [1519, 679] on span "Next" at bounding box center [1515, 683] width 26 height 12
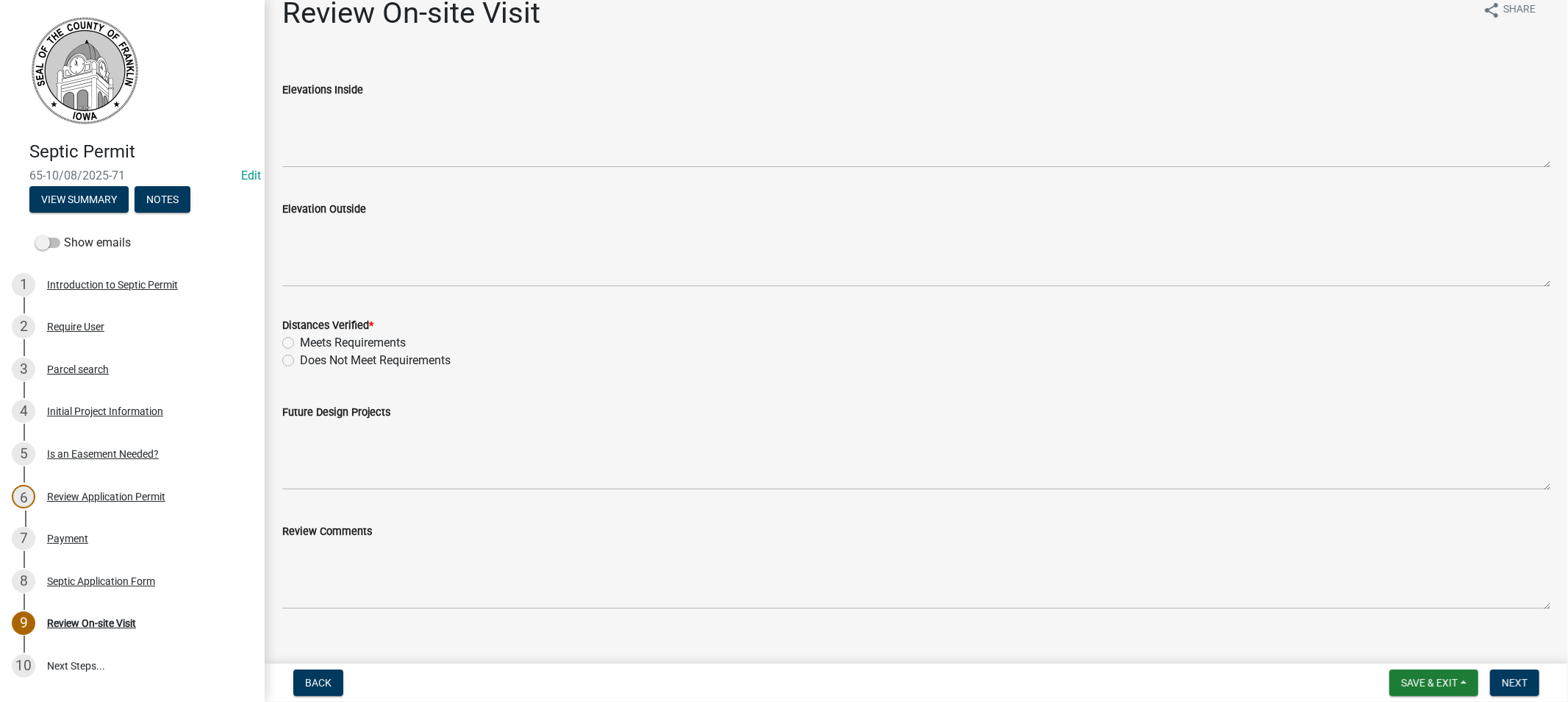
scroll to position [42, 0]
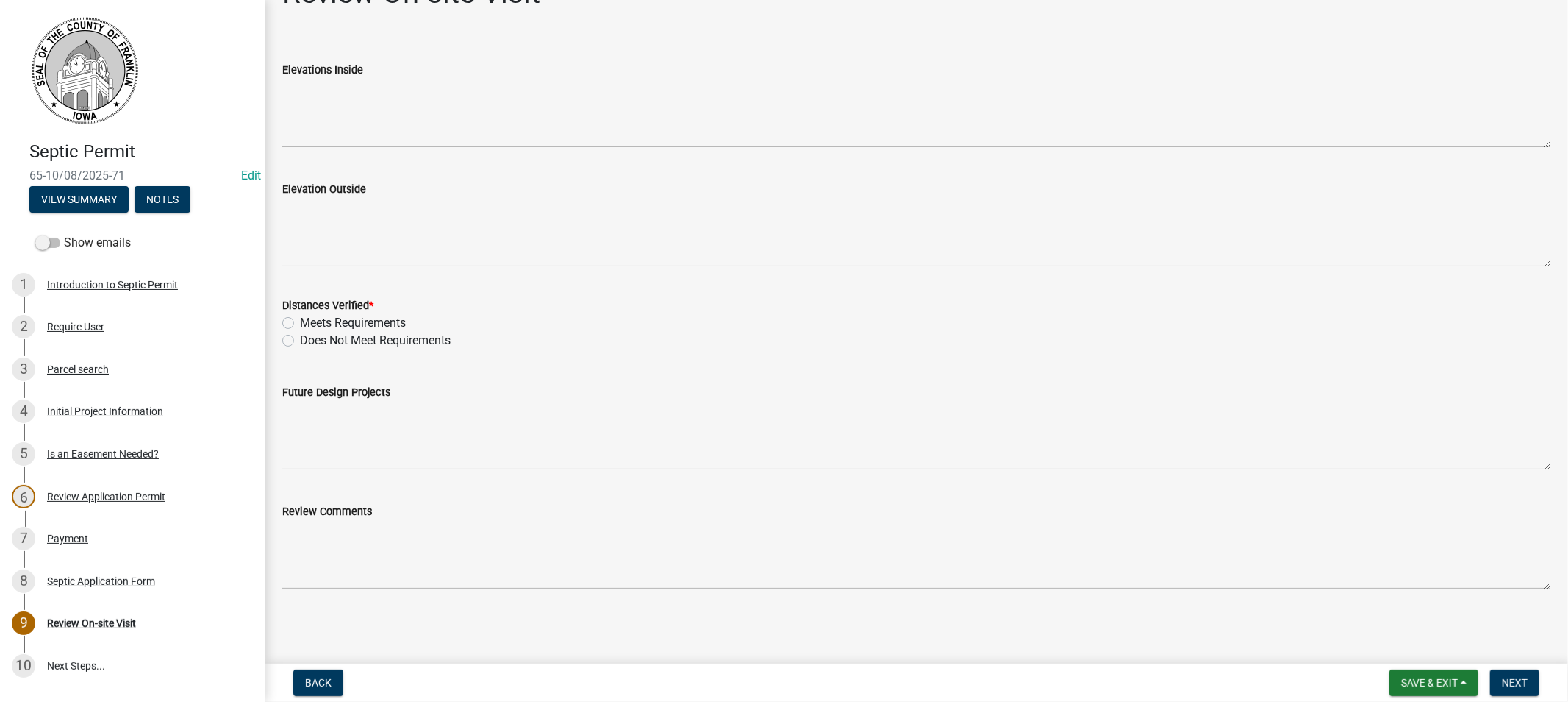
click at [300, 319] on label "Meets Requirements" at bounding box center [353, 323] width 106 height 18
click at [300, 319] on input "Meets Requirements" at bounding box center [304, 319] width 10 height 10
radio input "true"
click at [1519, 677] on span "Next" at bounding box center [1515, 683] width 26 height 12
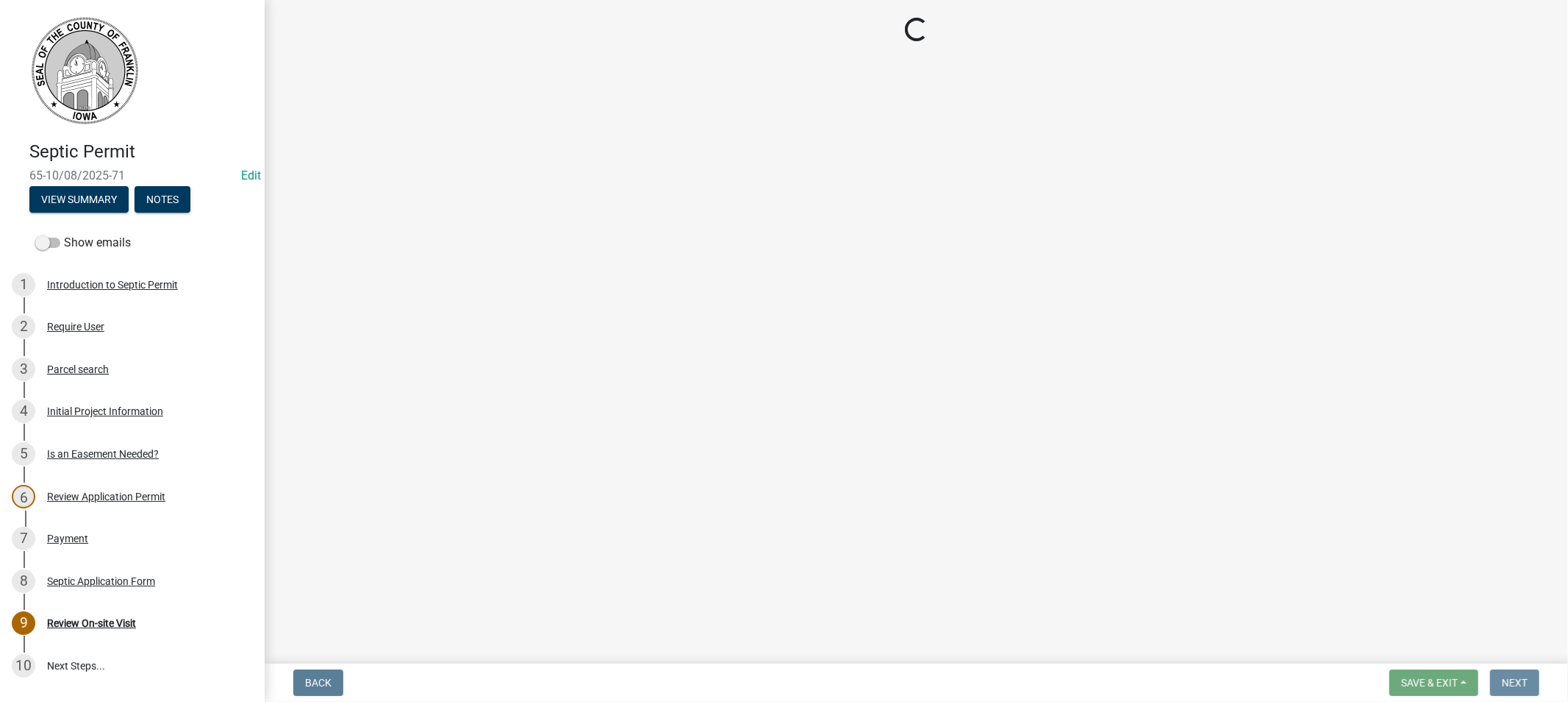
scroll to position [0, 0]
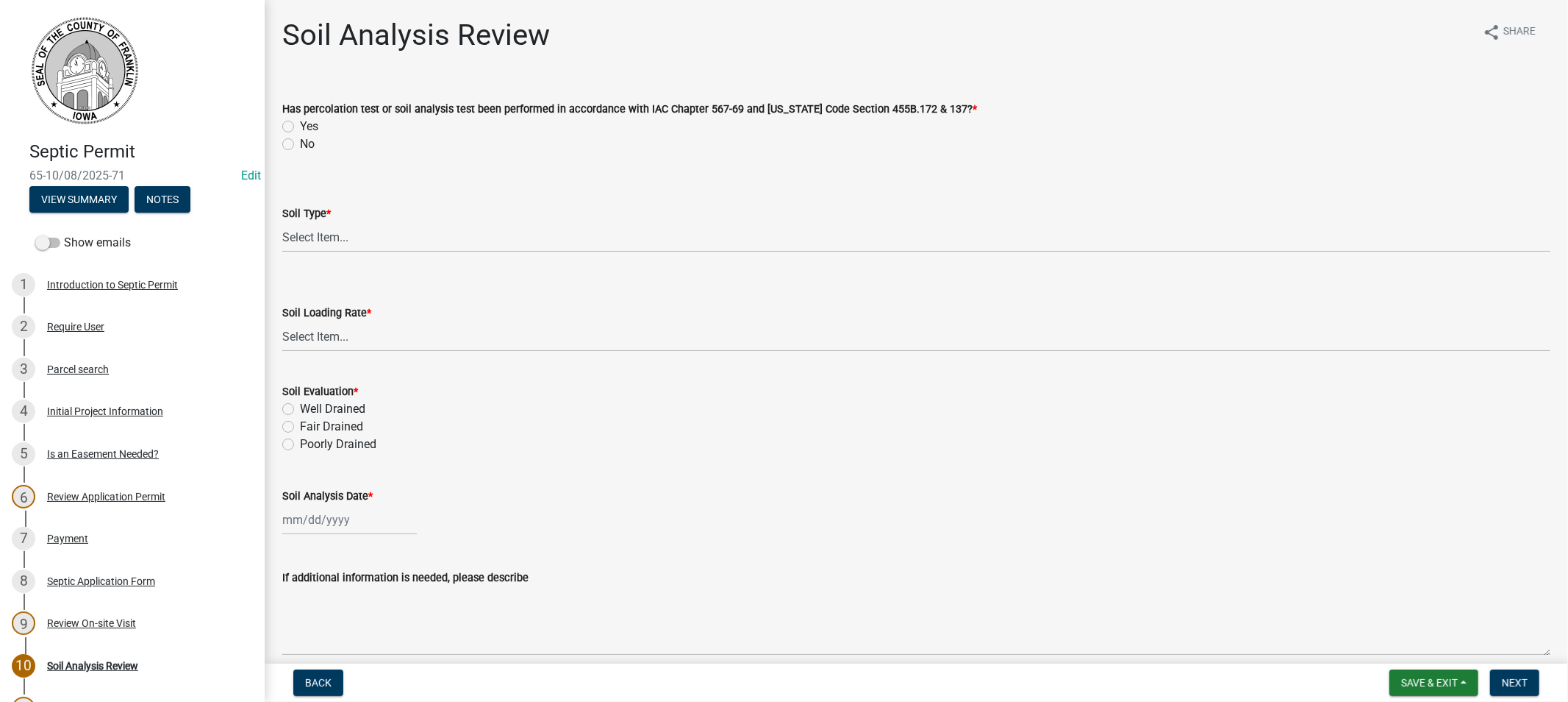
click at [300, 123] on label "Yes" at bounding box center [309, 126] width 19 height 18
click at [300, 123] on input "Yes" at bounding box center [304, 122] width 10 height 10
radio input "true"
click at [316, 233] on select "Select Item... Course Sand and Gravel Medium Sands Fine Sands Very Fine [PERSON…" at bounding box center [916, 237] width 1268 height 30
click at [282, 222] on select "Select Item... Course Sand and Gravel Medium Sands Fine Sands Very Fine [PERSON…" at bounding box center [916, 237] width 1268 height 30
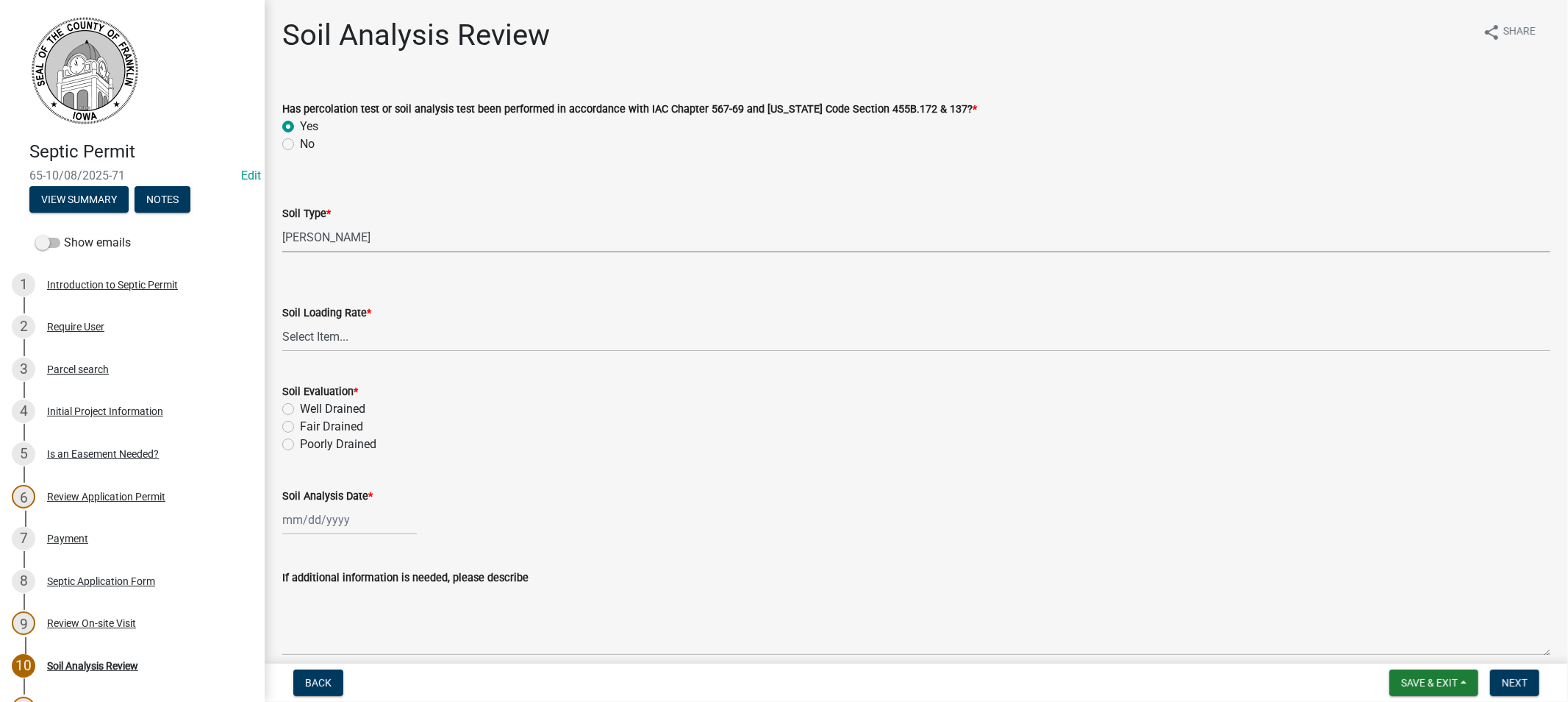
select select "76d85f2c-5528-437b-99f6-5fd00e461f1a"
click at [342, 331] on select "Select Item... 0.1 0.1+ 0.2 0.2+ 0.3 0.3+ 0.4 0.4+ 0.5 0.5+ 0.6 0.6+ 0.7 0.7+ 0…" at bounding box center [916, 337] width 1268 height 30
click at [282, 322] on select "Select Item... 0.1 0.1+ 0.2 0.2+ 0.3 0.3+ 0.4 0.4+ 0.5 0.5+ 0.6 0.6+ 0.7 0.7+ 0…" at bounding box center [916, 337] width 1268 height 30
select select "06b45901-c8ae-4e17-b2ae-ec52a5a1c92e"
click at [300, 411] on label "Well Drained" at bounding box center [333, 409] width 65 height 18
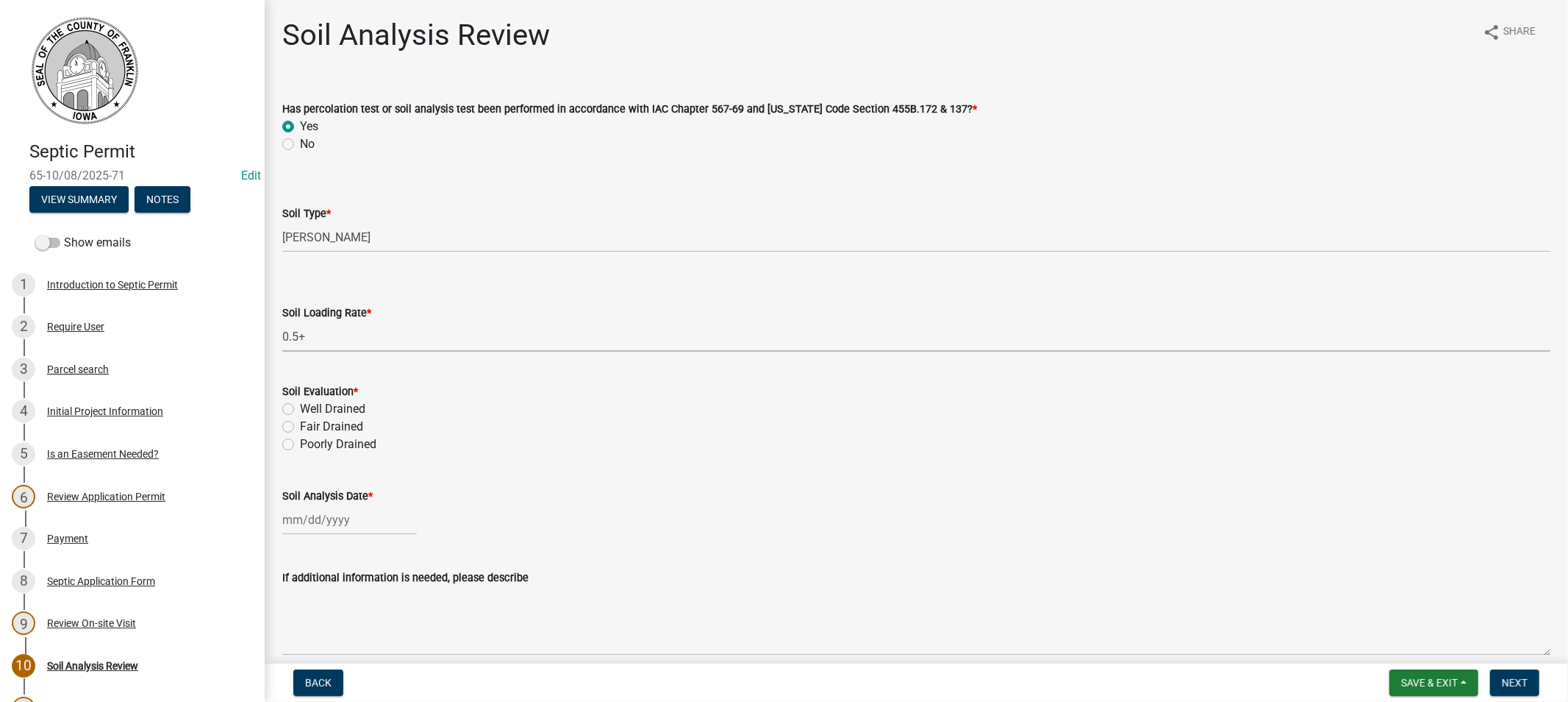
click at [300, 410] on input "Well Drained" at bounding box center [304, 405] width 10 height 10
radio input "true"
select select "10"
select select "2025"
drag, startPoint x: 318, startPoint y: 527, endPoint x: 373, endPoint y: 516, distance: 56.1
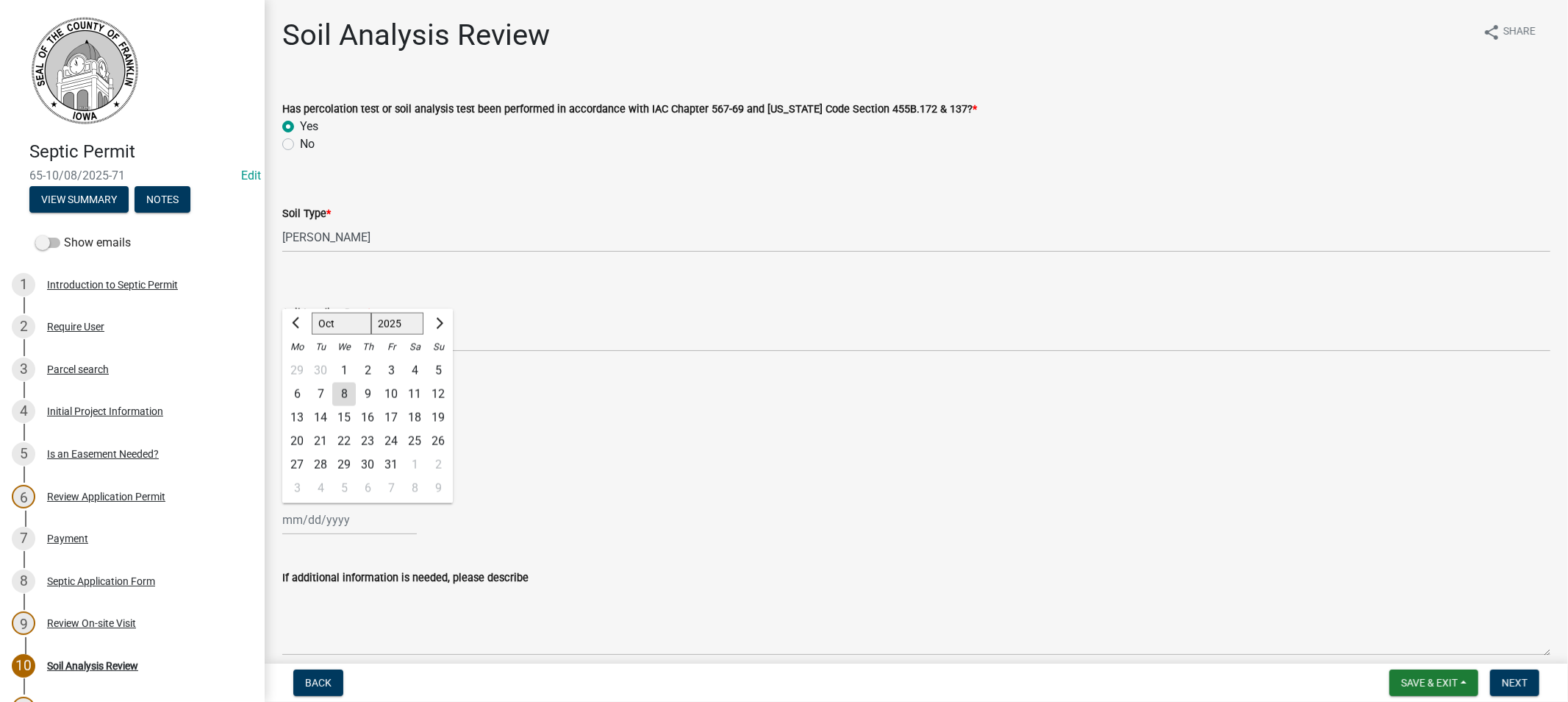
click at [324, 527] on div "[PERSON_NAME] Feb Mar Apr [PERSON_NAME][DATE] Oct Nov [DATE] 1526 1527 1528 152…" at bounding box center [349, 519] width 134 height 30
click at [290, 322] on button "Previous month" at bounding box center [297, 324] width 18 height 24
click at [290, 320] on button "Previous month" at bounding box center [297, 324] width 18 height 24
select select "7"
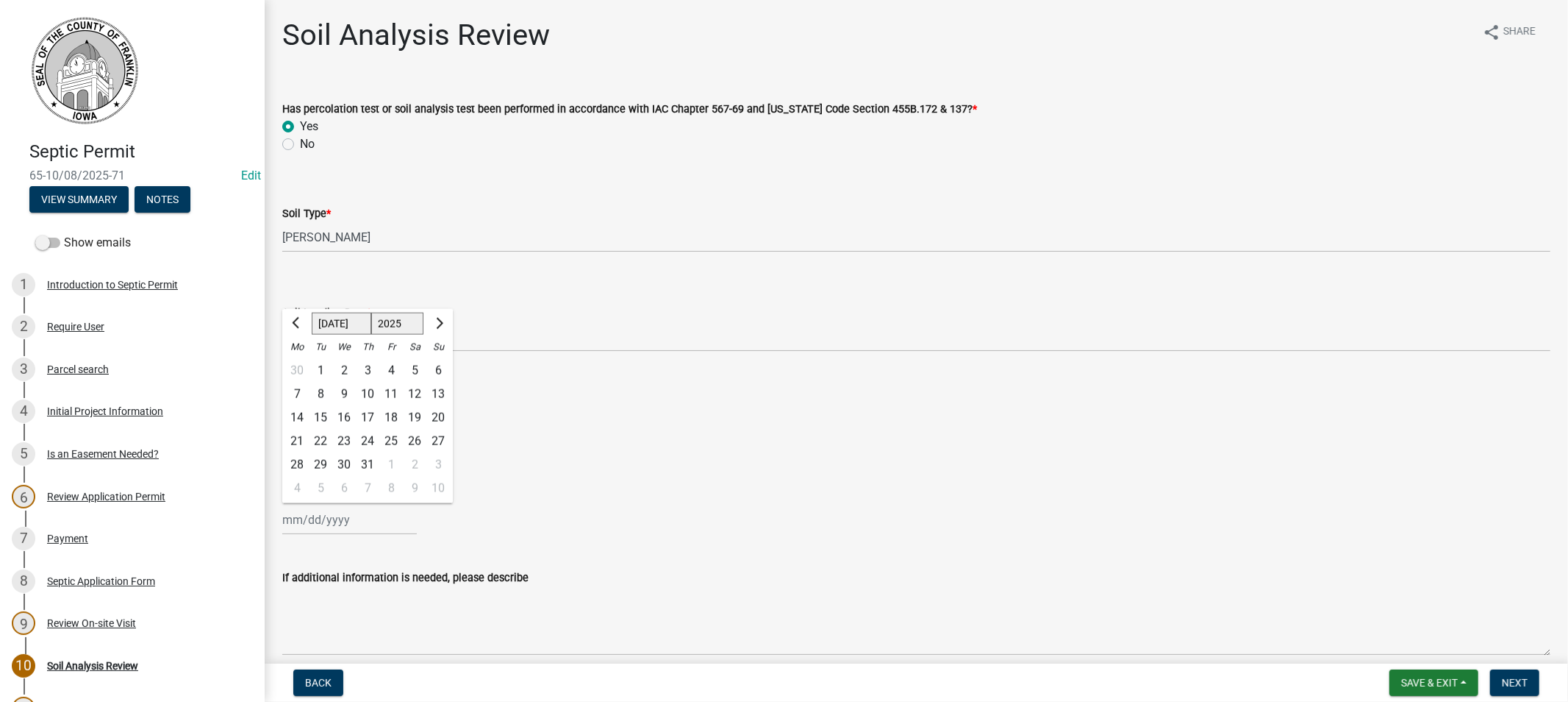
click at [393, 416] on div "18" at bounding box center [391, 418] width 24 height 24
type input "[DATE]"
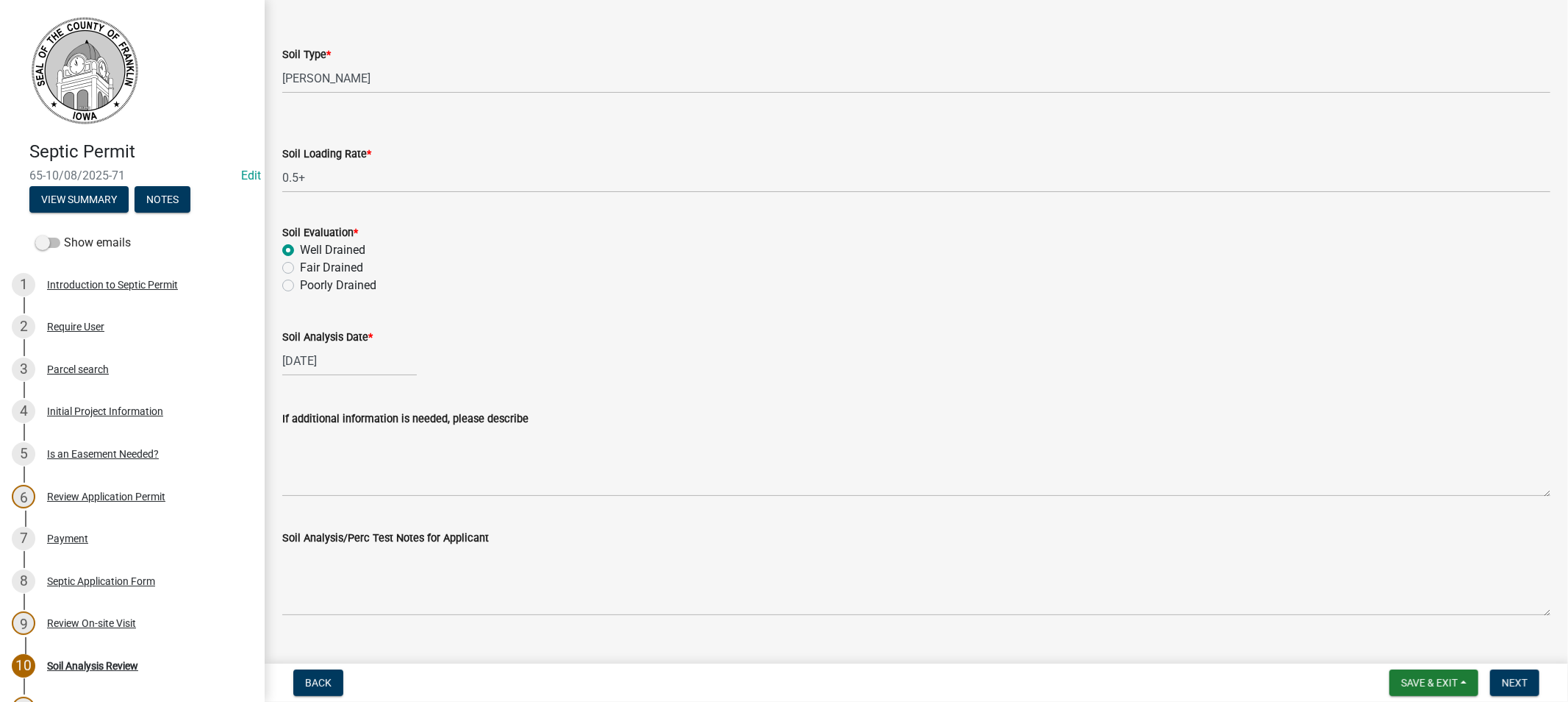
scroll to position [186, 0]
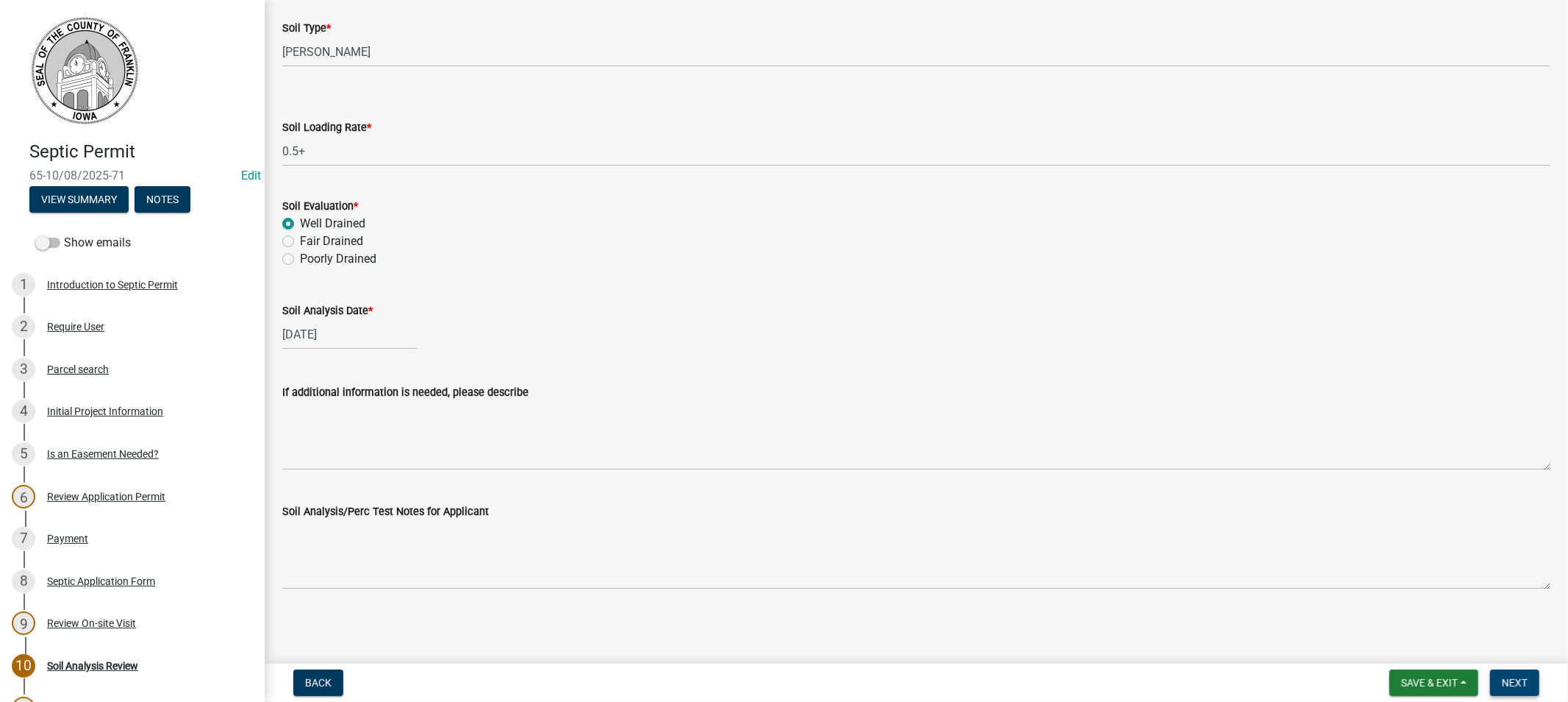
click at [1507, 679] on span "Next" at bounding box center [1515, 683] width 26 height 12
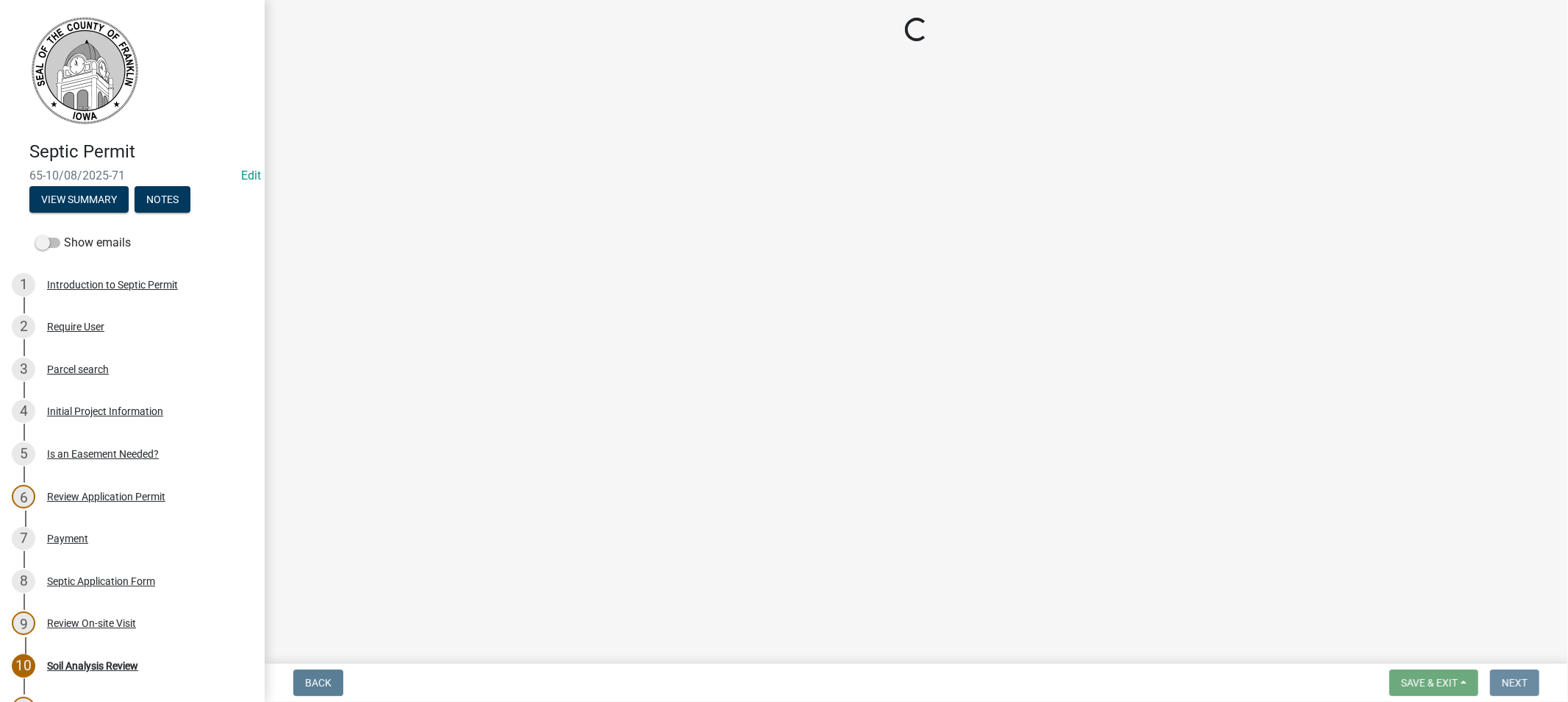
scroll to position [0, 0]
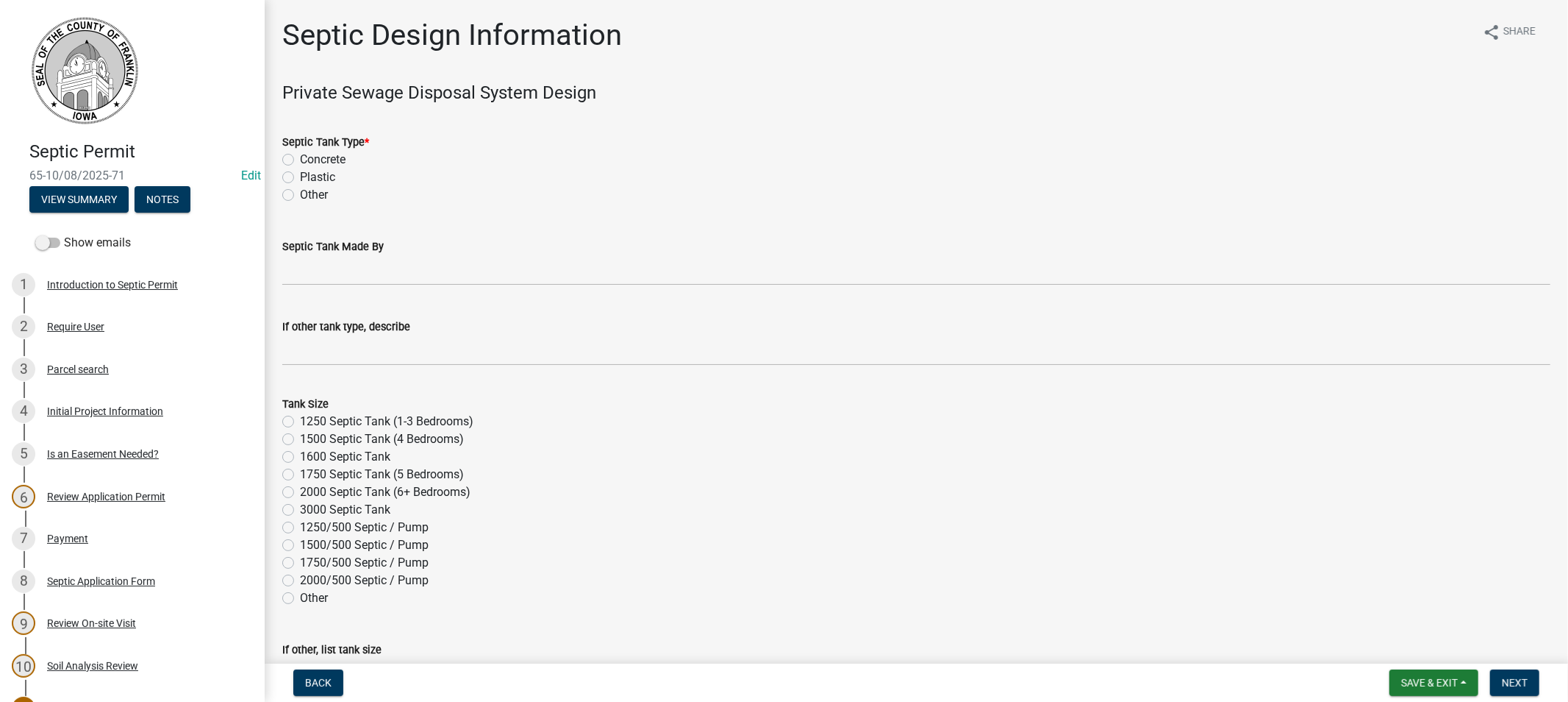
click at [300, 157] on label "Concrete" at bounding box center [322, 160] width 45 height 18
click at [300, 157] on input "Concrete" at bounding box center [304, 155] width 10 height 10
radio input "true"
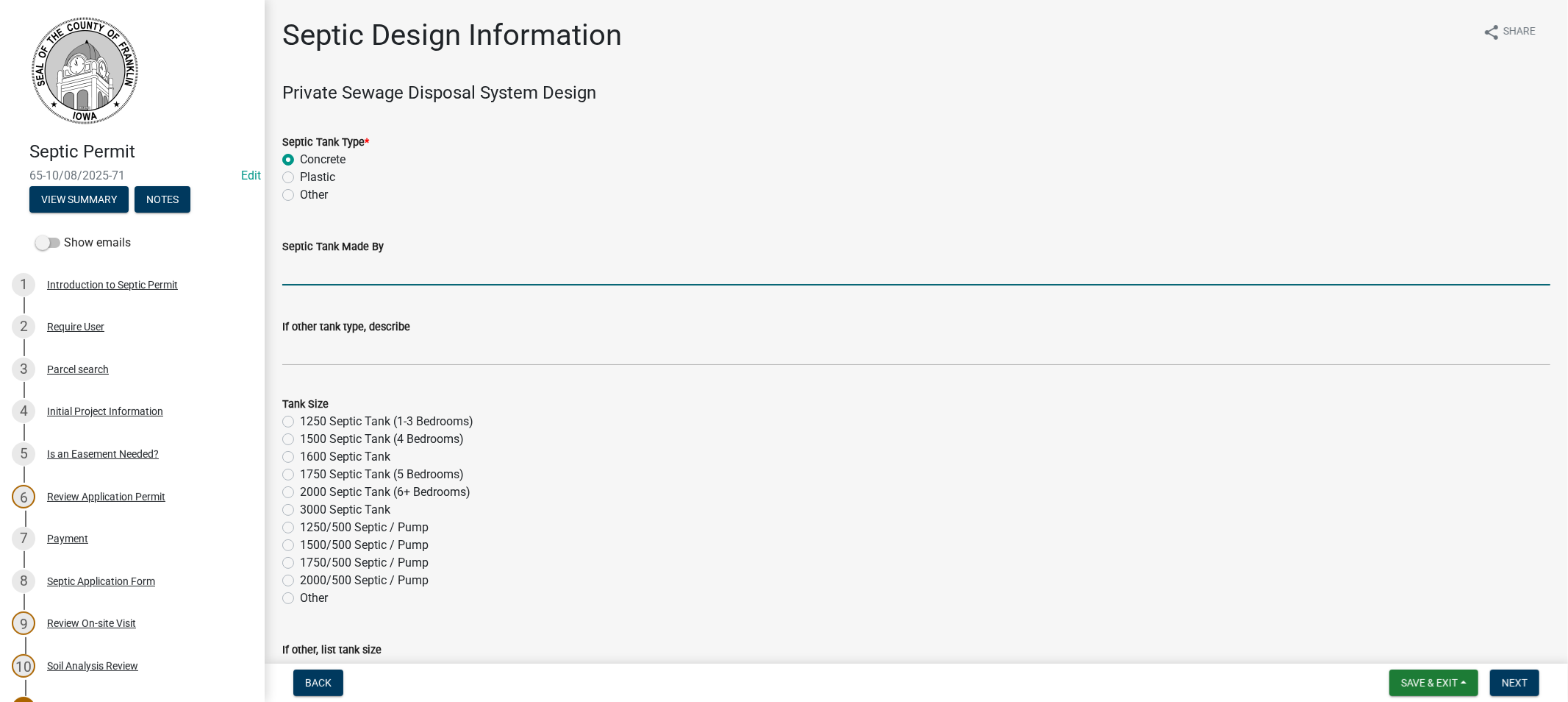
click at [347, 276] on input "Septic Tank Made By" at bounding box center [916, 270] width 1268 height 30
type input "Midwest"
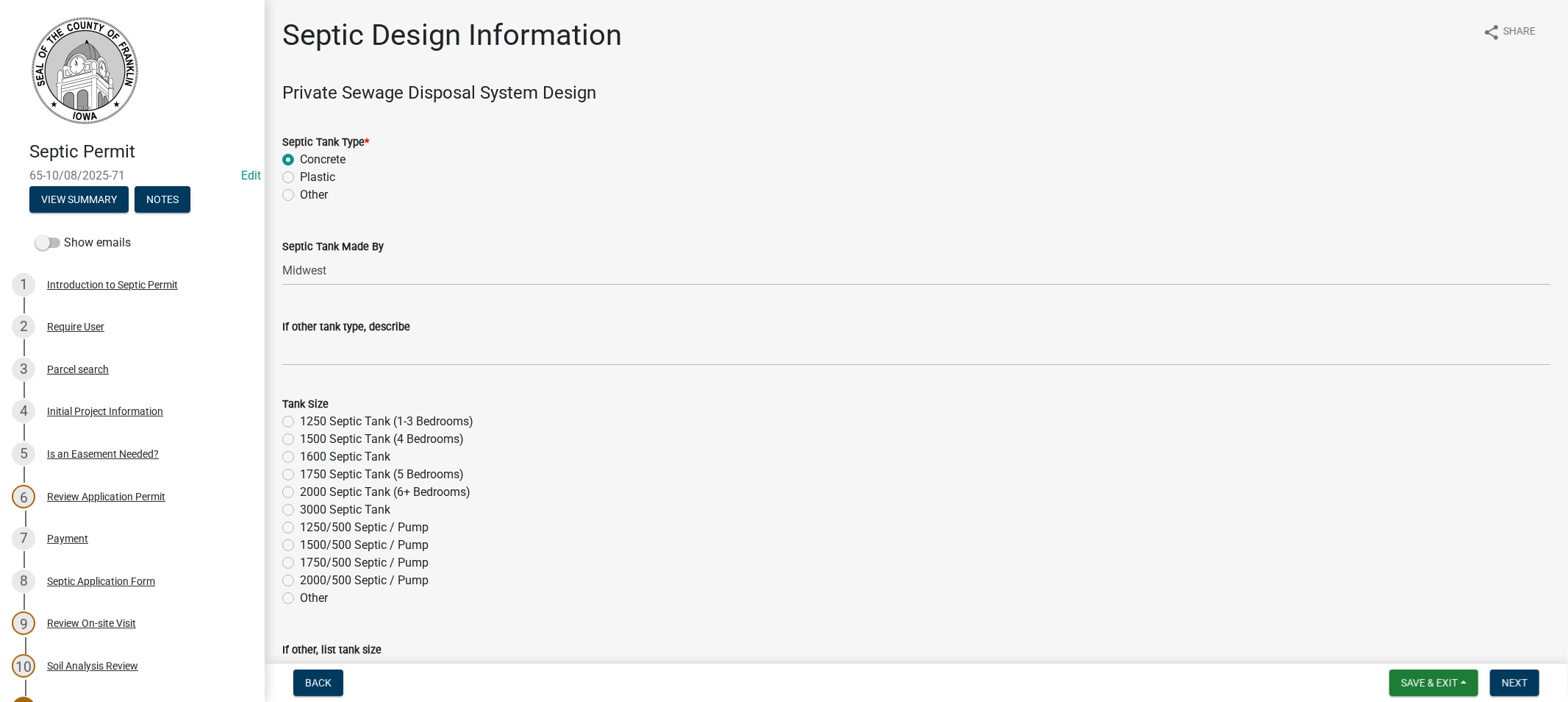
click at [300, 420] on label "1250 Septic Tank (1-3 Bedrooms)" at bounding box center [387, 422] width 174 height 18
click at [300, 420] on input "1250 Septic Tank (1-3 Bedrooms)" at bounding box center [304, 417] width 10 height 10
radio input "true"
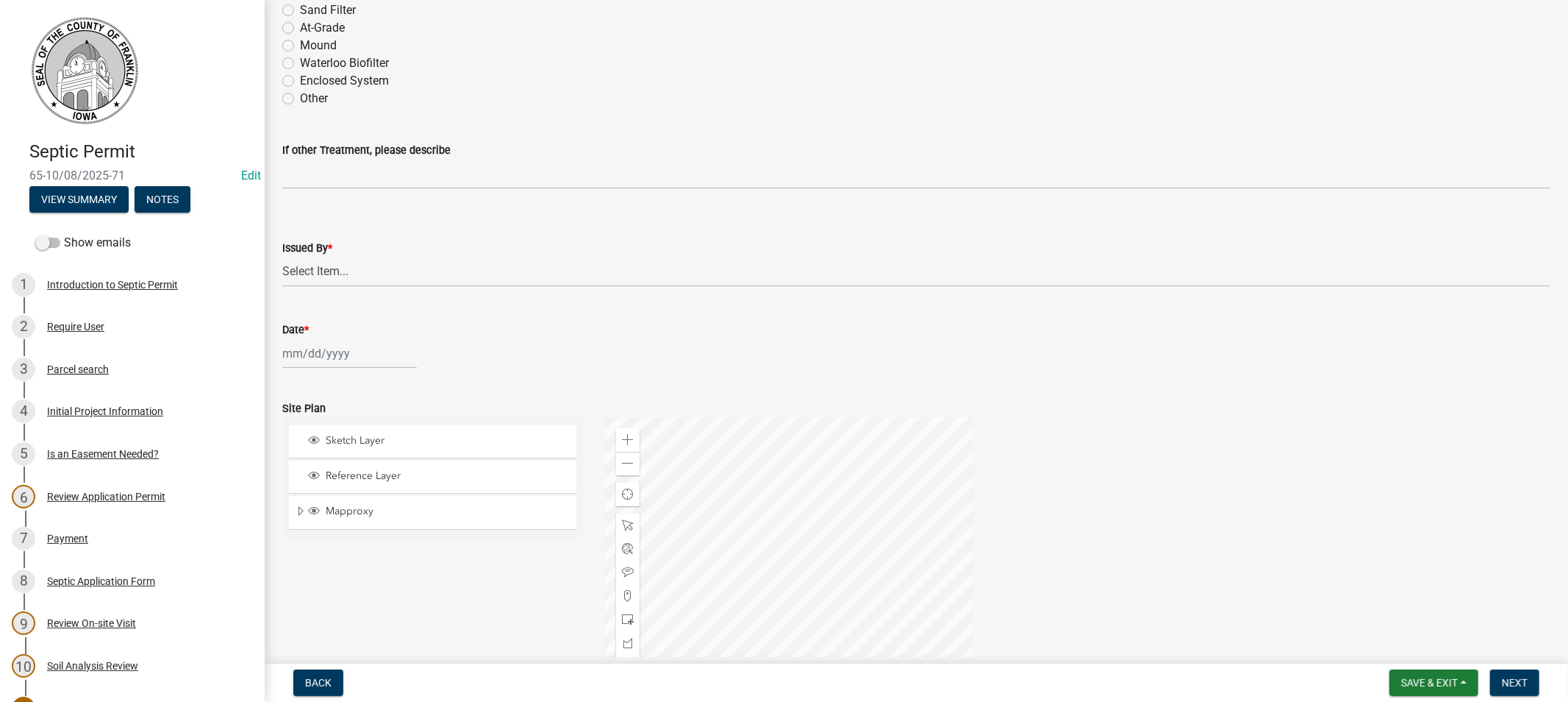
scroll to position [981, 0]
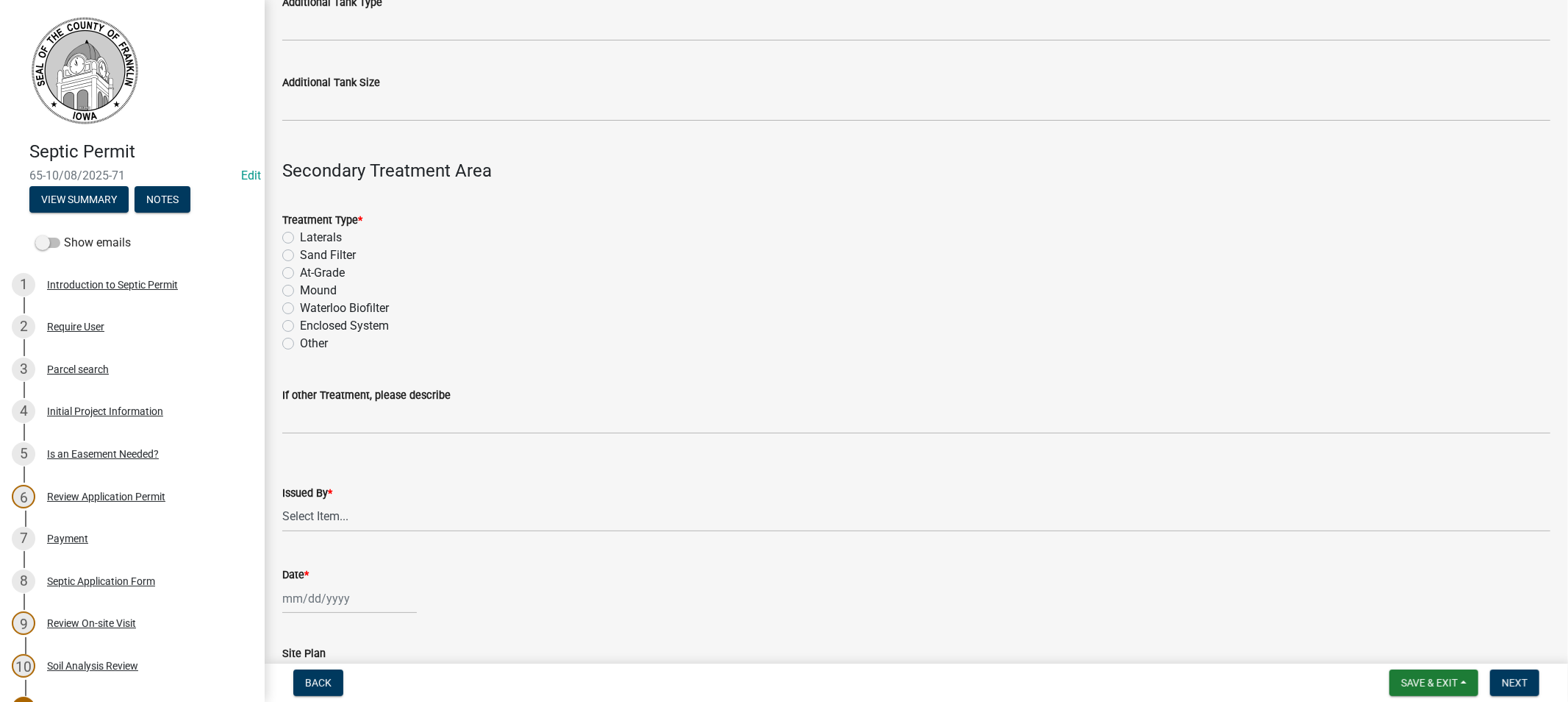
click at [300, 238] on label "Laterals" at bounding box center [321, 238] width 42 height 18
click at [300, 238] on input "Laterals" at bounding box center [304, 233] width 10 height 10
radio input "true"
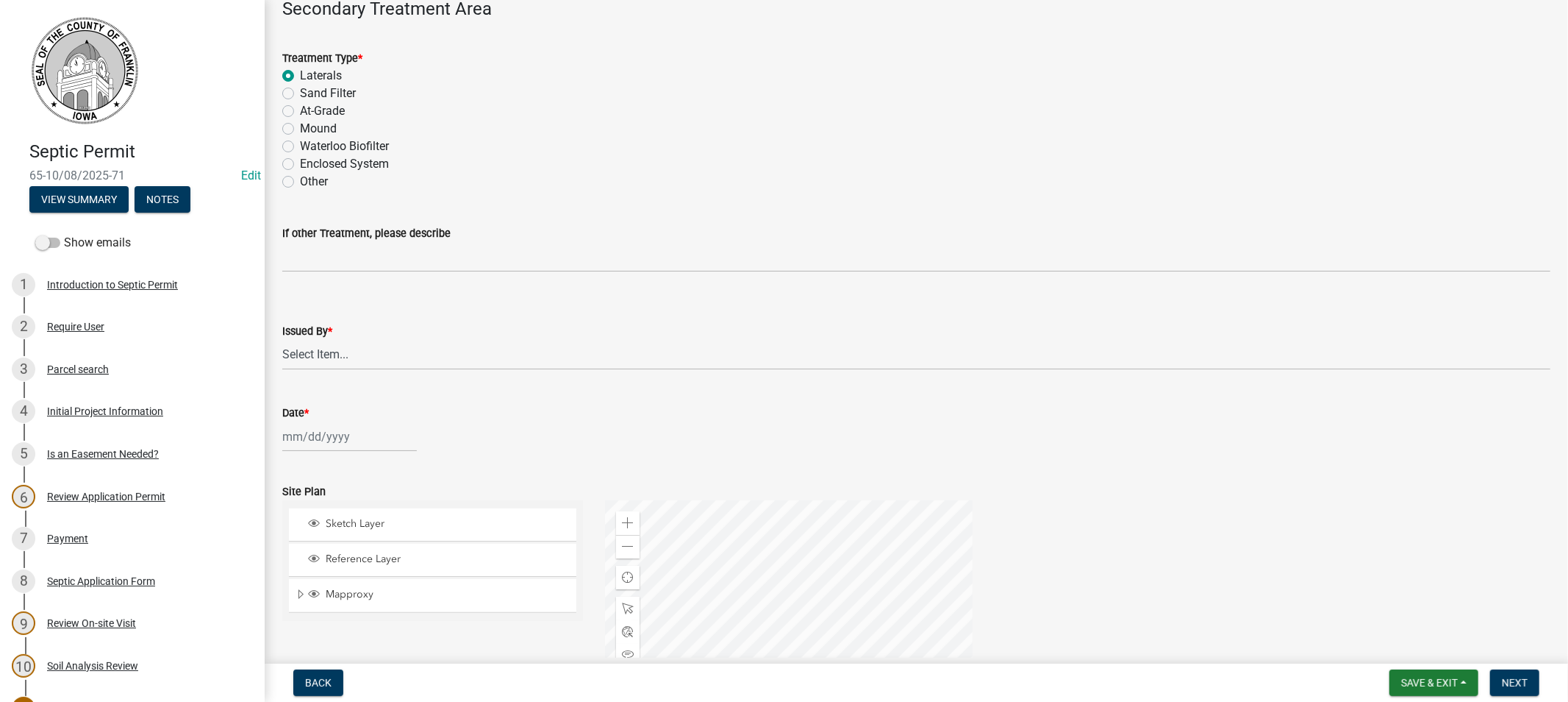
scroll to position [1144, 0]
click at [336, 351] on select "Select Item... [PERSON_NAME]" at bounding box center [916, 354] width 1268 height 30
click at [318, 356] on select "Select Item... [PERSON_NAME]" at bounding box center [916, 354] width 1268 height 30
click at [282, 339] on select "Select Item... [PERSON_NAME]" at bounding box center [916, 354] width 1268 height 30
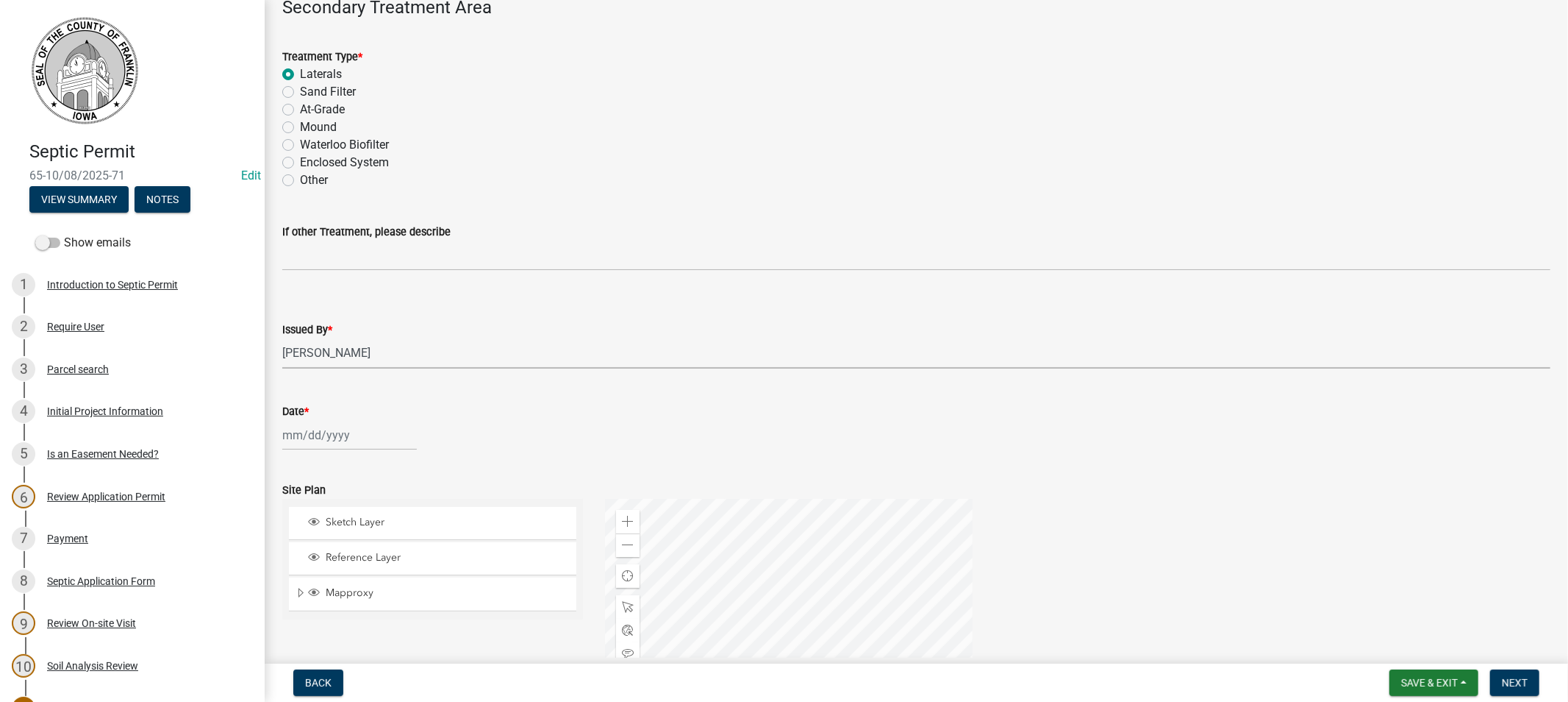
select select "d223b9f2-1ec7-4c53-82a9-76cd95b714db"
click at [306, 435] on div at bounding box center [349, 435] width 134 height 30
select select "10"
select select "2025"
click at [346, 541] on div "8" at bounding box center [344, 536] width 24 height 24
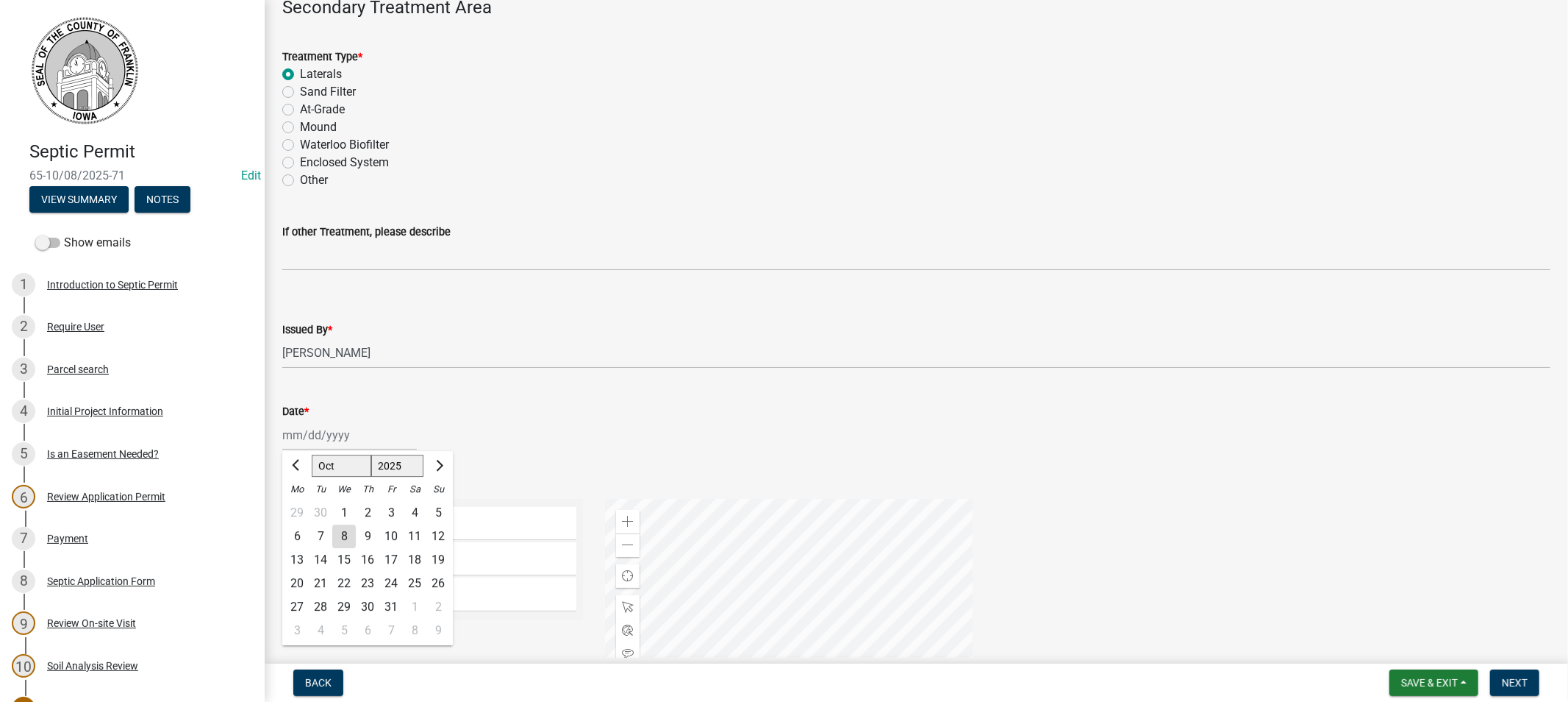
type input "[DATE]"
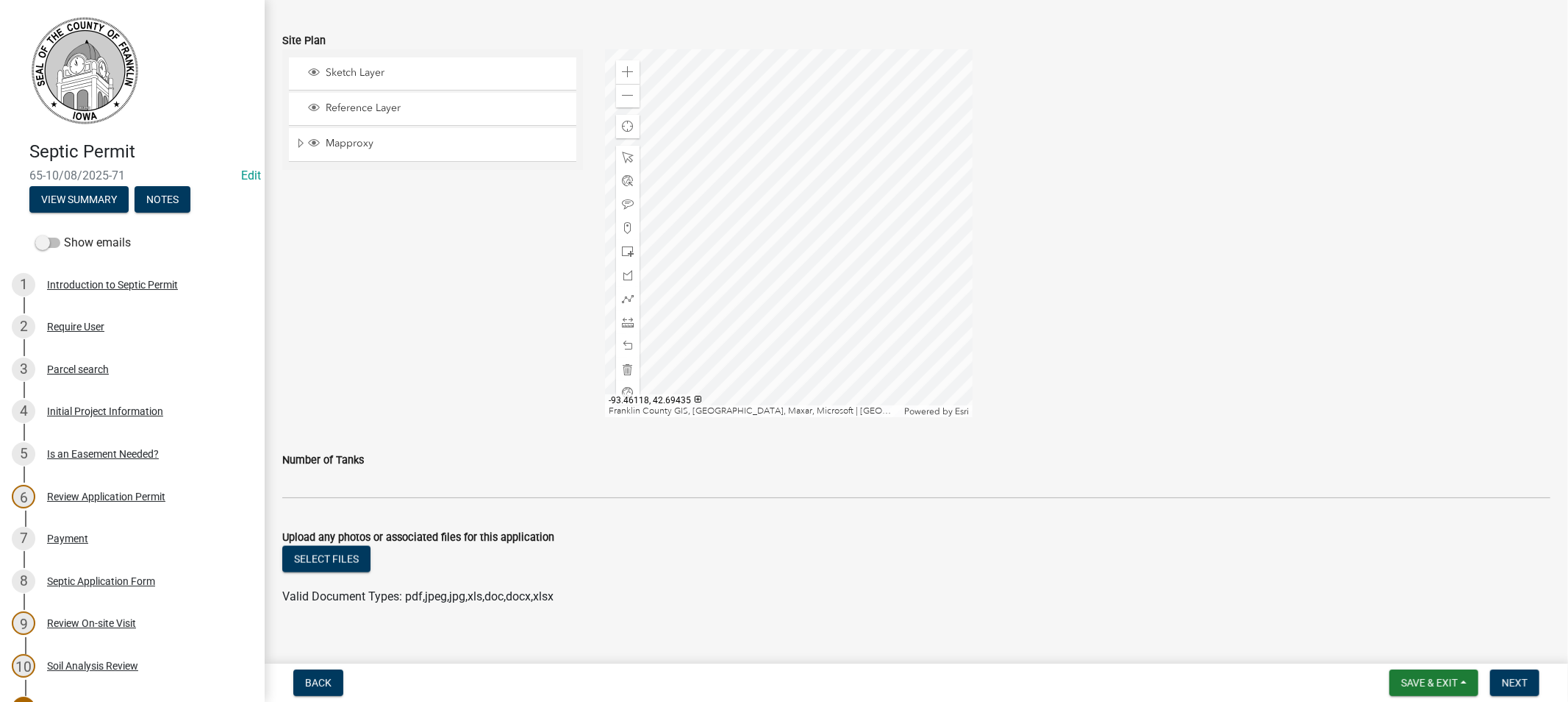
scroll to position [1611, 0]
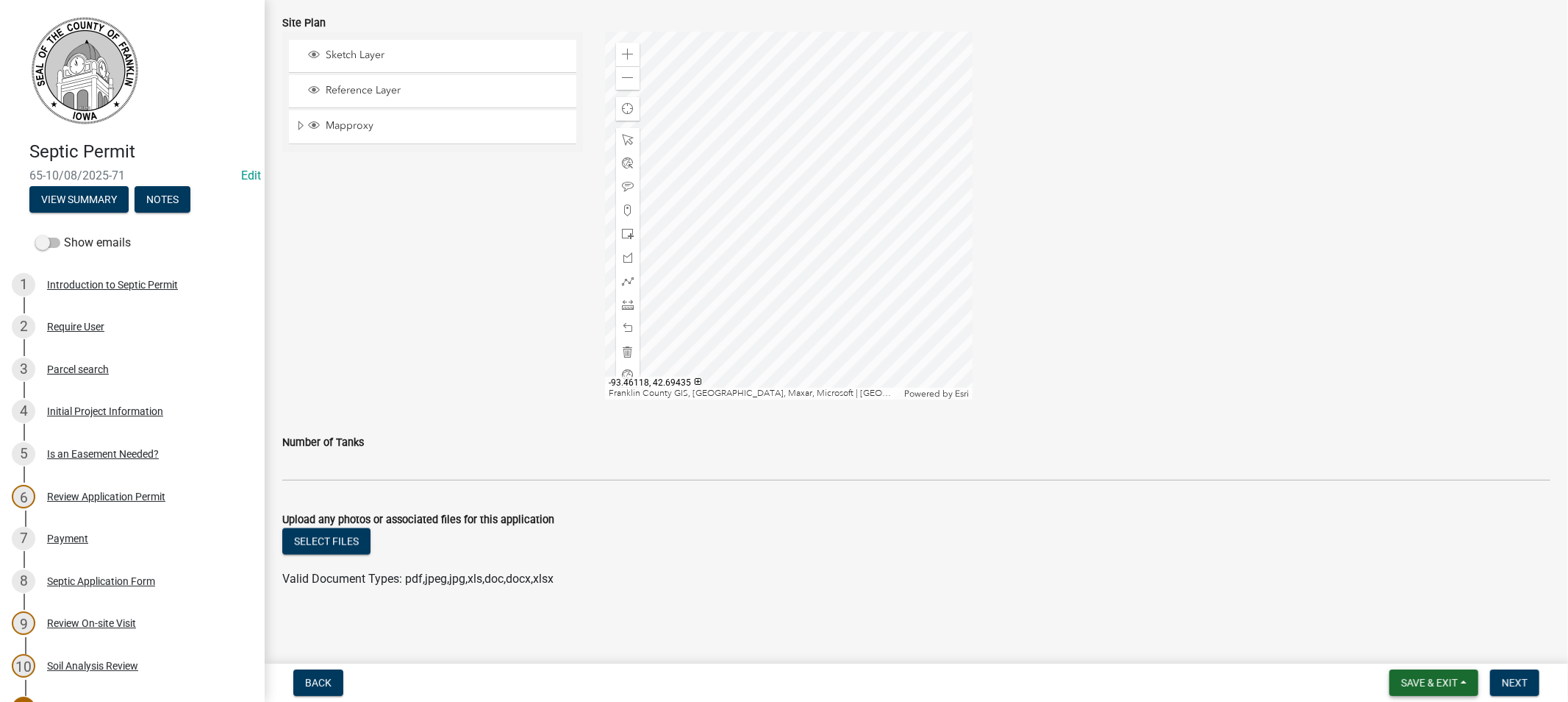
click at [1416, 680] on span "Save & Exit" at bounding box center [1429, 683] width 56 height 12
click at [1407, 642] on button "Save & Exit" at bounding box center [1420, 645] width 117 height 36
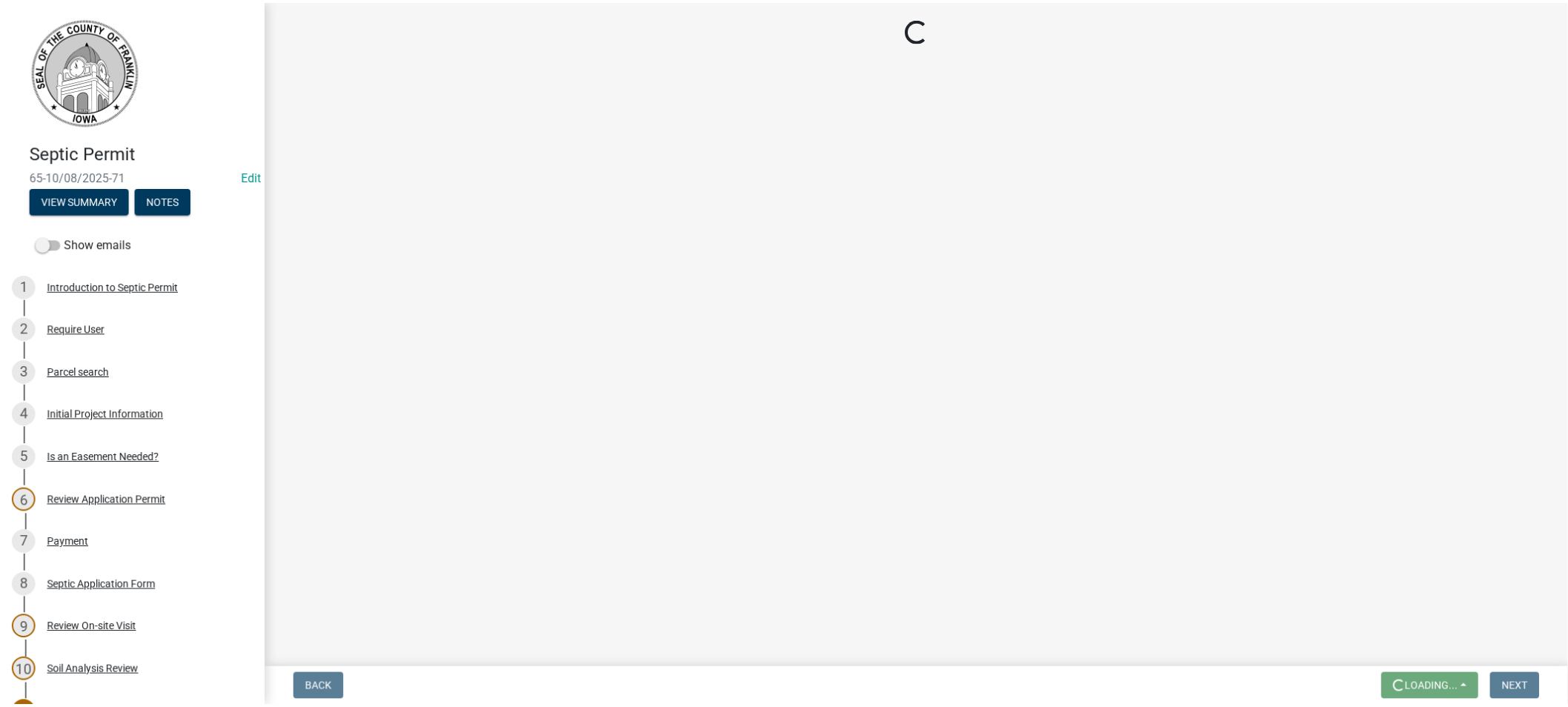
scroll to position [0, 0]
